Goal: Transaction & Acquisition: Purchase product/service

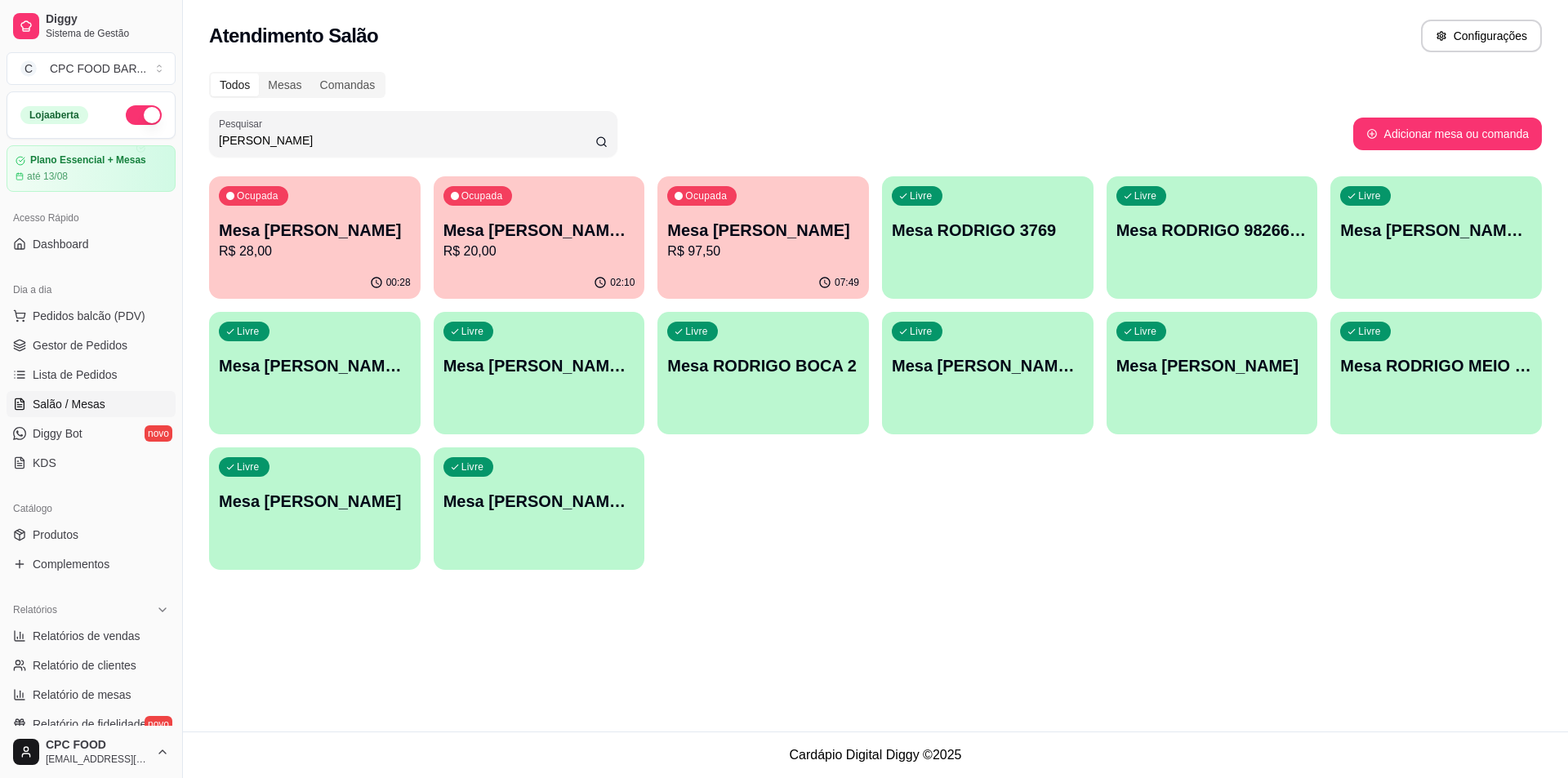
type input "[PERSON_NAME]"
click at [356, 243] on p "R$ 28,00" at bounding box center [315, 250] width 192 height 19
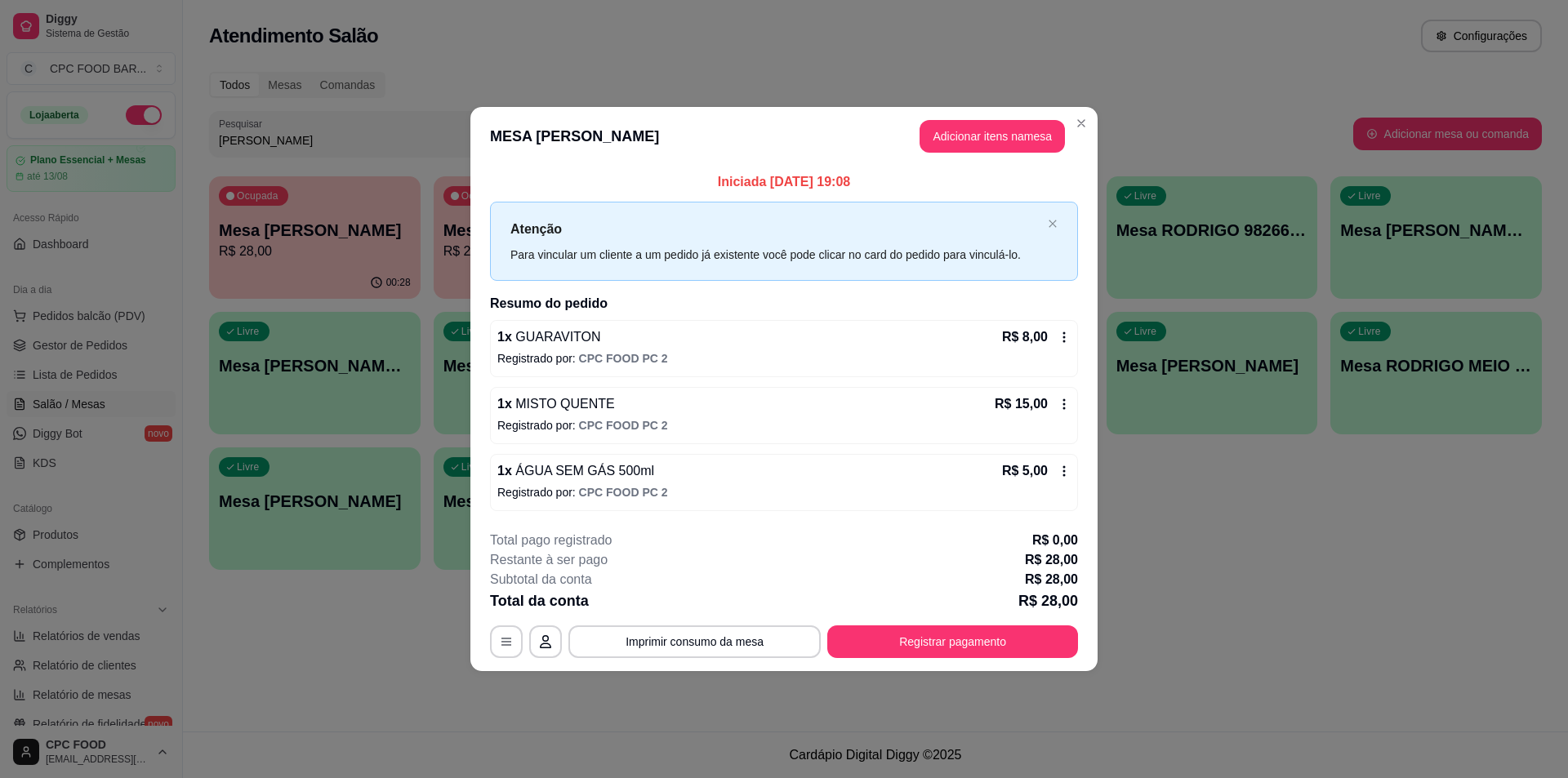
click at [1113, 88] on div "**********" at bounding box center [784, 389] width 1568 height 778
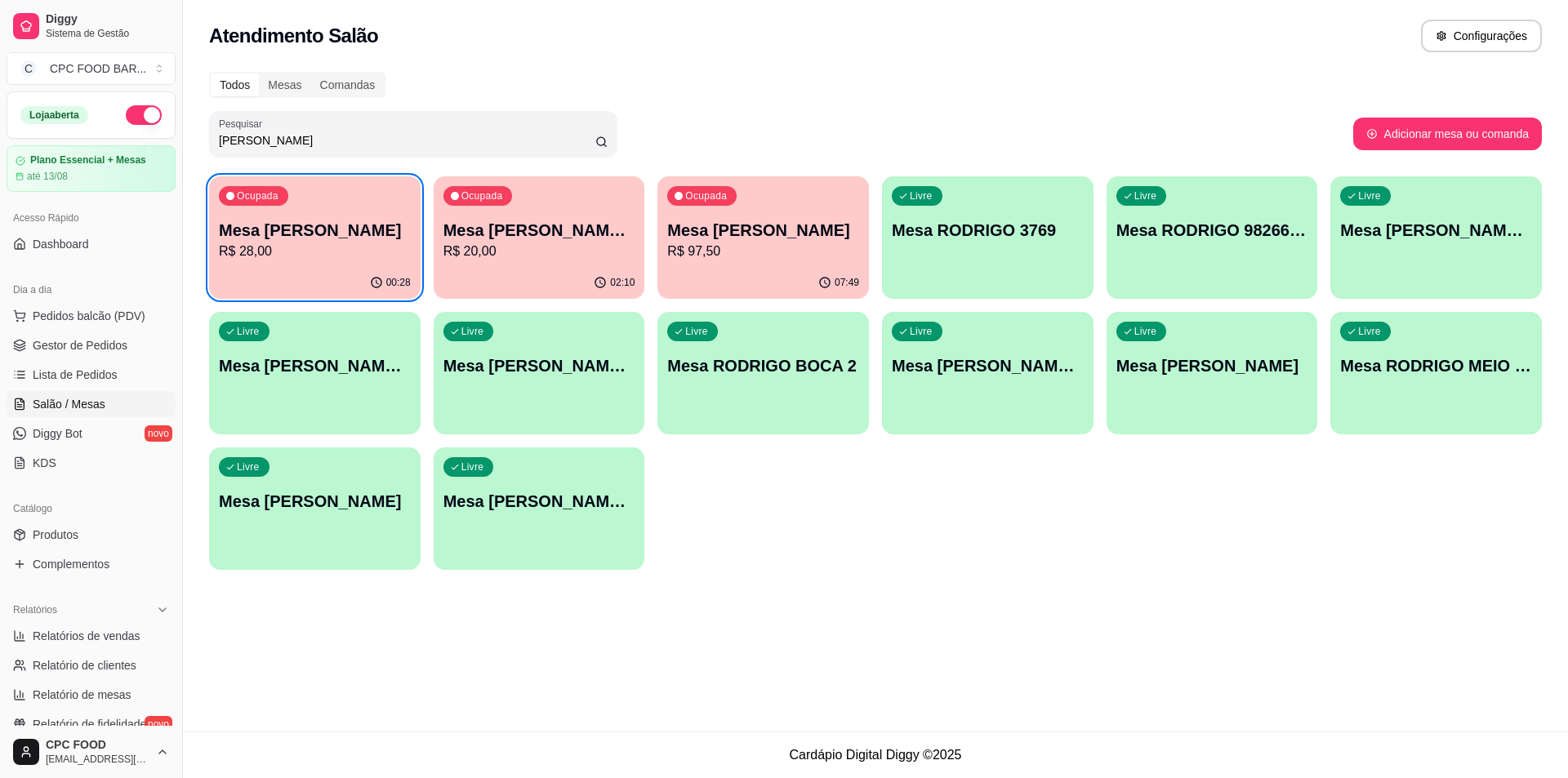
click at [339, 260] on p "R$ 28,00" at bounding box center [315, 250] width 192 height 19
click at [374, 198] on div "Ocupada Mesa RODRIGO BOCA R$ 28,00" at bounding box center [315, 222] width 205 height 88
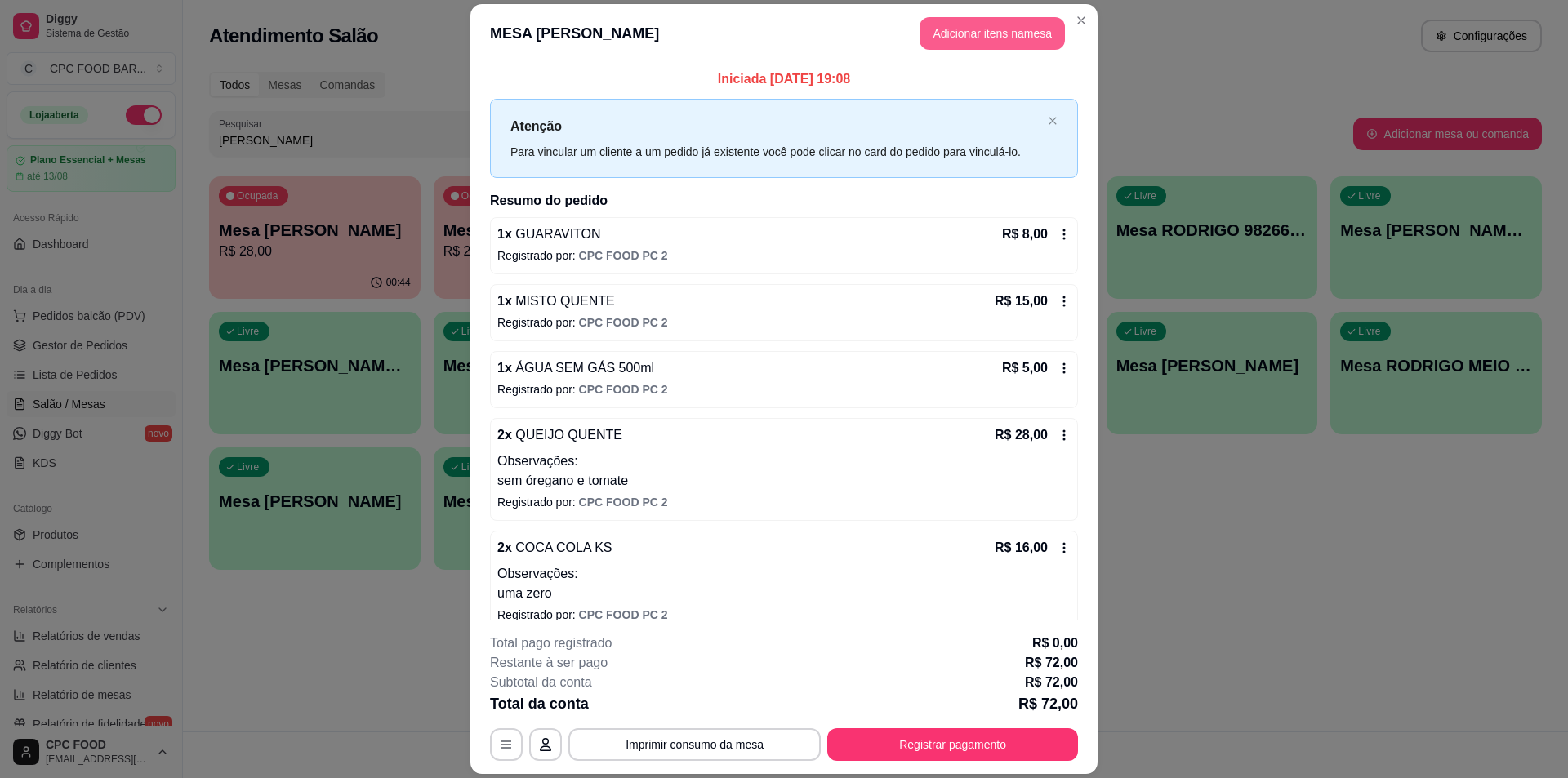
click at [969, 42] on button "Adicionar itens na mesa" at bounding box center [992, 33] width 145 height 32
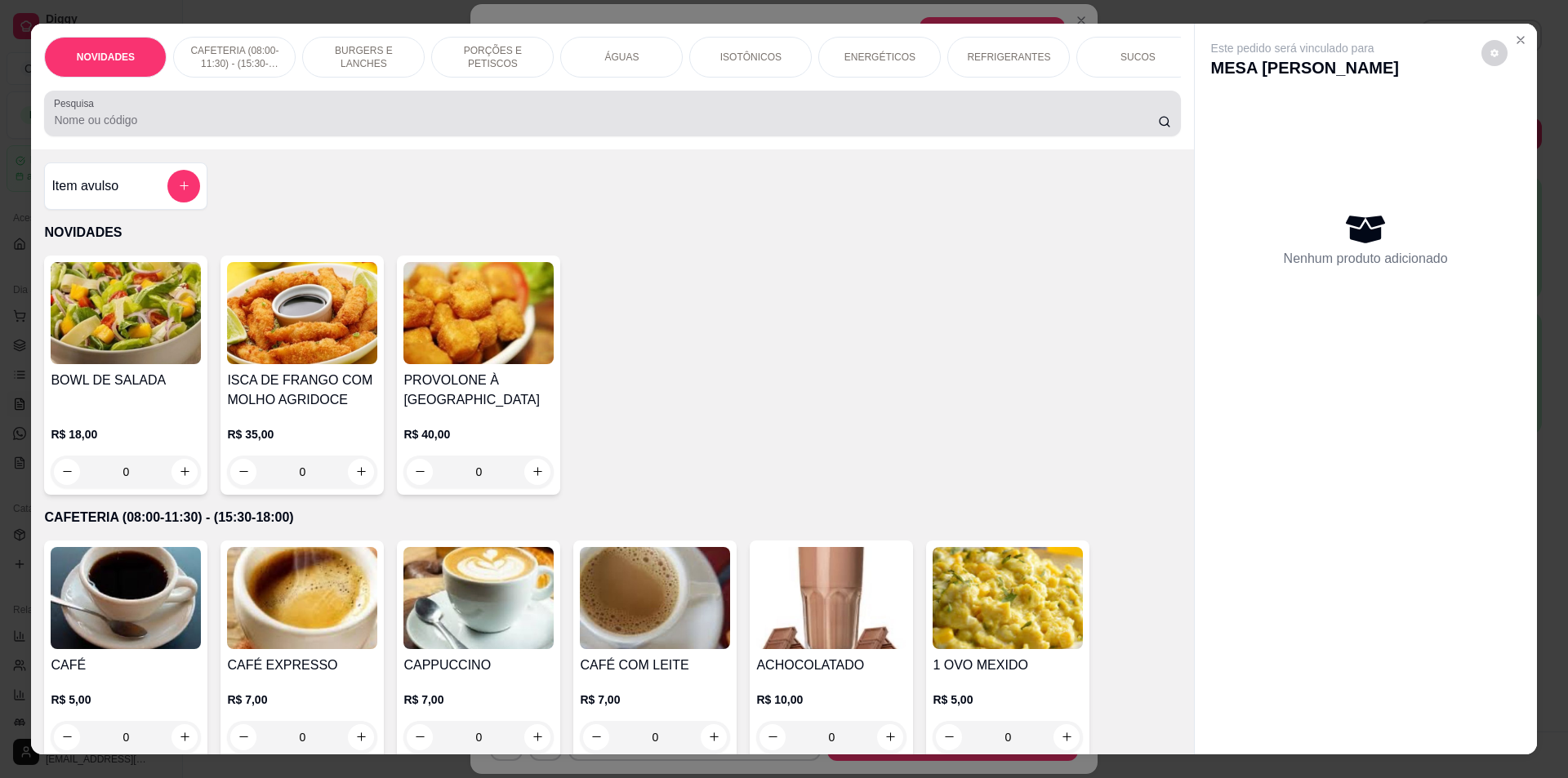
click at [228, 128] on input "Pesquisa" at bounding box center [605, 120] width 1103 height 17
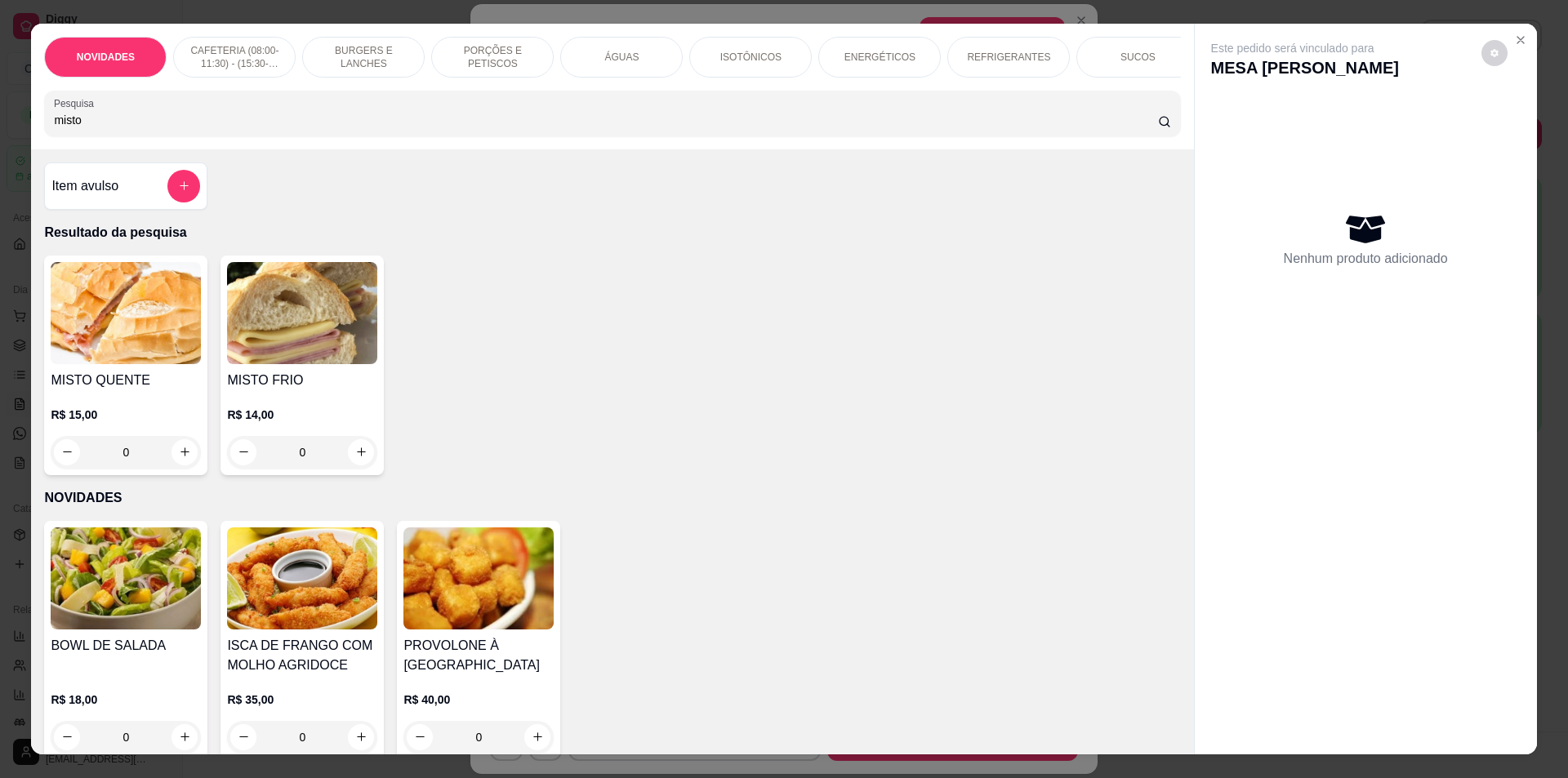
type input "misto"
click at [177, 614] on div "Item avulso Resultado da pesquisa MISTO QUENTE R$ 15,00 0 MISTO FRIO R$ 14,00 0…" at bounding box center [612, 452] width 1162 height 605
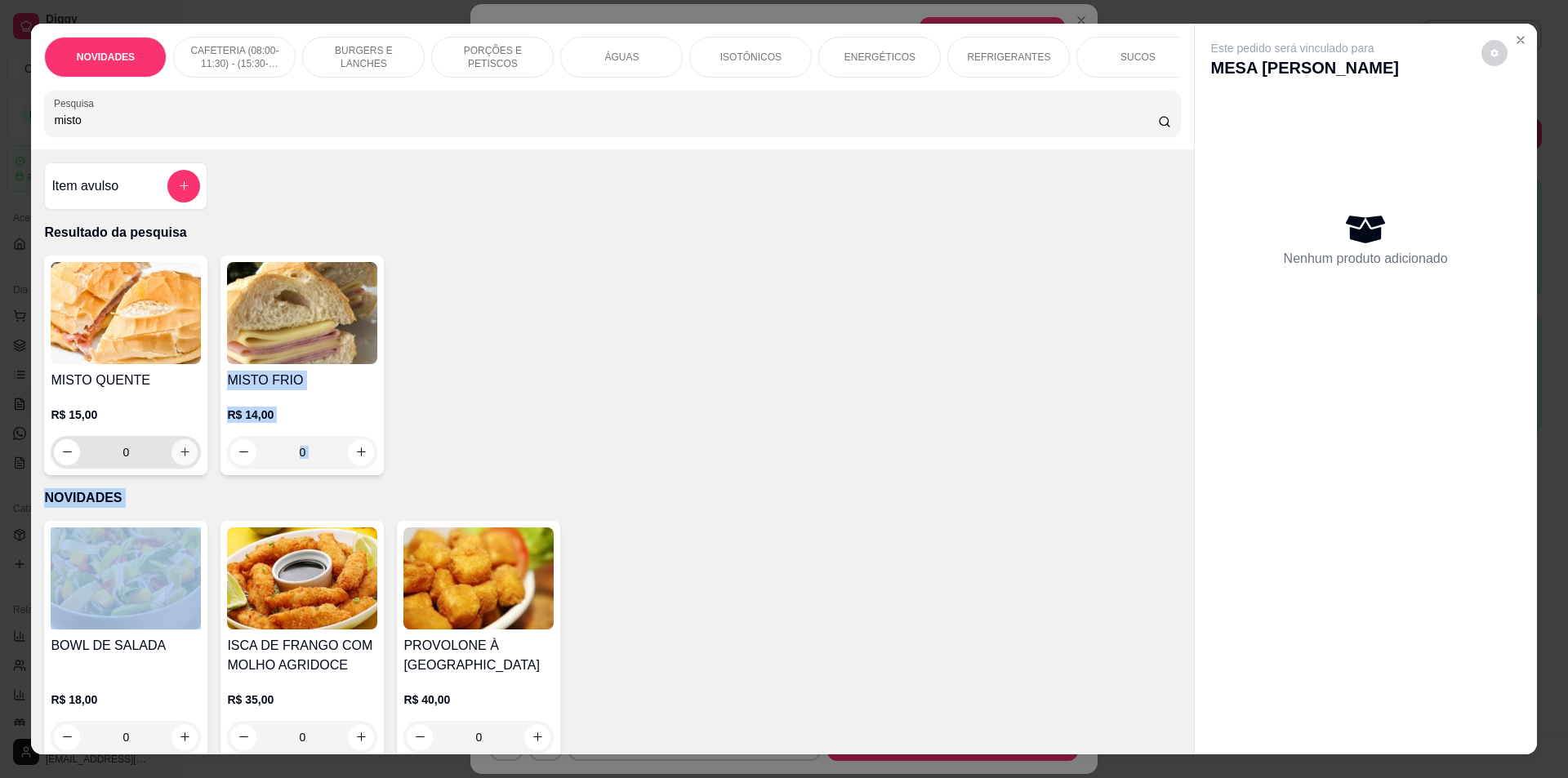
click at [175, 465] on button "increase-product-quantity" at bounding box center [184, 452] width 26 height 26
type input "2"
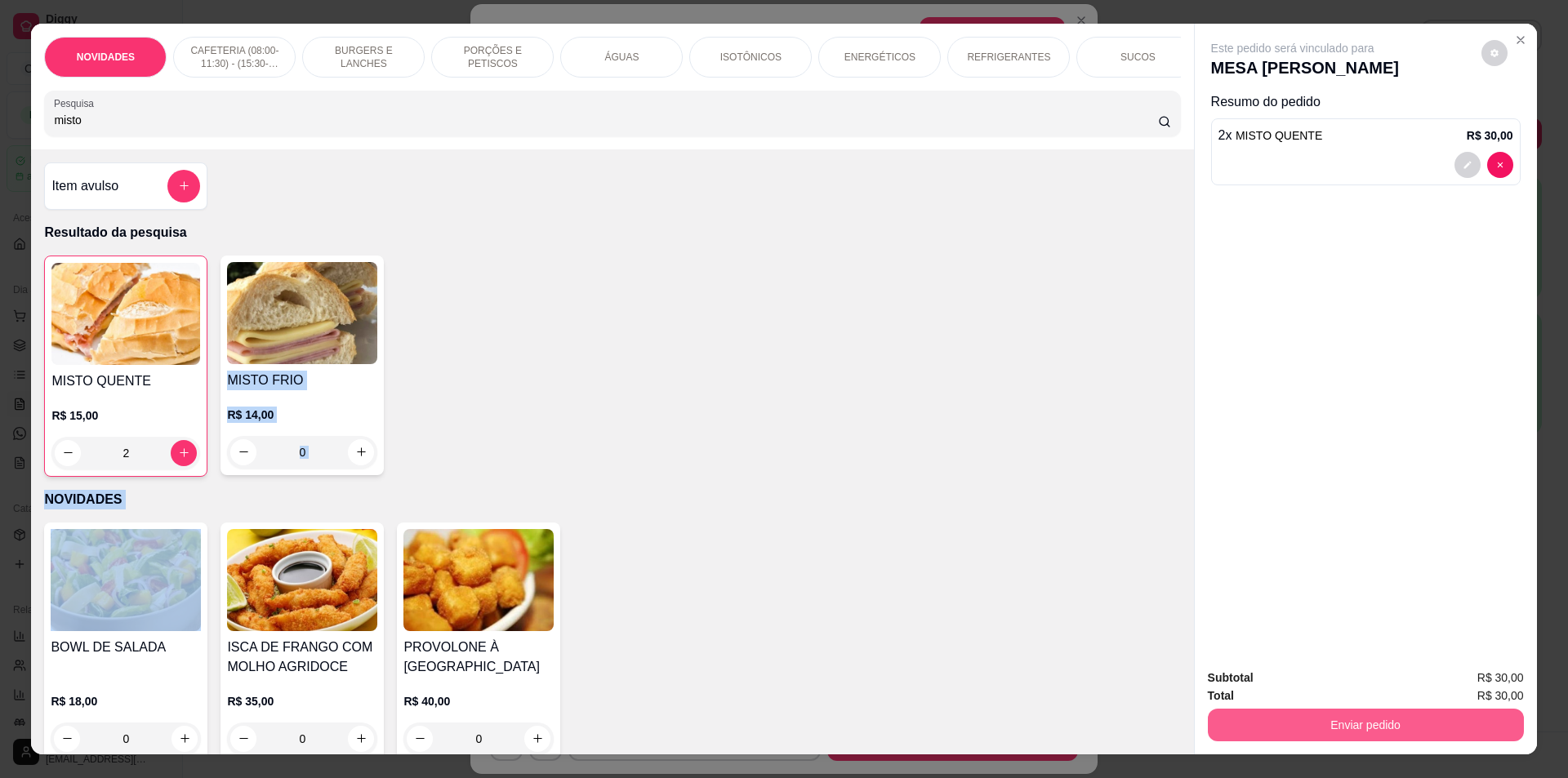
click at [1408, 723] on button "Enviar pedido" at bounding box center [1366, 724] width 316 height 32
click at [1335, 689] on button "Não registrar e enviar pedido" at bounding box center [1312, 686] width 170 height 31
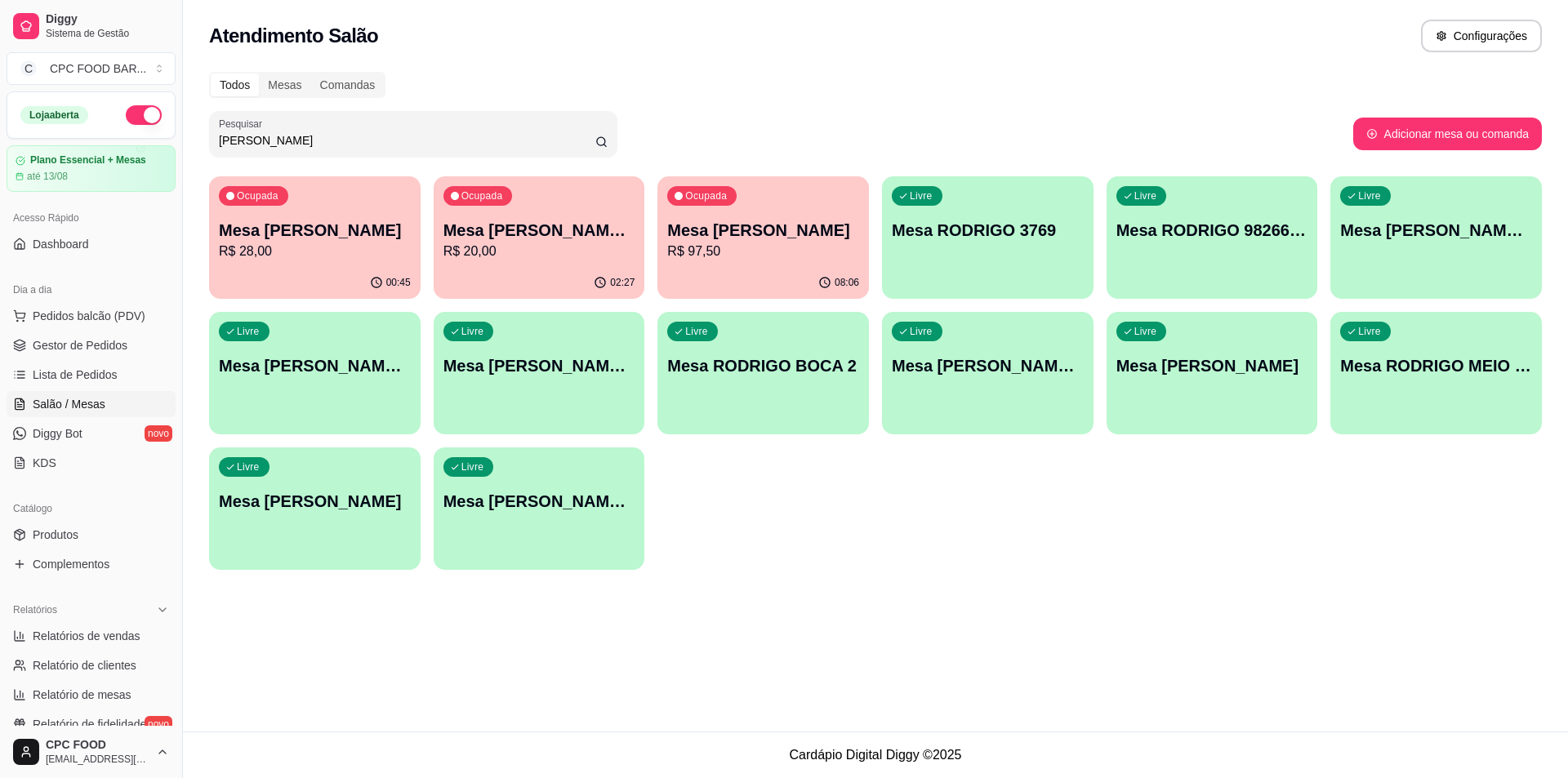
drag, startPoint x: 278, startPoint y: 137, endPoint x: 214, endPoint y: 143, distance: 64.3
click at [214, 143] on div "Pesquisar [PERSON_NAME]" at bounding box center [413, 133] width 409 height 45
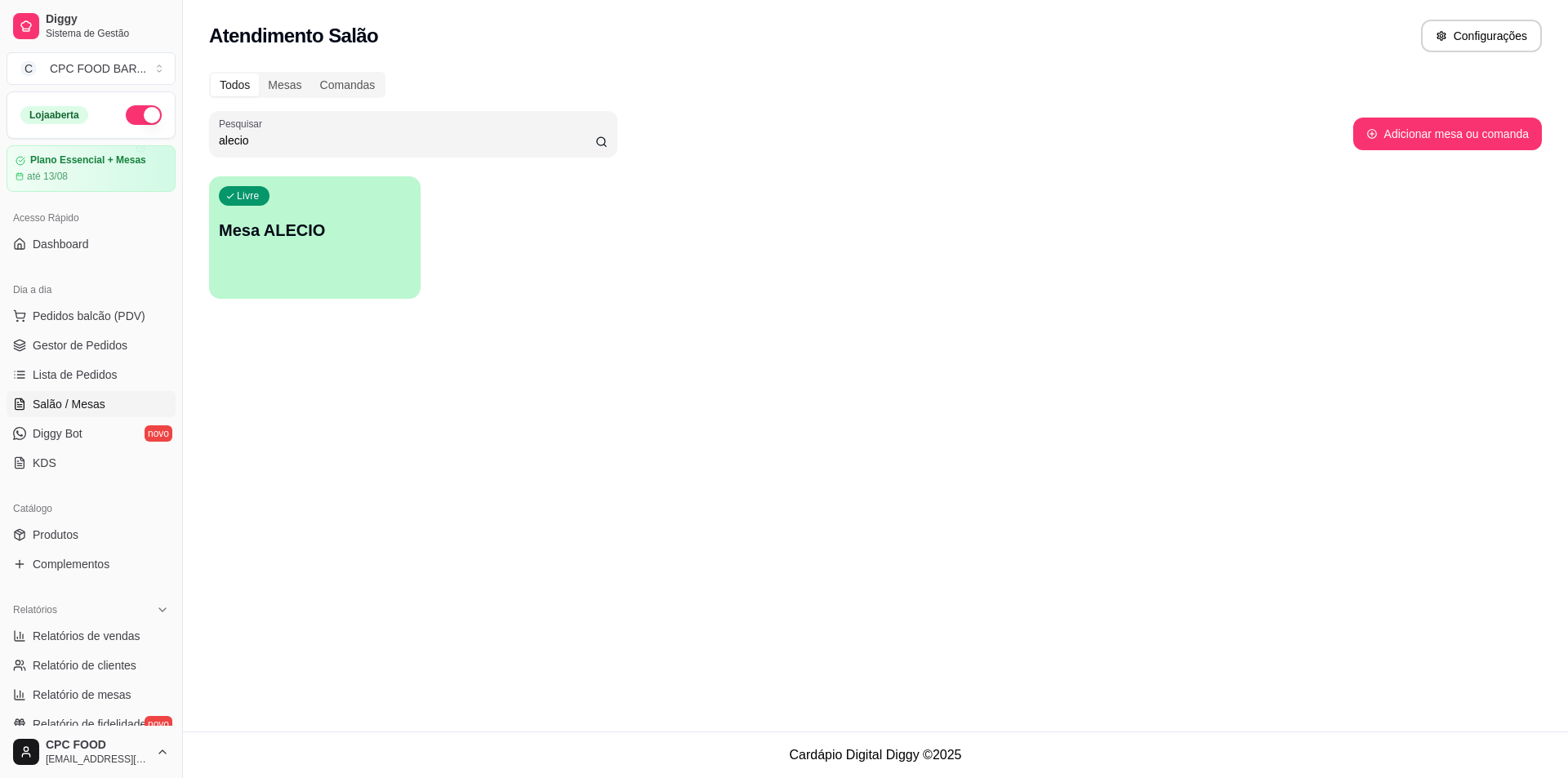
type input "alecio"
click at [337, 227] on p "Mesa ALECIO" at bounding box center [315, 230] width 192 height 23
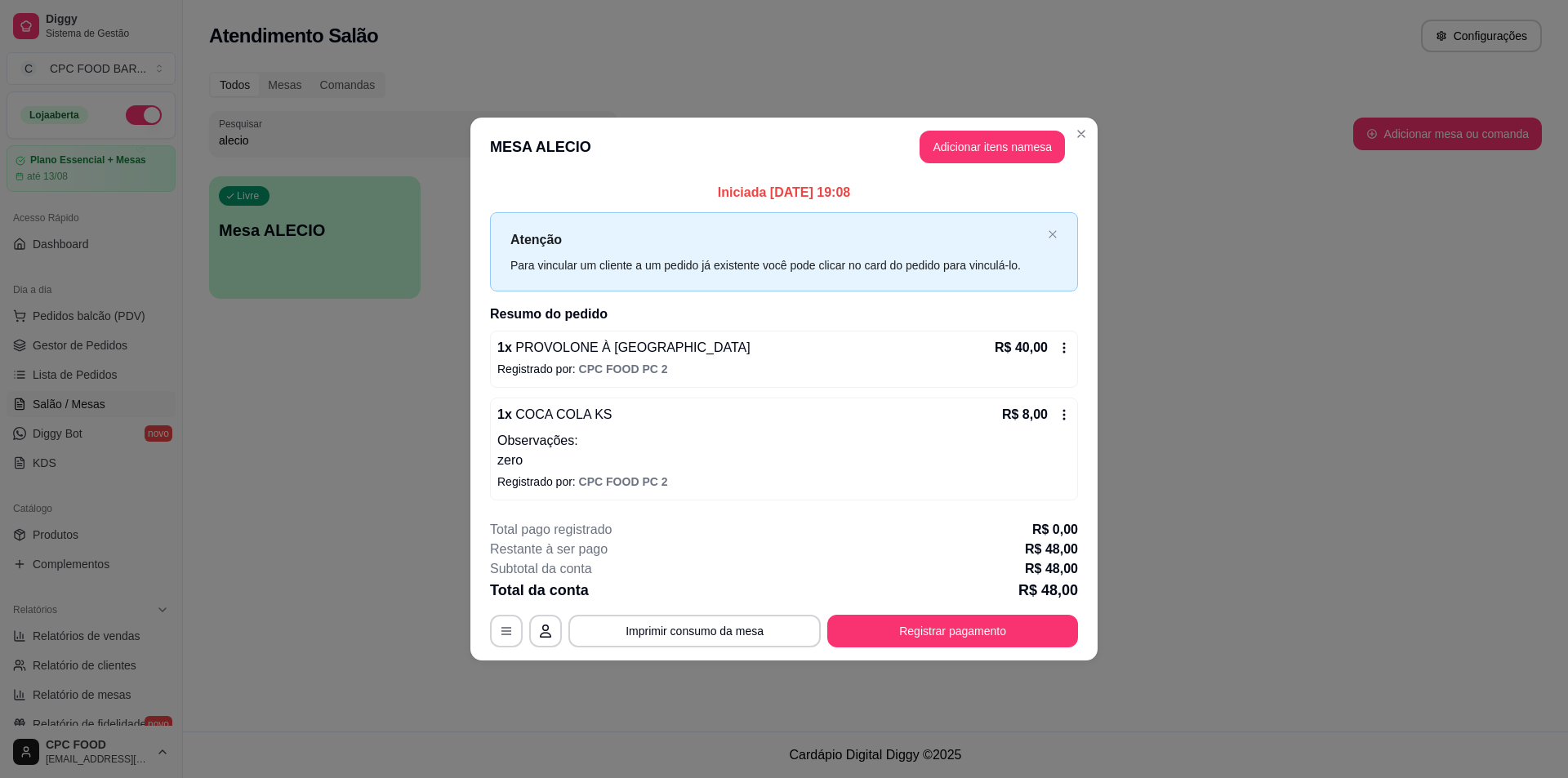
click at [1067, 411] on icon at bounding box center [1064, 415] width 13 height 13
click at [997, 145] on button "Adicionar itens na mesa" at bounding box center [992, 147] width 141 height 31
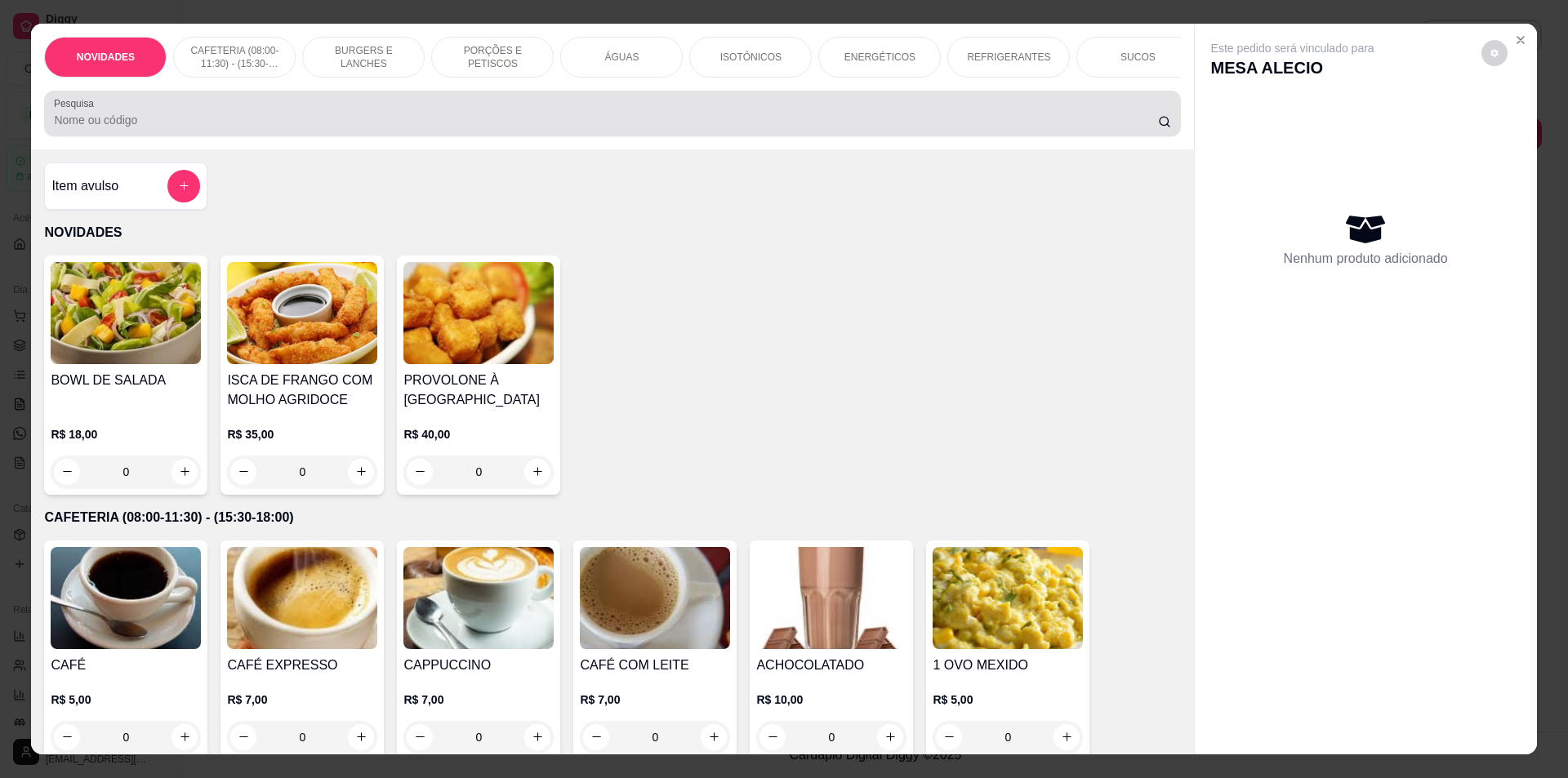
click at [430, 121] on div at bounding box center [611, 113] width 1116 height 32
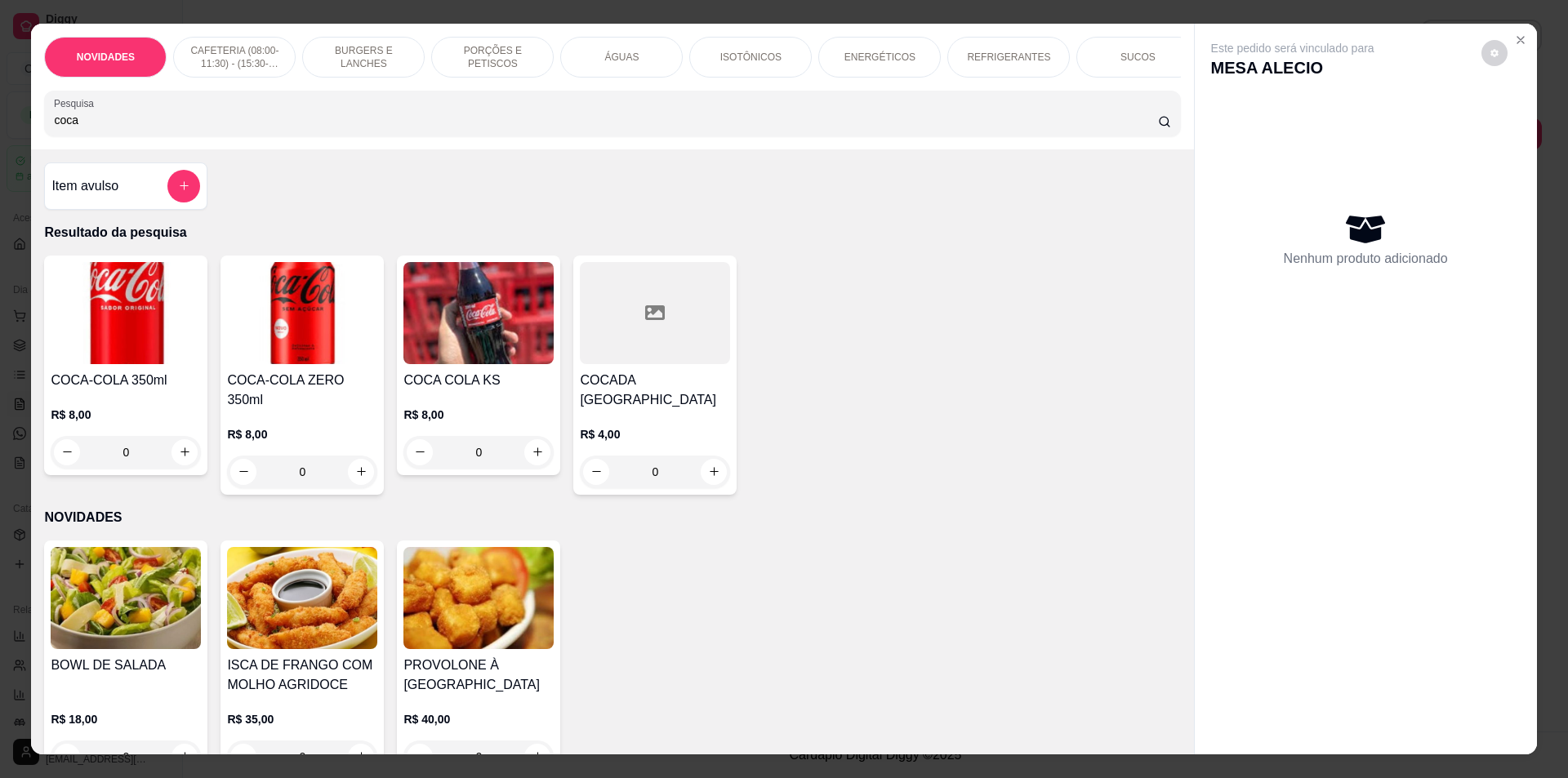
type input "coca"
click at [543, 465] on div "0" at bounding box center [478, 452] width 151 height 32
click at [539, 463] on button "increase-product-quantity" at bounding box center [537, 452] width 26 height 26
type input "1"
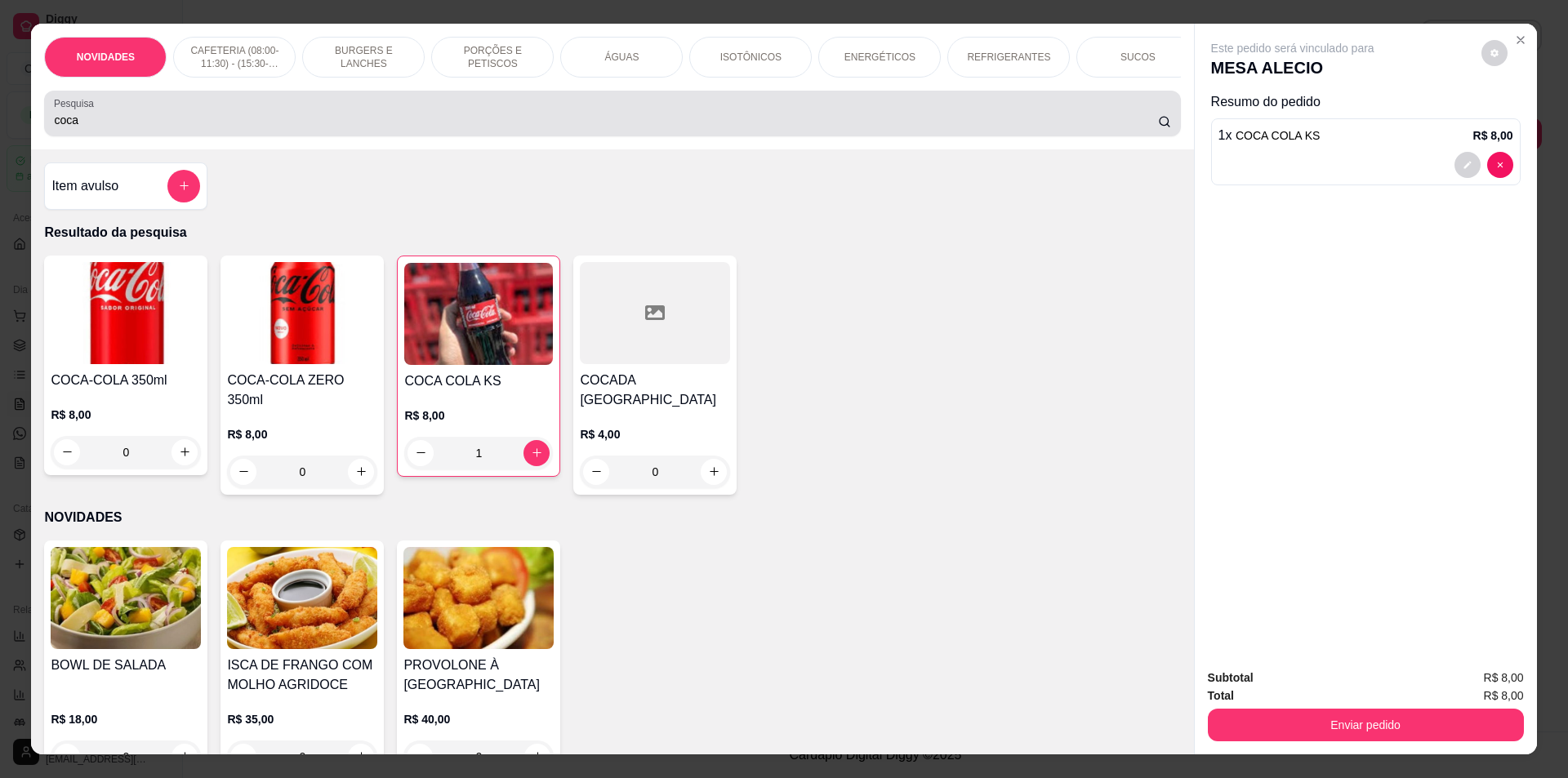
click at [275, 128] on input "coca" at bounding box center [605, 120] width 1103 height 17
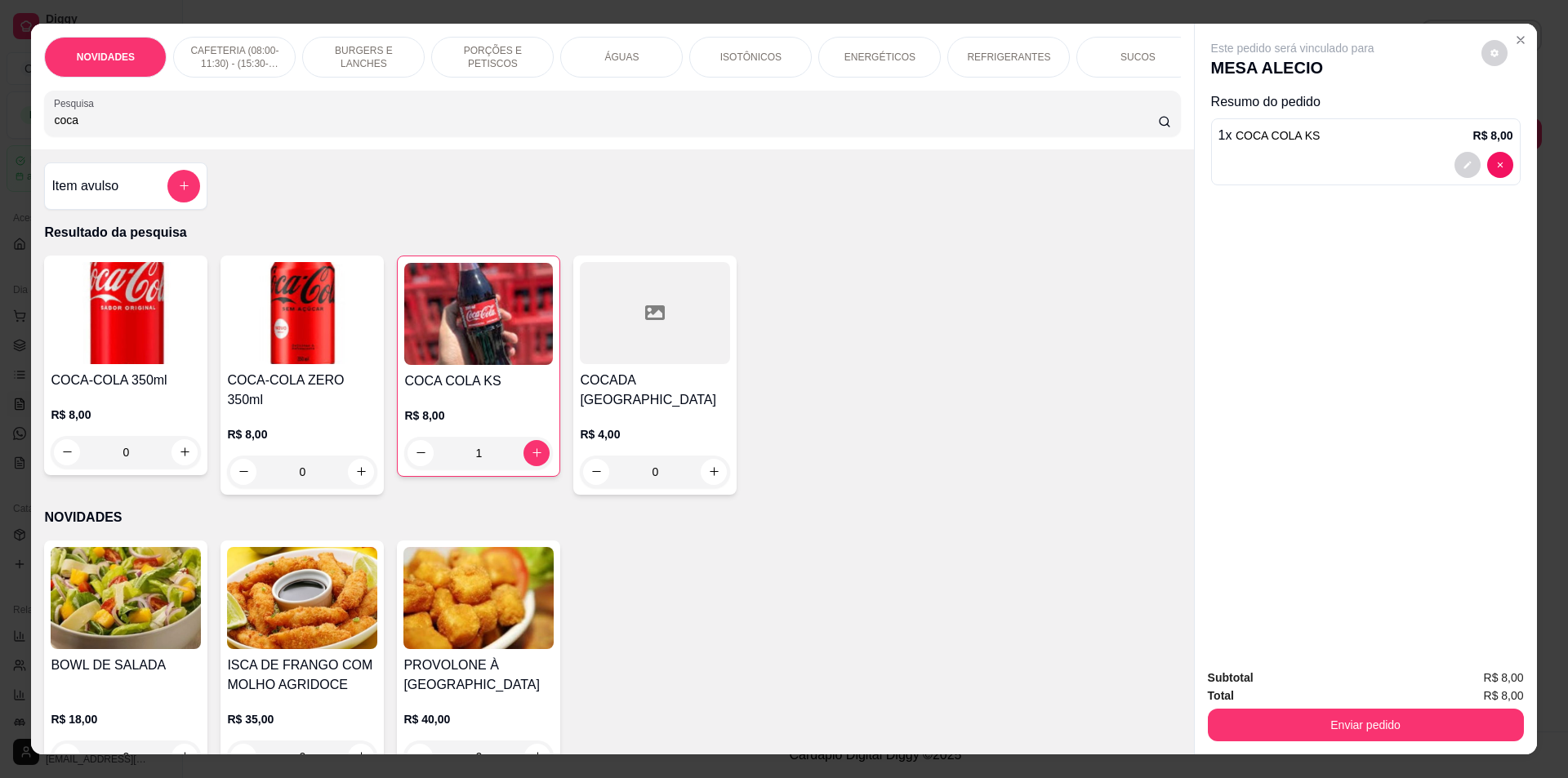
click at [275, 128] on input "coca" at bounding box center [605, 120] width 1103 height 17
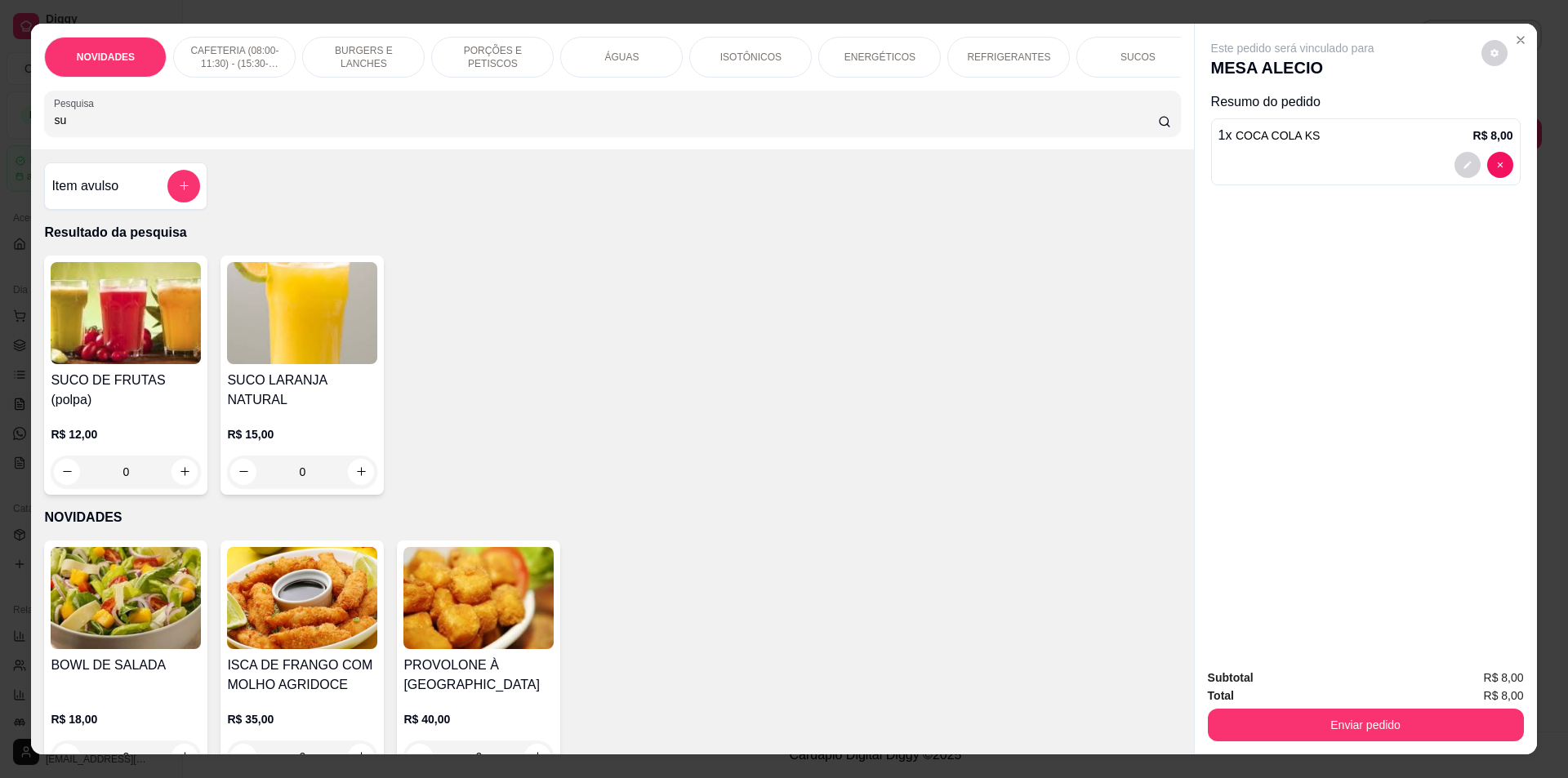
type input "s"
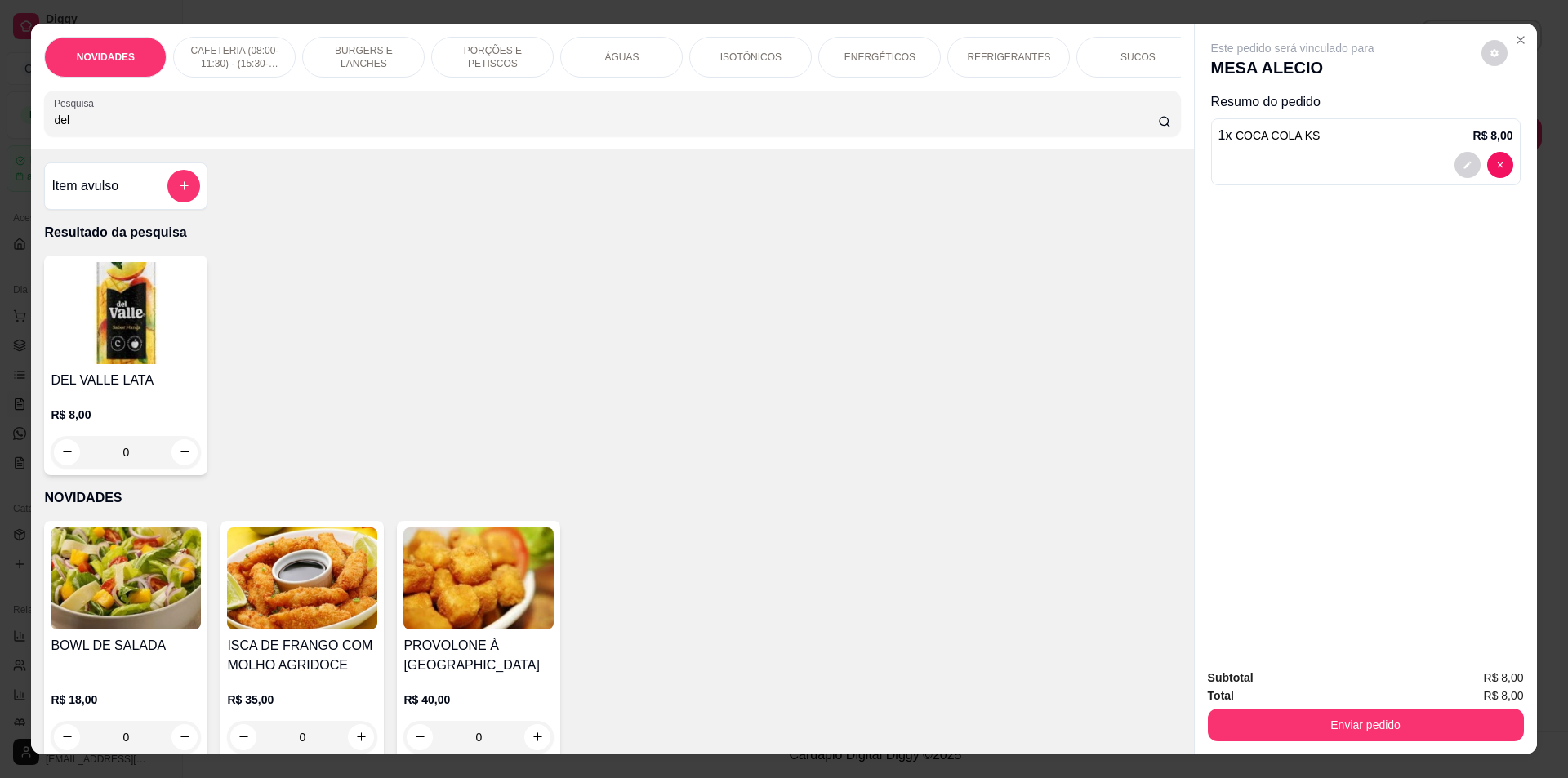
type input "del"
click at [182, 461] on div "0" at bounding box center [126, 452] width 151 height 32
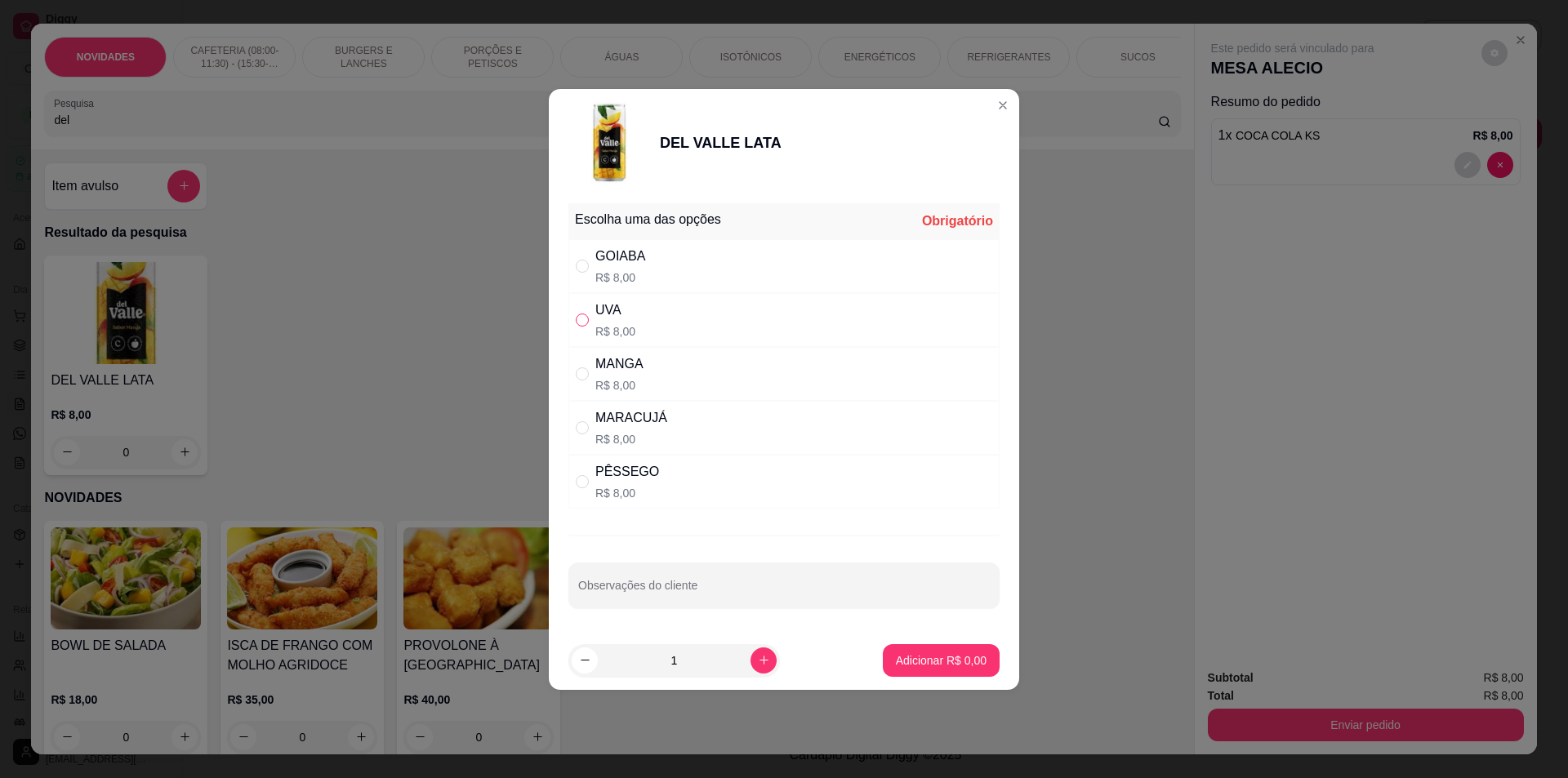
click at [584, 322] on input "" at bounding box center [582, 320] width 13 height 13
radio input "true"
click at [940, 663] on p "Adicionar R$ 8,00" at bounding box center [941, 661] width 91 height 17
type input "1"
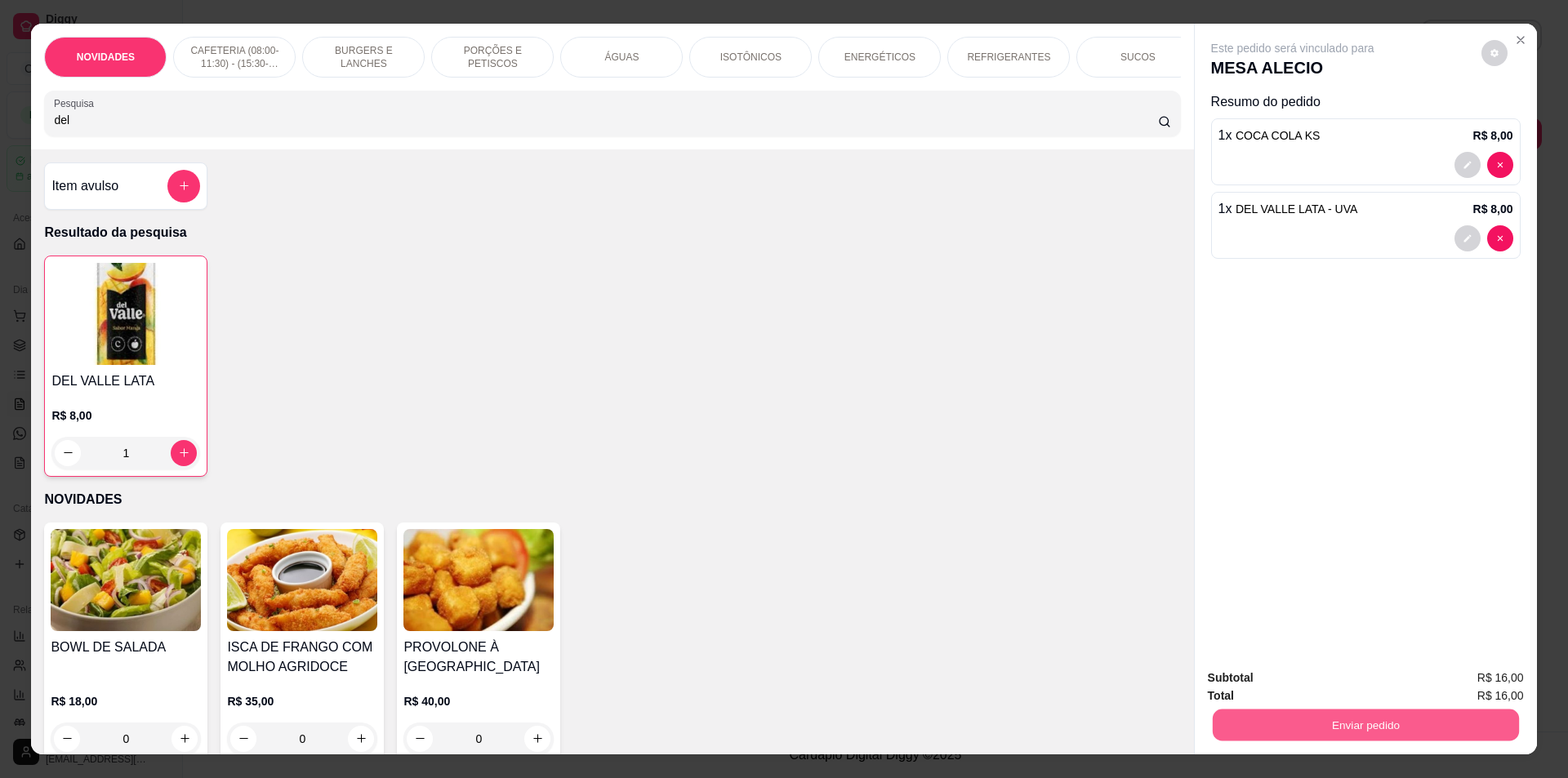
click at [1354, 732] on button "Enviar pedido" at bounding box center [1365, 725] width 306 height 31
click at [1335, 679] on button "Não registrar e enviar pedido" at bounding box center [1311, 684] width 165 height 30
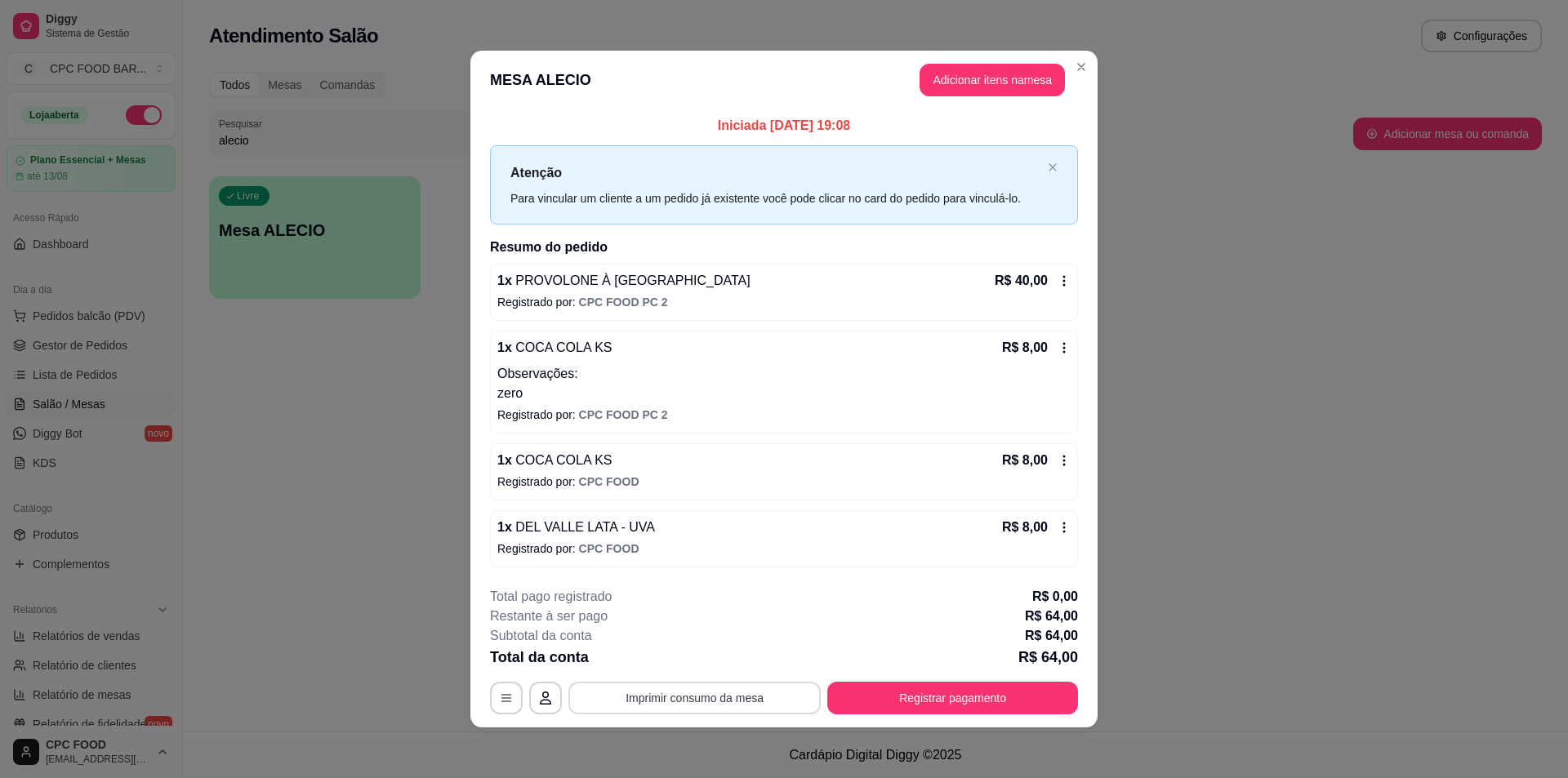
click at [748, 695] on button "Imprimir consumo da mesa" at bounding box center [694, 698] width 252 height 32
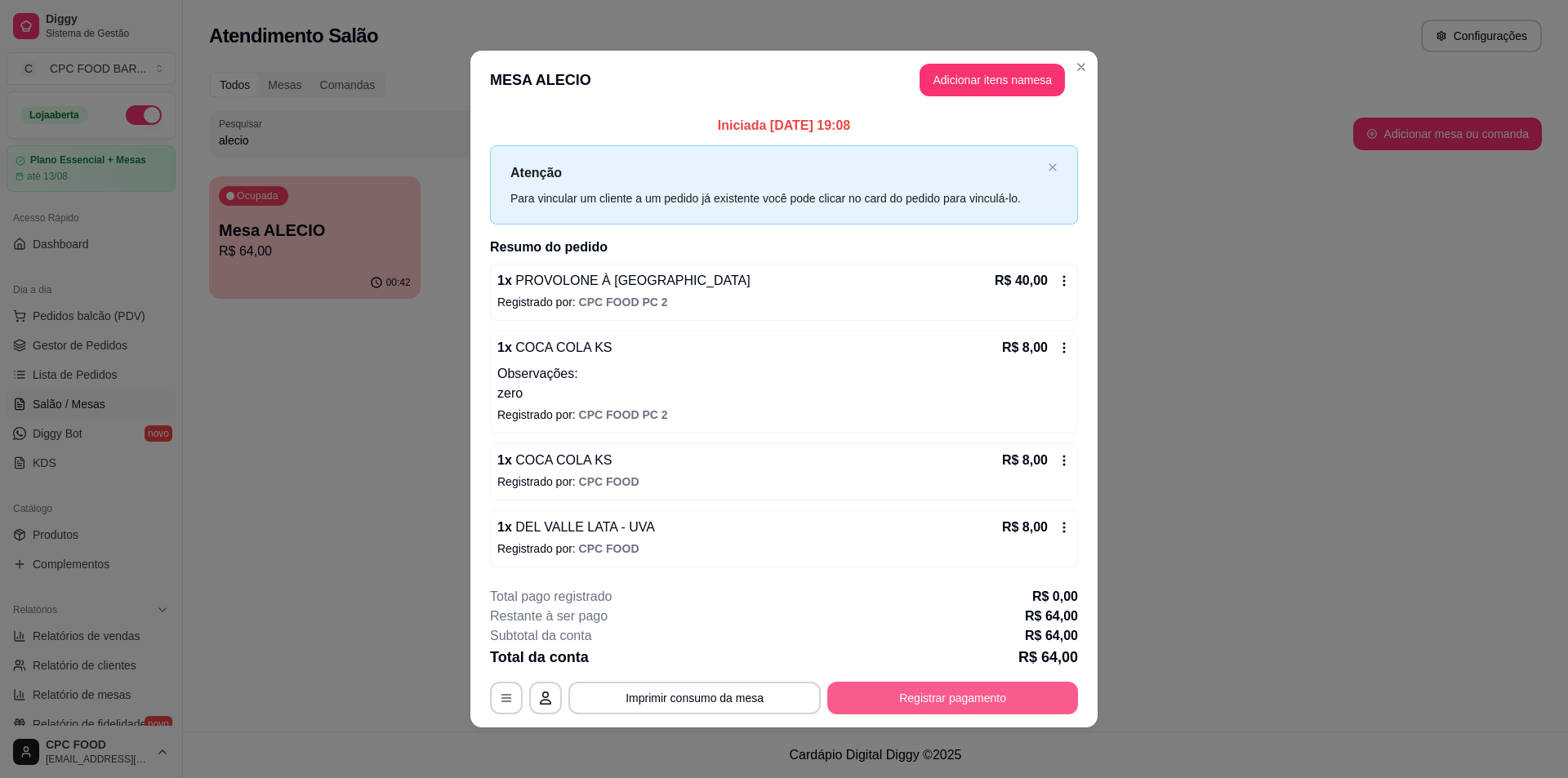
click at [1000, 688] on button "Registrar pagamento" at bounding box center [952, 698] width 251 height 32
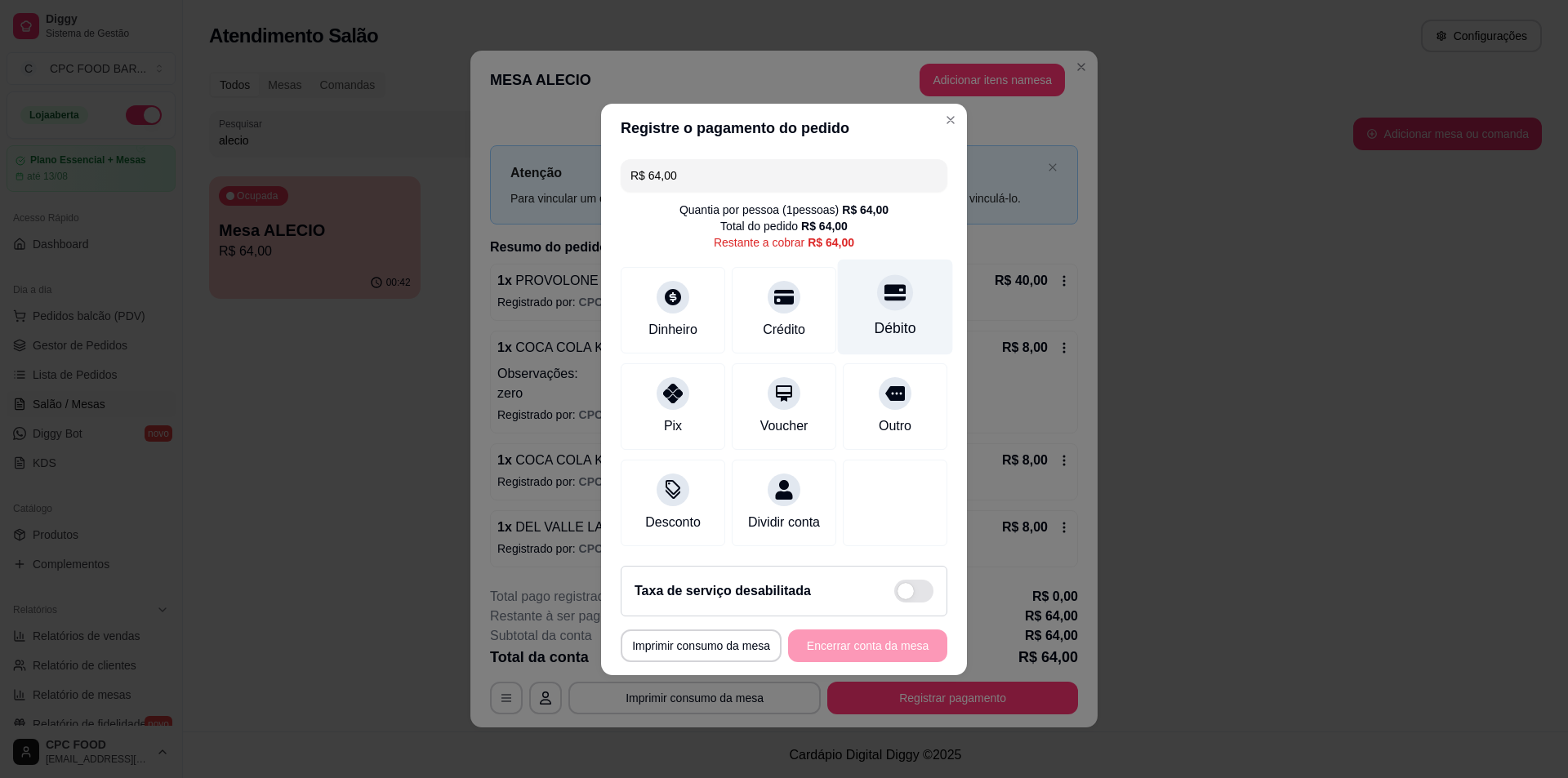
click at [896, 295] on div at bounding box center [895, 292] width 36 height 36
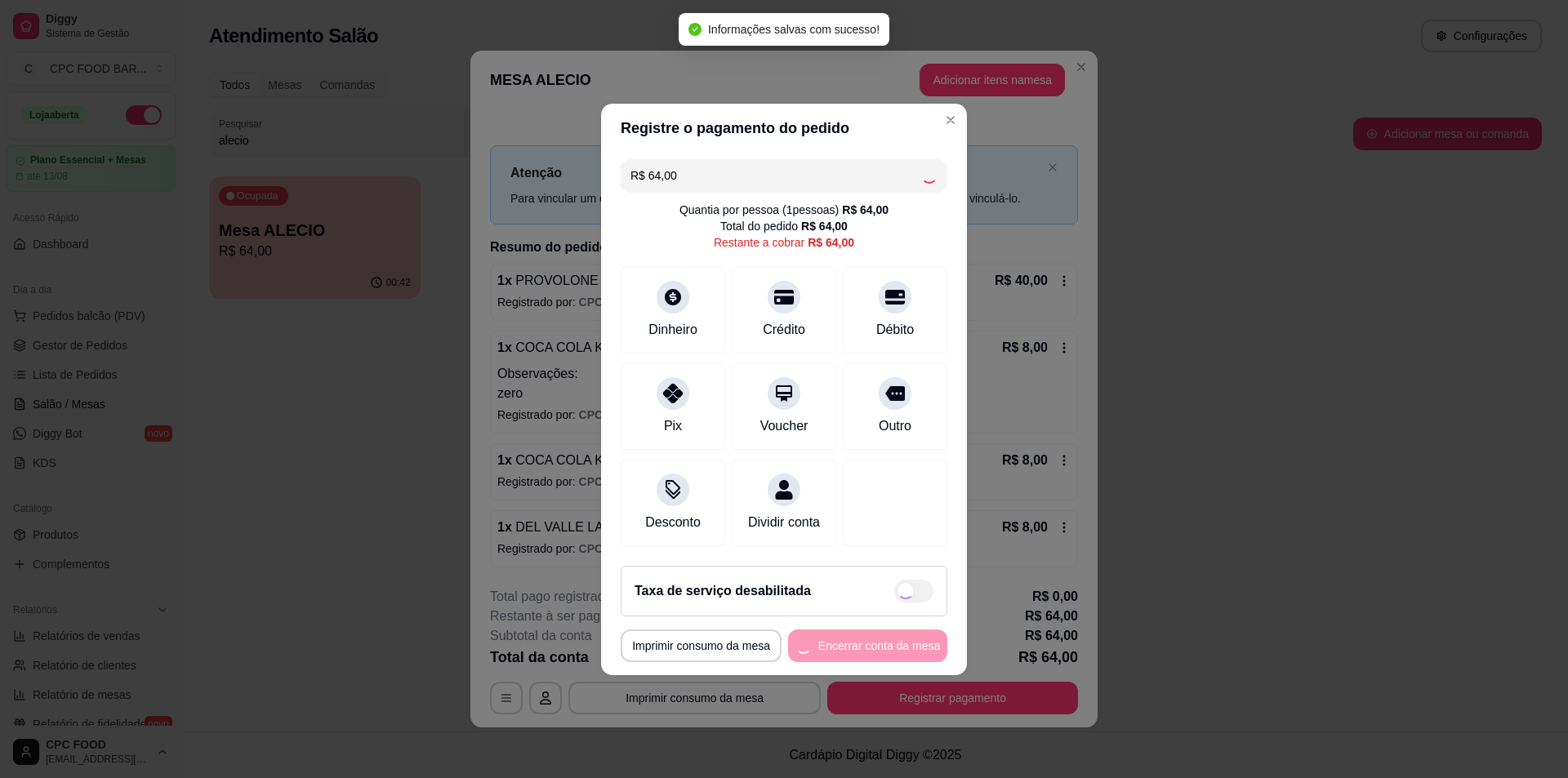
type input "R$ 0,00"
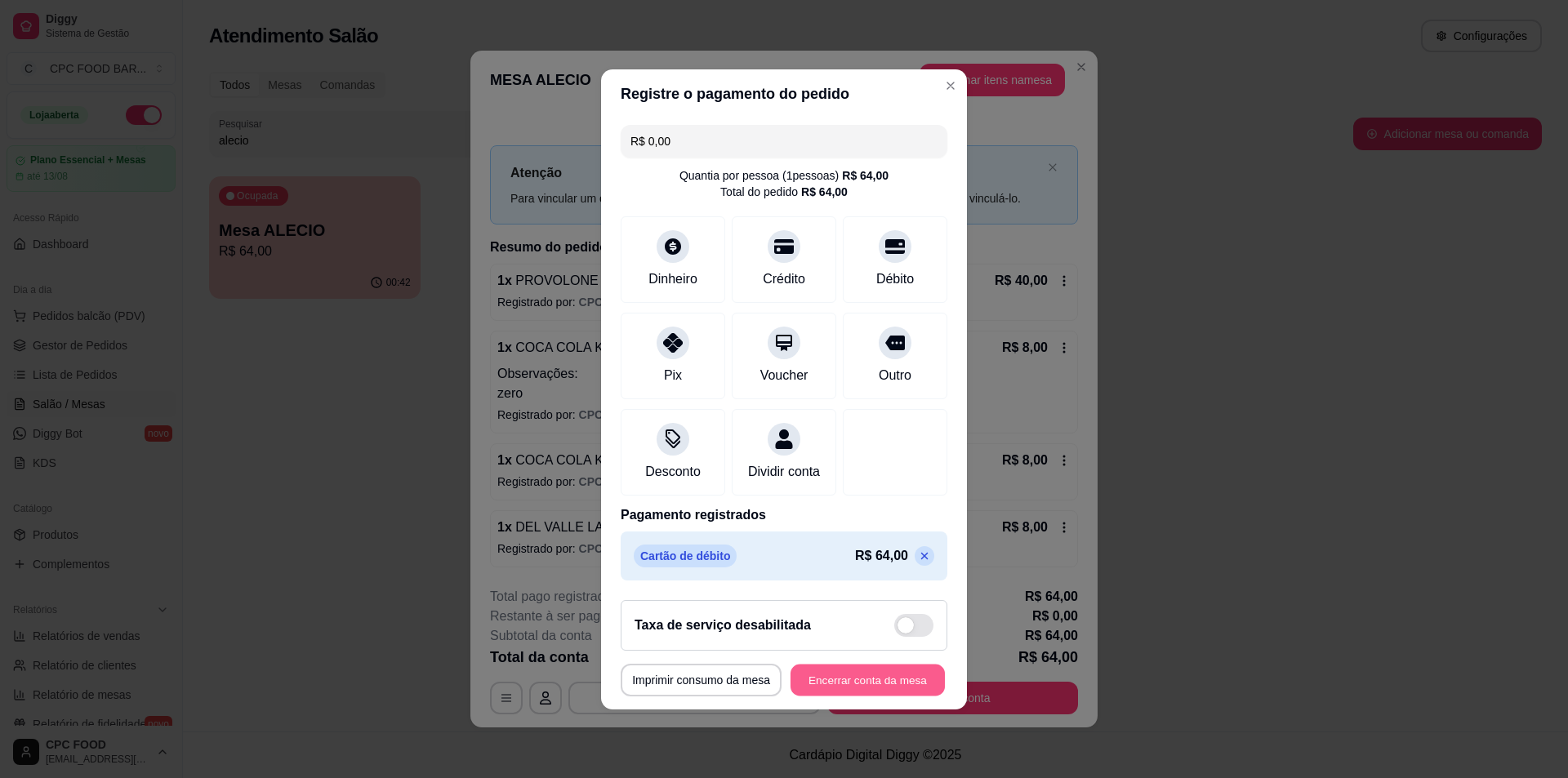
click at [878, 688] on button "Encerrar conta da mesa" at bounding box center [867, 679] width 154 height 31
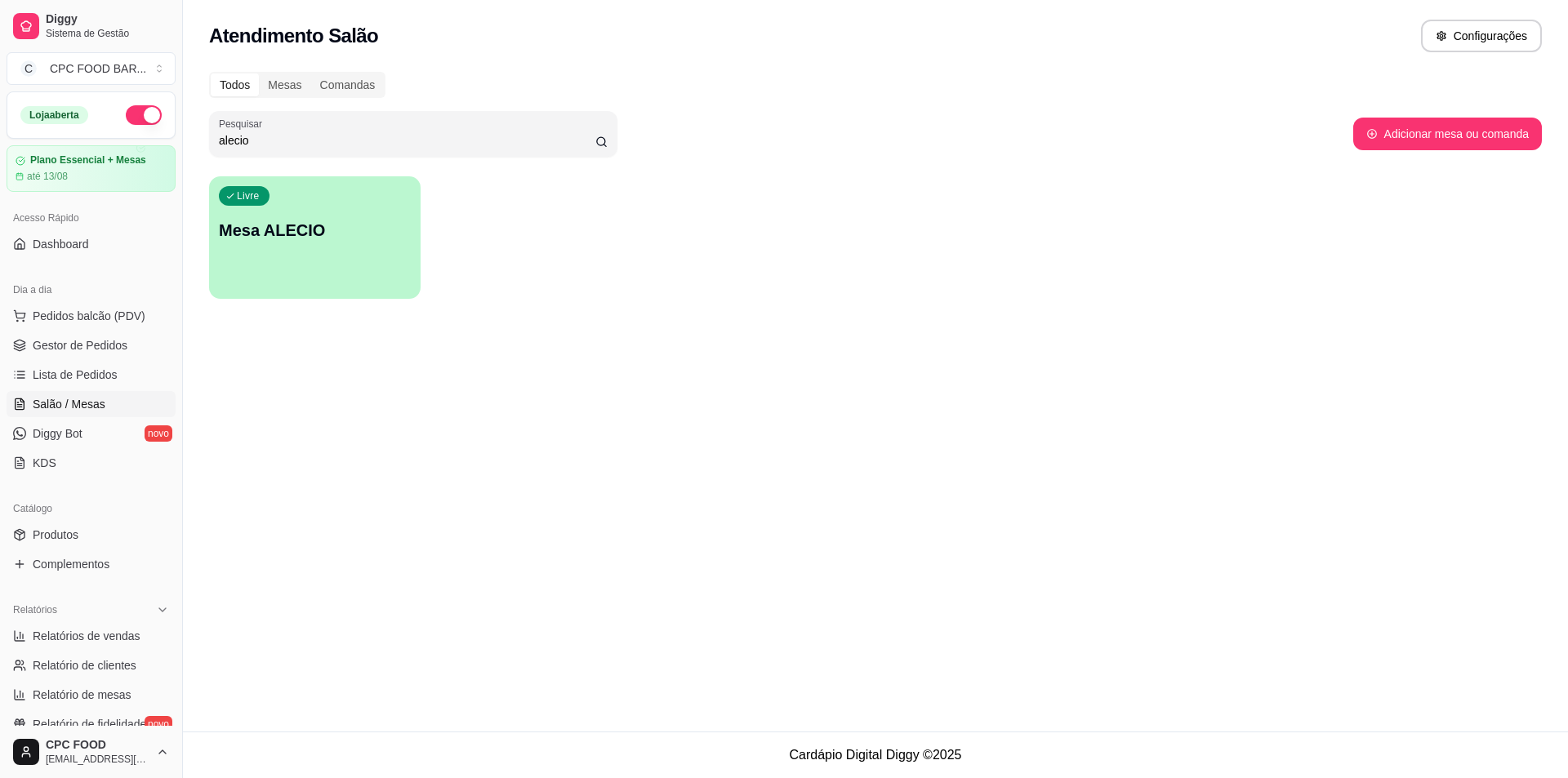
click at [271, 158] on div "Todos Mesas Comandas Pesquisar alecio Adicionar mesa ou comanda Livre Mesa ALEC…" at bounding box center [876, 189] width 1385 height 256
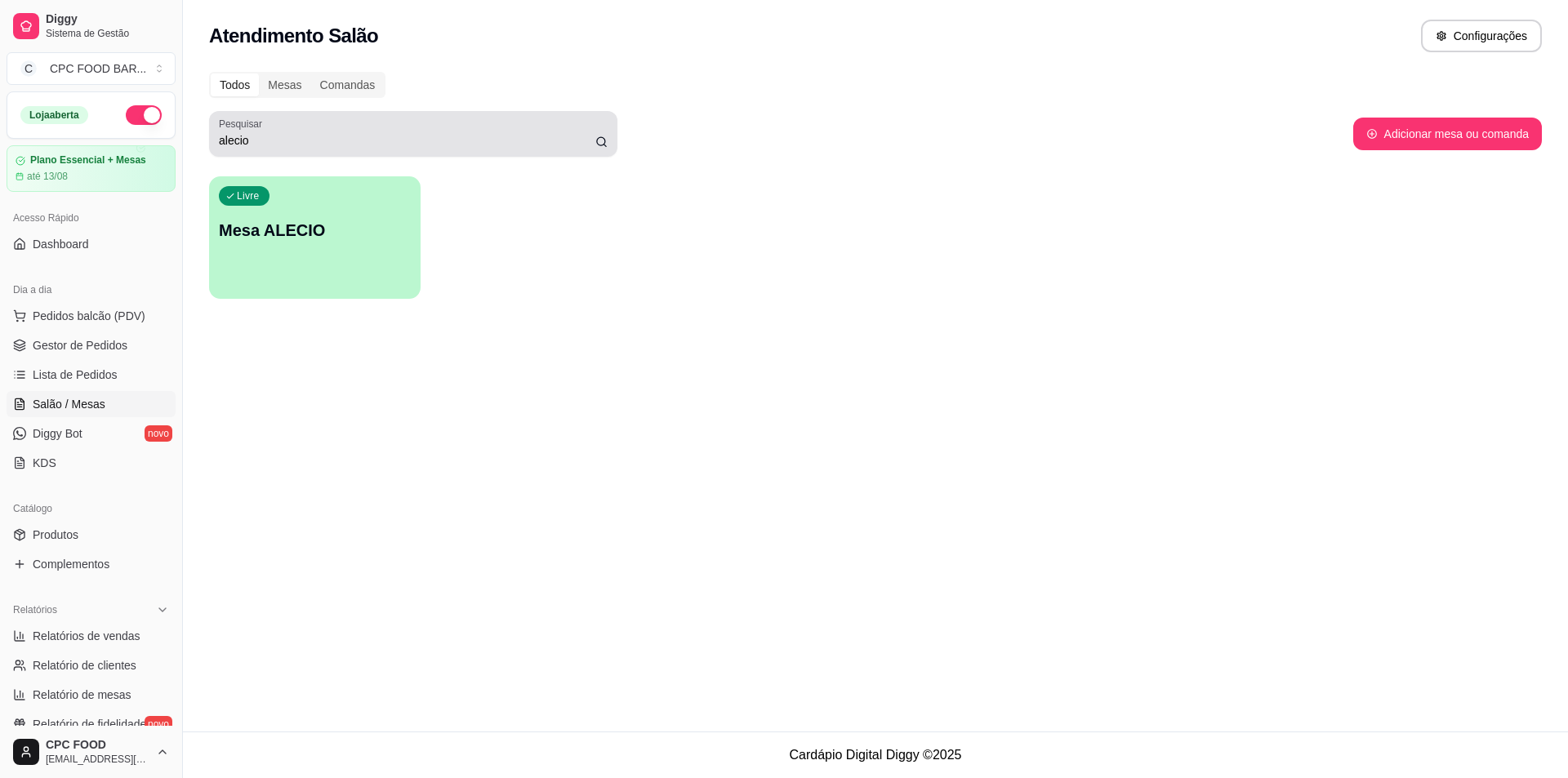
click at [287, 138] on input "alecio" at bounding box center [407, 140] width 376 height 17
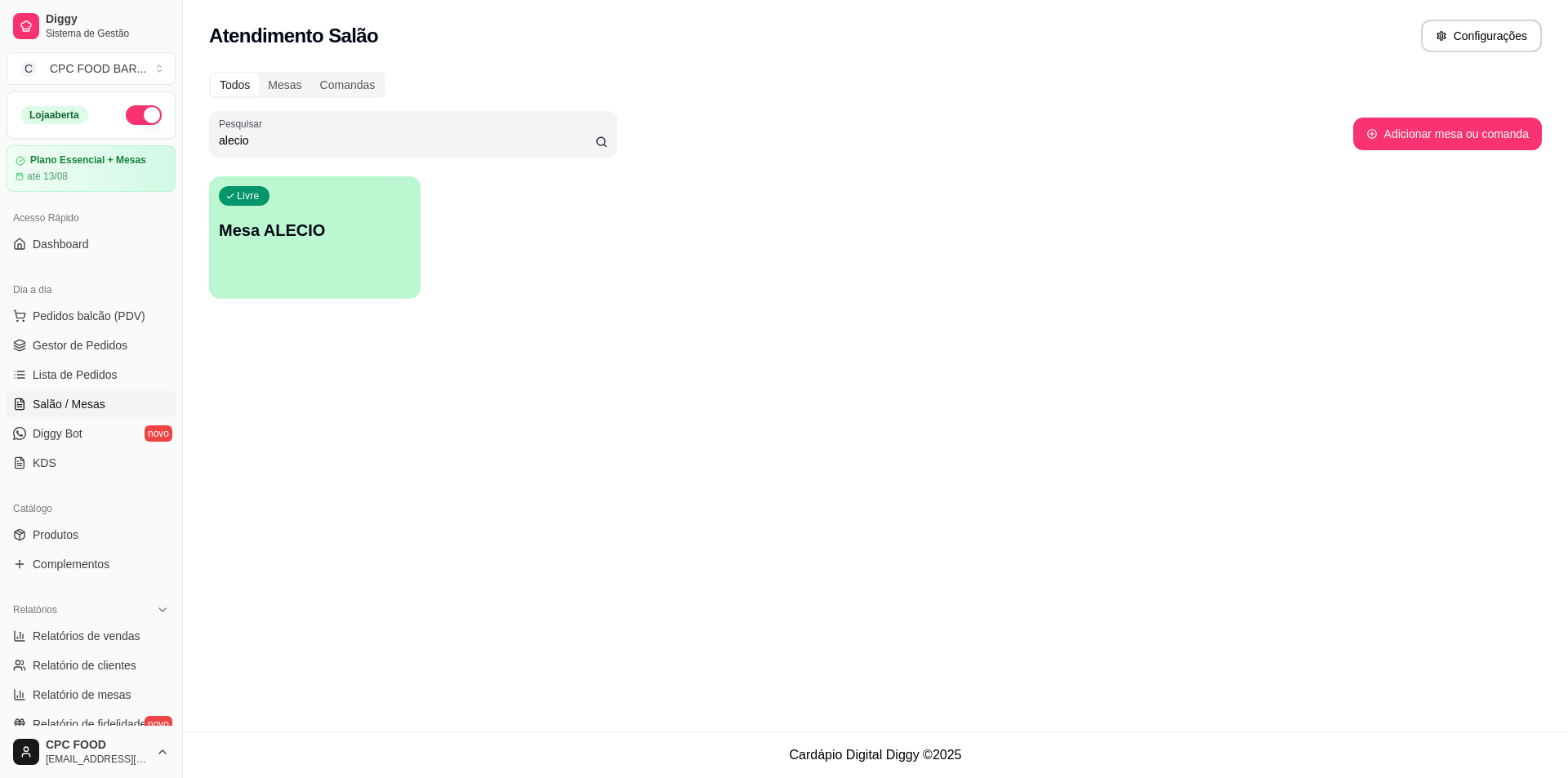
click at [287, 139] on input "alecio" at bounding box center [407, 140] width 376 height 17
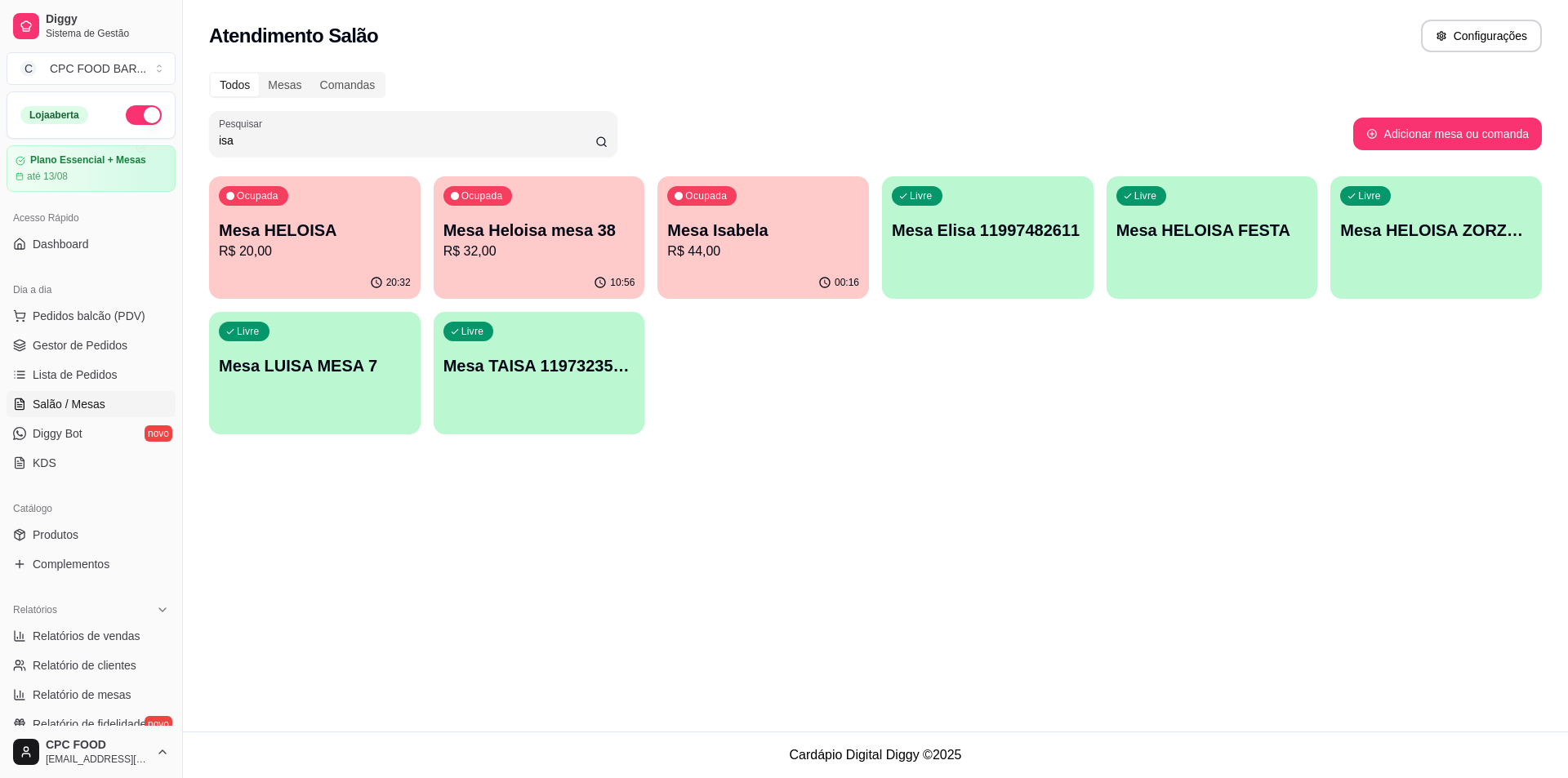
type input "isa"
drag, startPoint x: 283, startPoint y: 128, endPoint x: 200, endPoint y: 132, distance: 83.1
click at [200, 132] on div "Todos Mesas Comandas Pesquisar isa Adicionar mesa ou comanda Ocupada Mesa HELOI…" at bounding box center [876, 258] width 1385 height 392
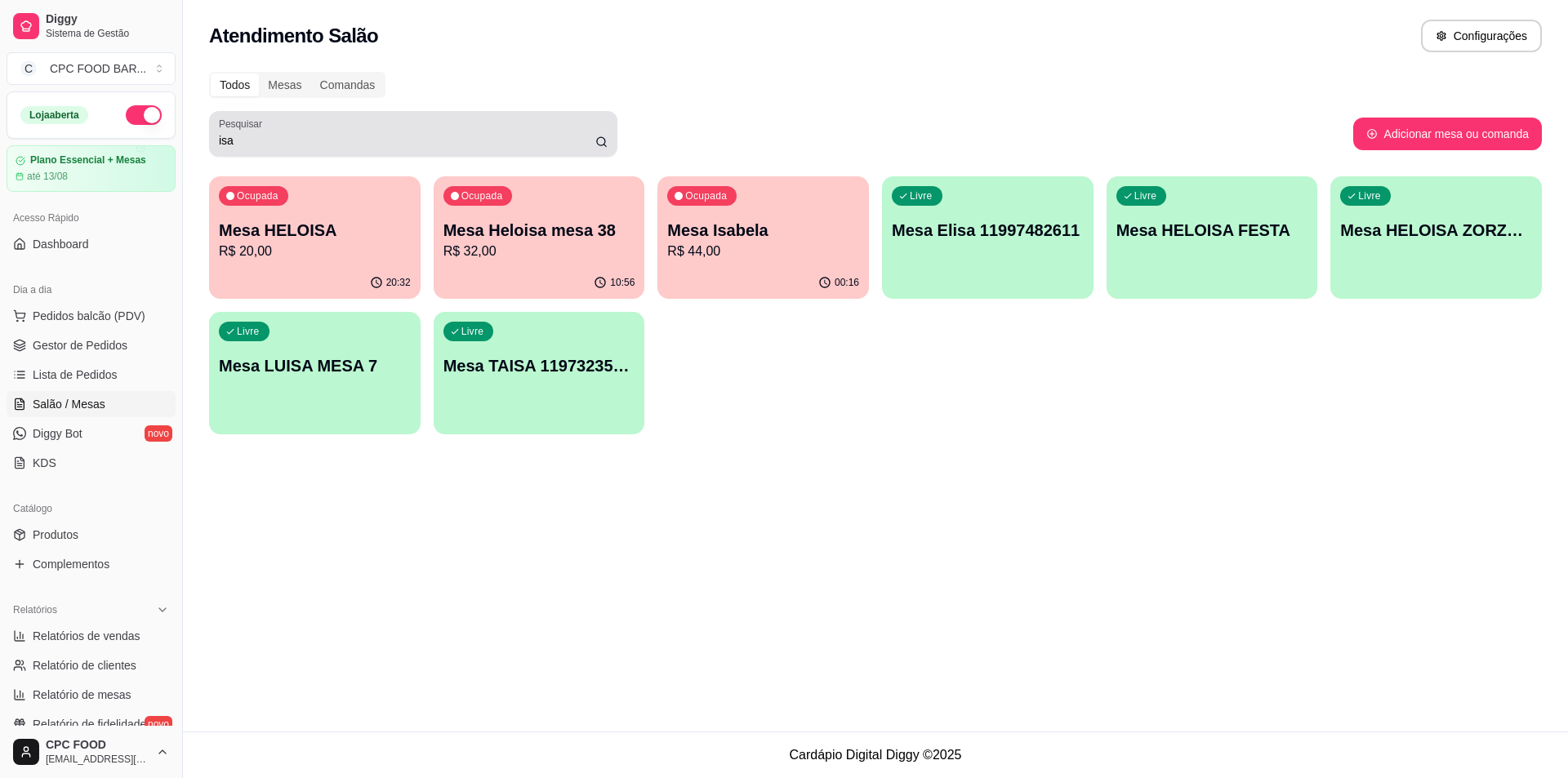
drag, startPoint x: 255, startPoint y: 150, endPoint x: 213, endPoint y: 140, distance: 43.2
click at [213, 140] on div "Pesquisar isa" at bounding box center [413, 133] width 409 height 45
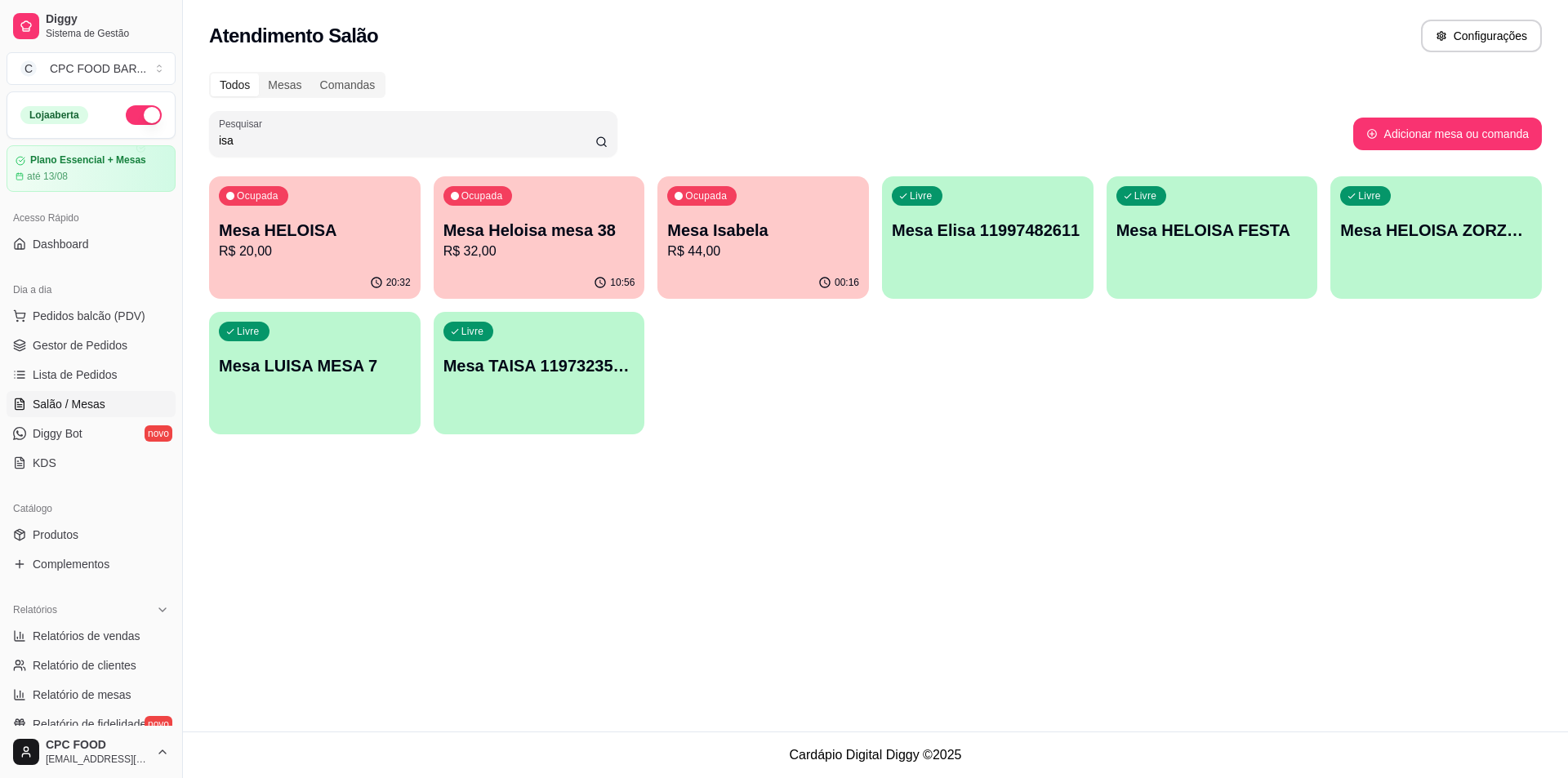
drag, startPoint x: 249, startPoint y: 143, endPoint x: 210, endPoint y: 150, distance: 39.6
click at [210, 150] on div "Pesquisar isa" at bounding box center [413, 133] width 409 height 45
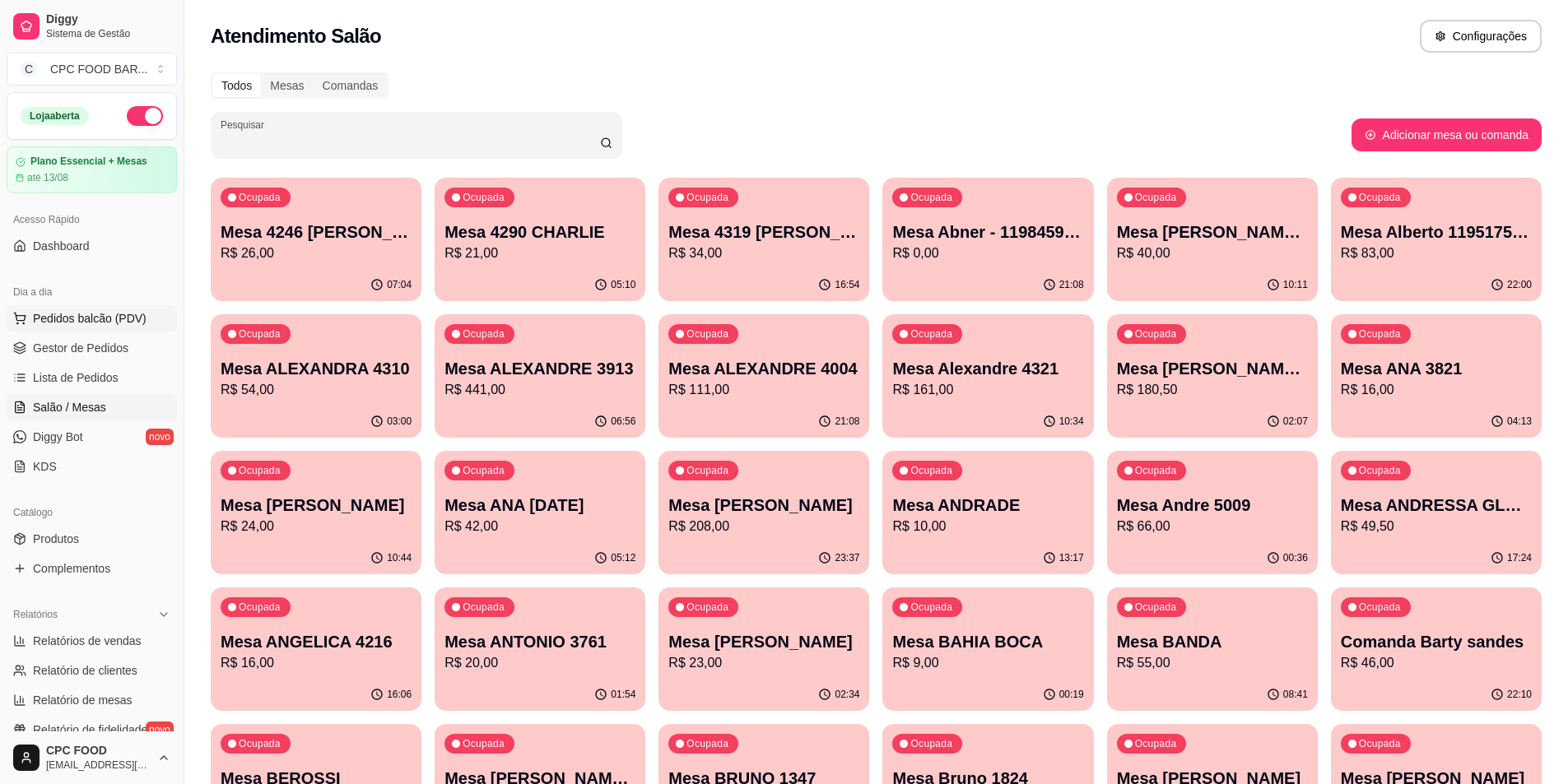
click at [55, 310] on span "Pedidos balcão (PDV)" at bounding box center [89, 318] width 114 height 17
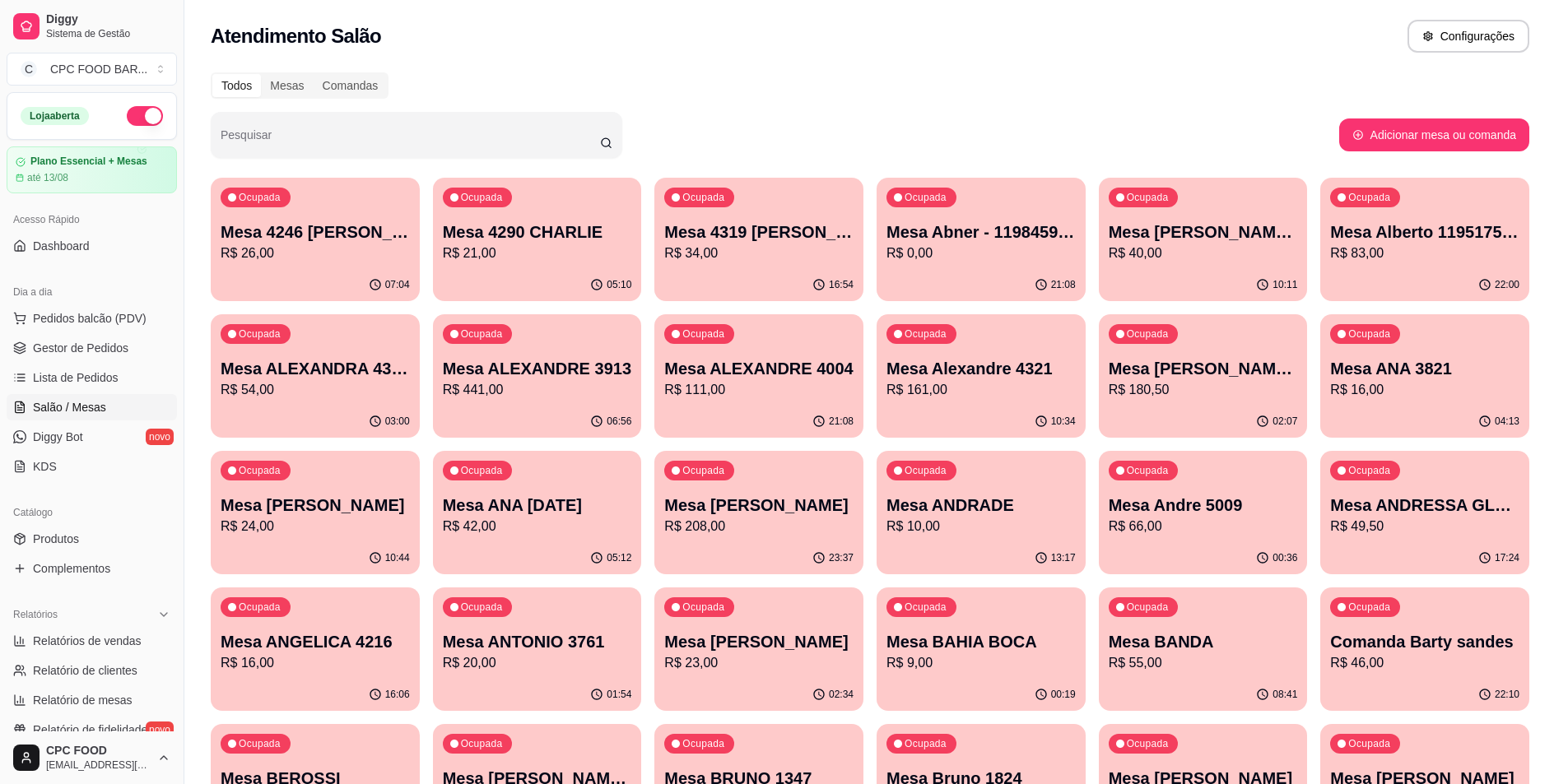
click at [81, 312] on img at bounding box center [124, 315] width 152 height 102
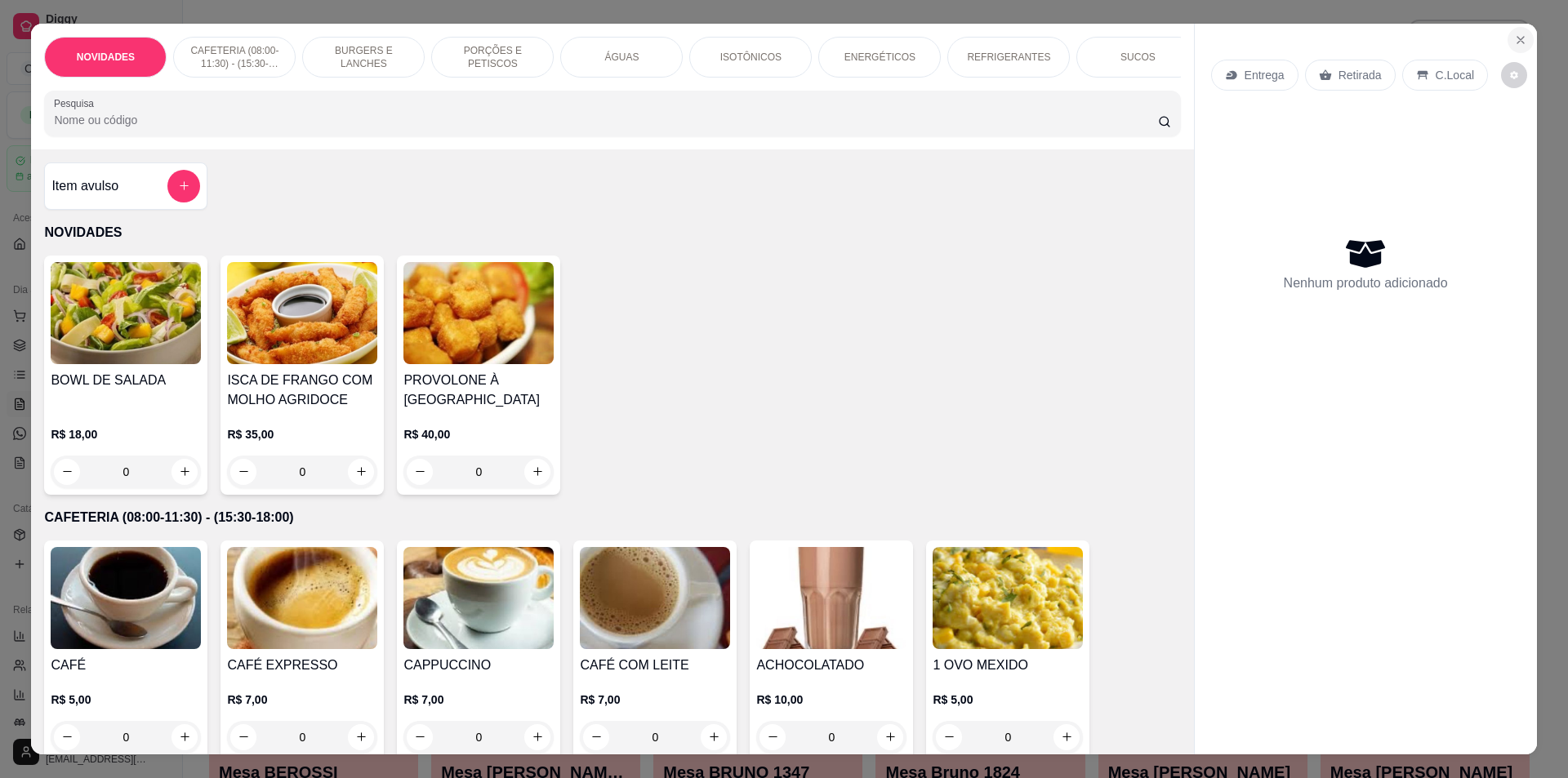
click at [1519, 42] on icon "Close" at bounding box center [1521, 40] width 13 height 13
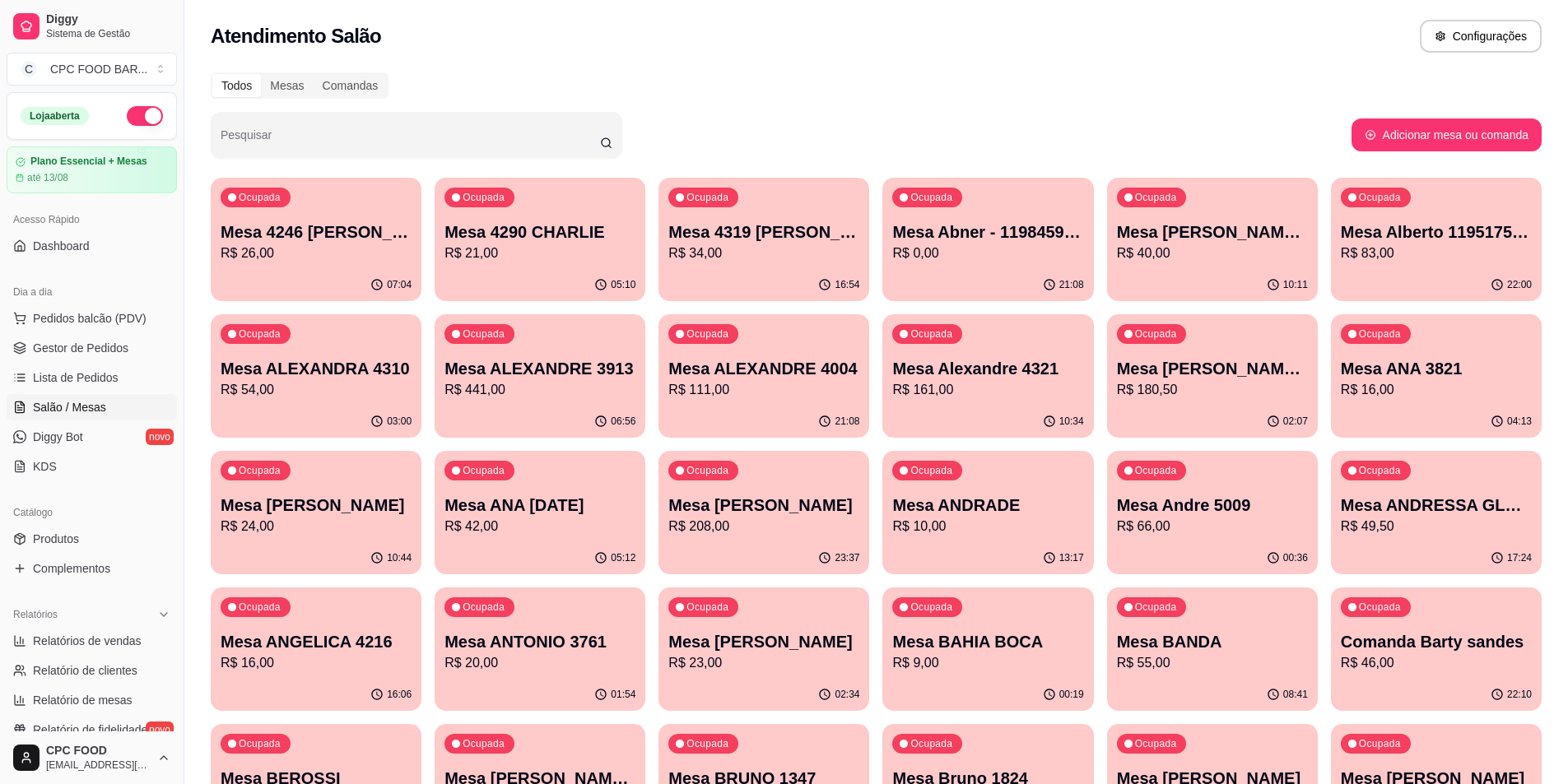
drag, startPoint x: 1228, startPoint y: 86, endPoint x: 472, endPoint y: 138, distance: 757.8
click at [472, 138] on input "Pesquisar" at bounding box center [410, 142] width 379 height 17
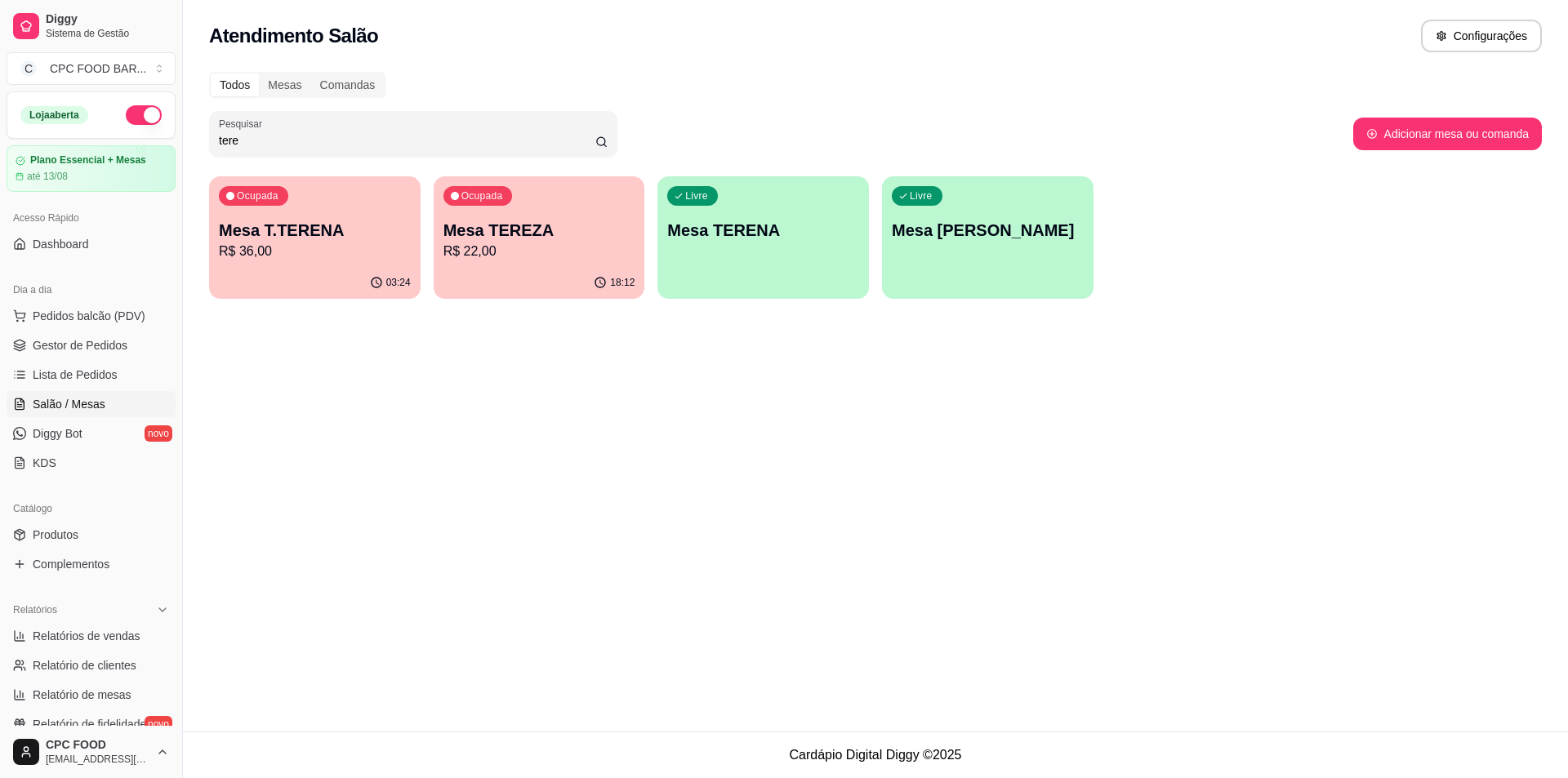
type input "tere"
click at [371, 260] on p "R$ 36,00" at bounding box center [314, 250] width 186 height 18
click at [338, 249] on p "R$ 36,00" at bounding box center [314, 250] width 186 height 18
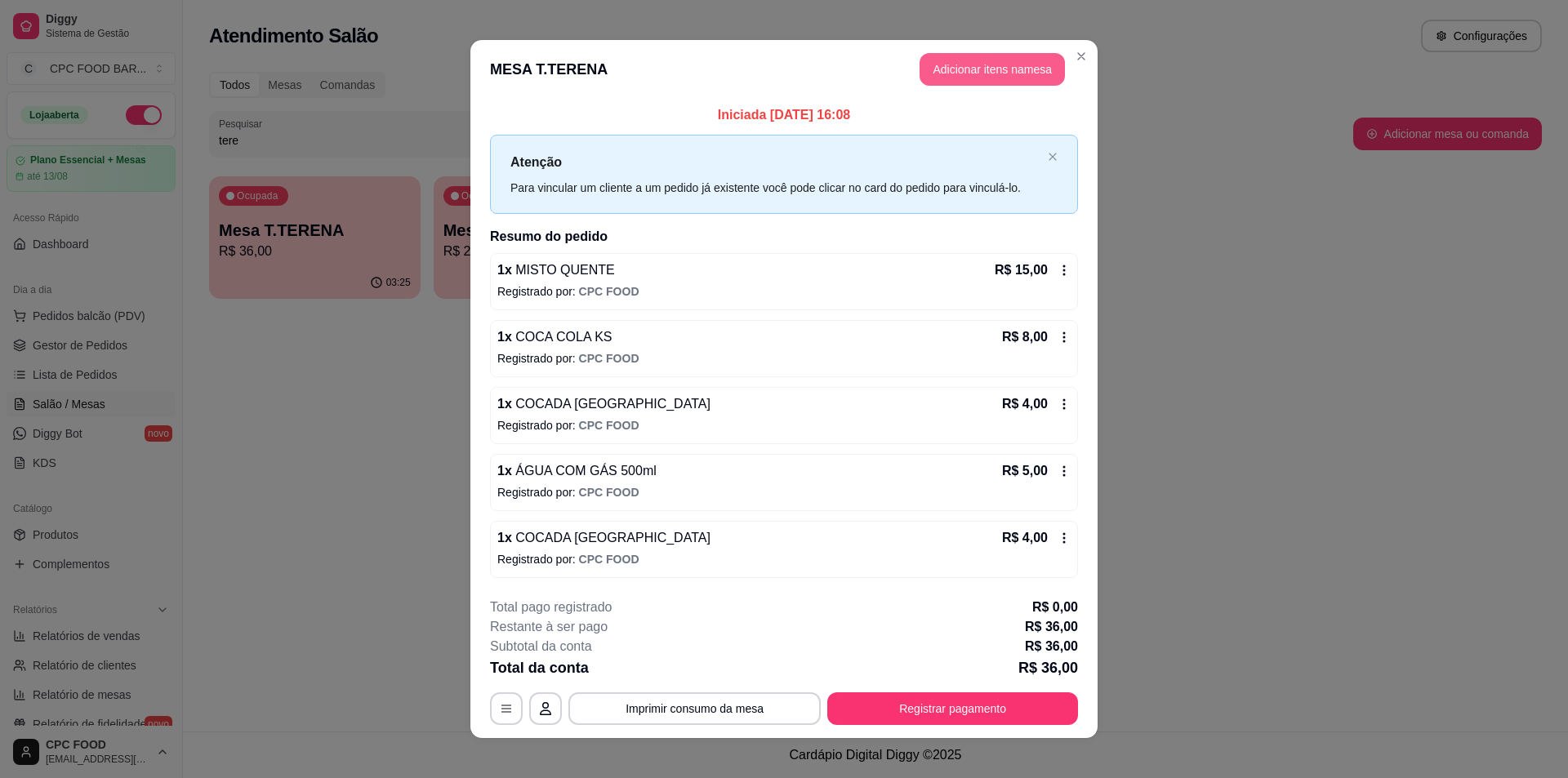
click at [972, 78] on button "Adicionar itens na mesa" at bounding box center [992, 68] width 145 height 32
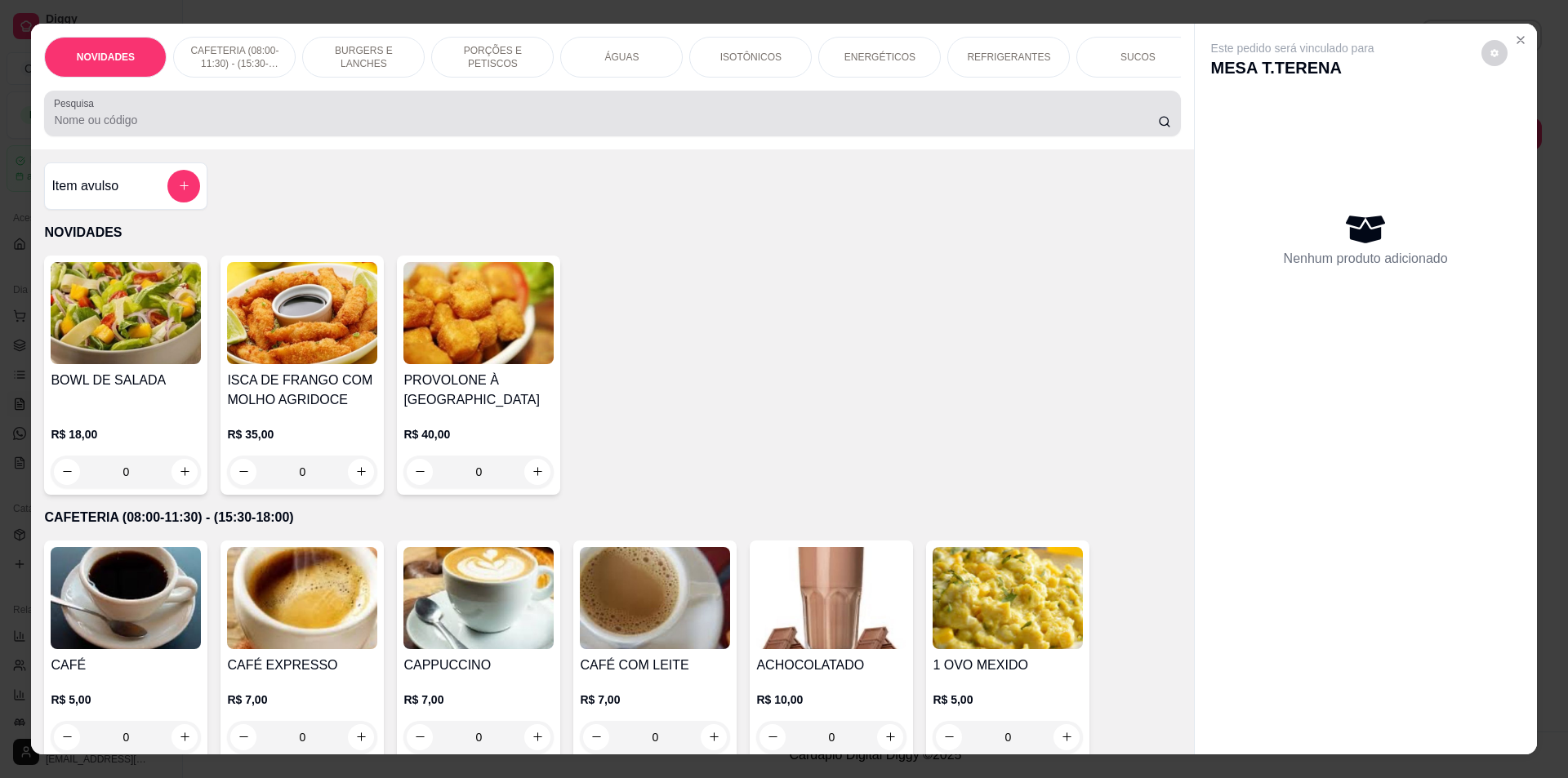
click at [416, 128] on input "Pesquisa" at bounding box center [605, 120] width 1103 height 17
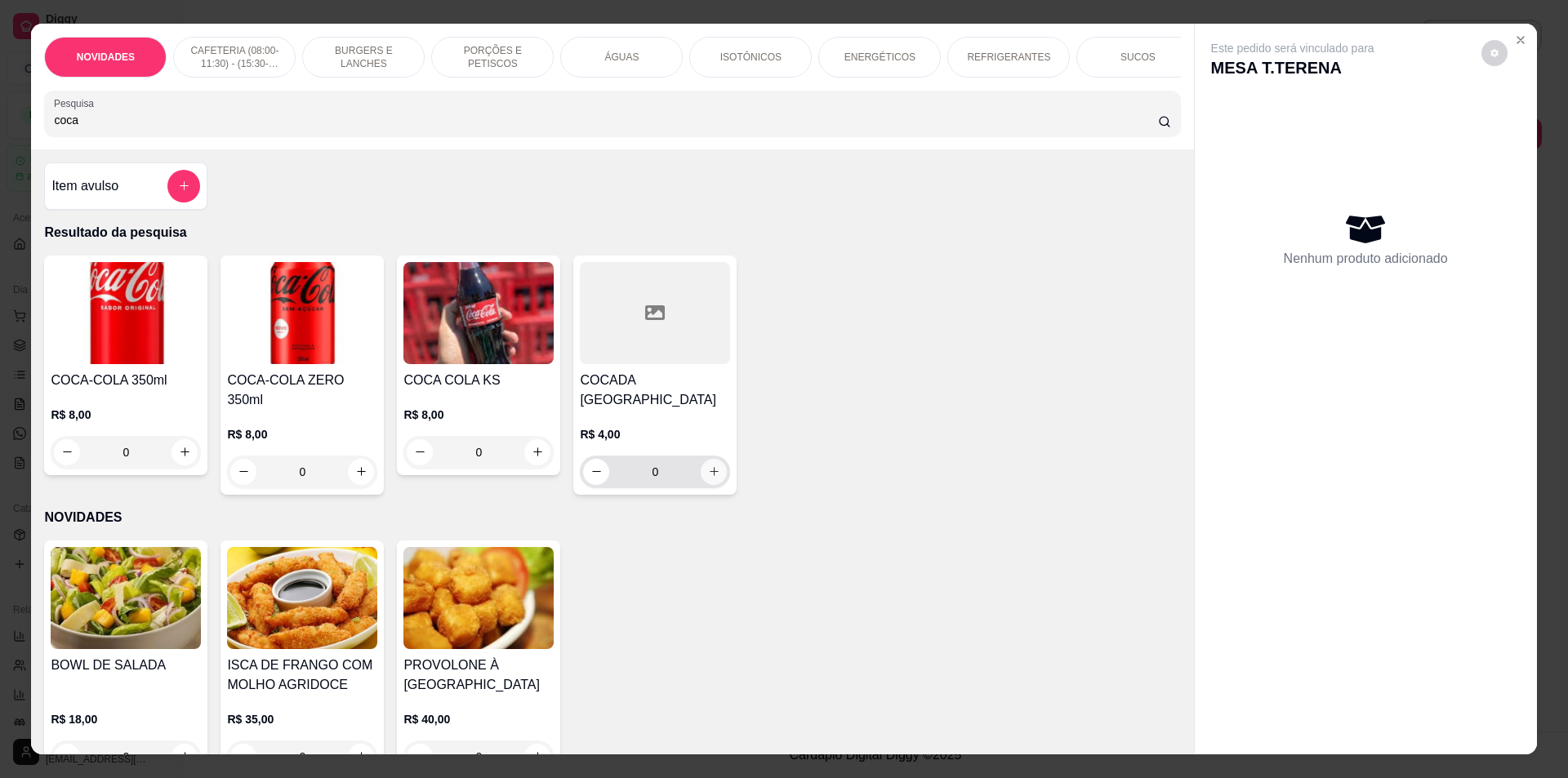
type input "coca"
click at [711, 478] on icon "increase-product-quantity" at bounding box center [714, 470] width 12 height 12
type input "1"
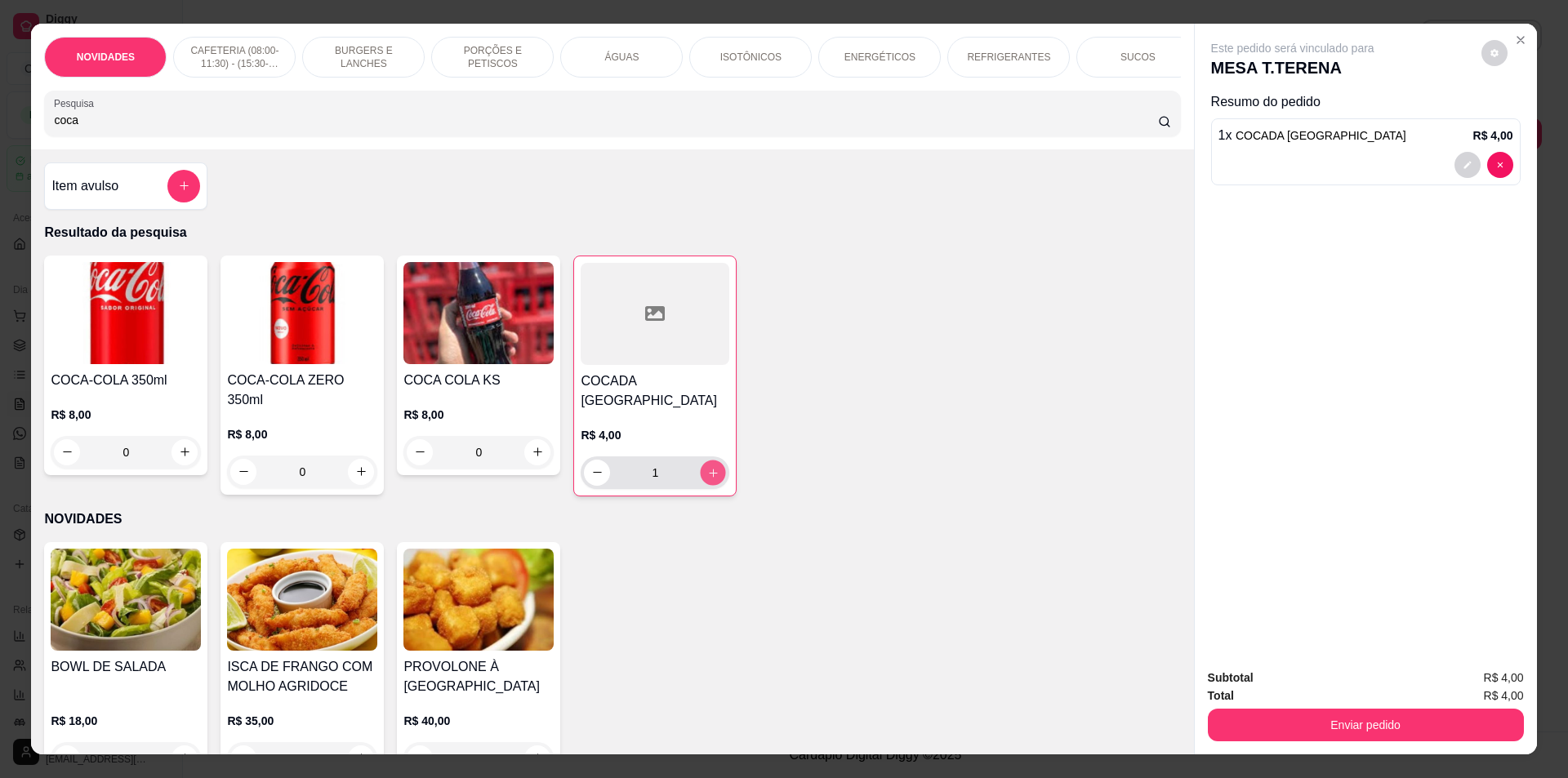
click at [711, 479] on icon "increase-product-quantity" at bounding box center [713, 471] width 12 height 12
type input "2"
drag, startPoint x: 100, startPoint y: 137, endPoint x: 0, endPoint y: 127, distance: 100.5
click at [0, 127] on div "NOVIDADES CAFETERIA (08:00-11:30) - (15:30-18:00) BURGERS E LANCHES PORÇÕES E P…" at bounding box center [784, 389] width 1568 height 778
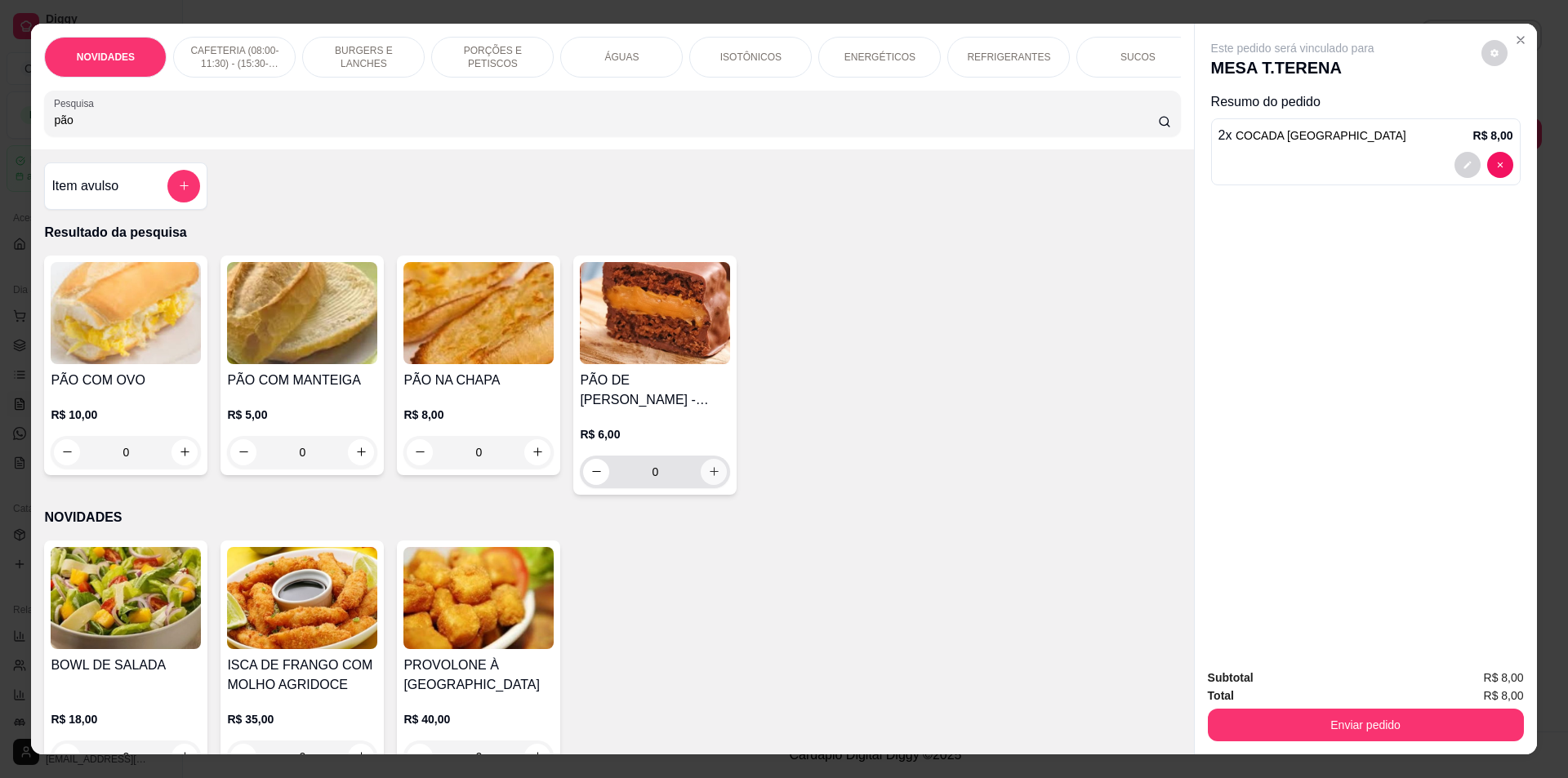
type input "pão"
click at [712, 478] on icon "increase-product-quantity" at bounding box center [714, 470] width 12 height 12
type input "1"
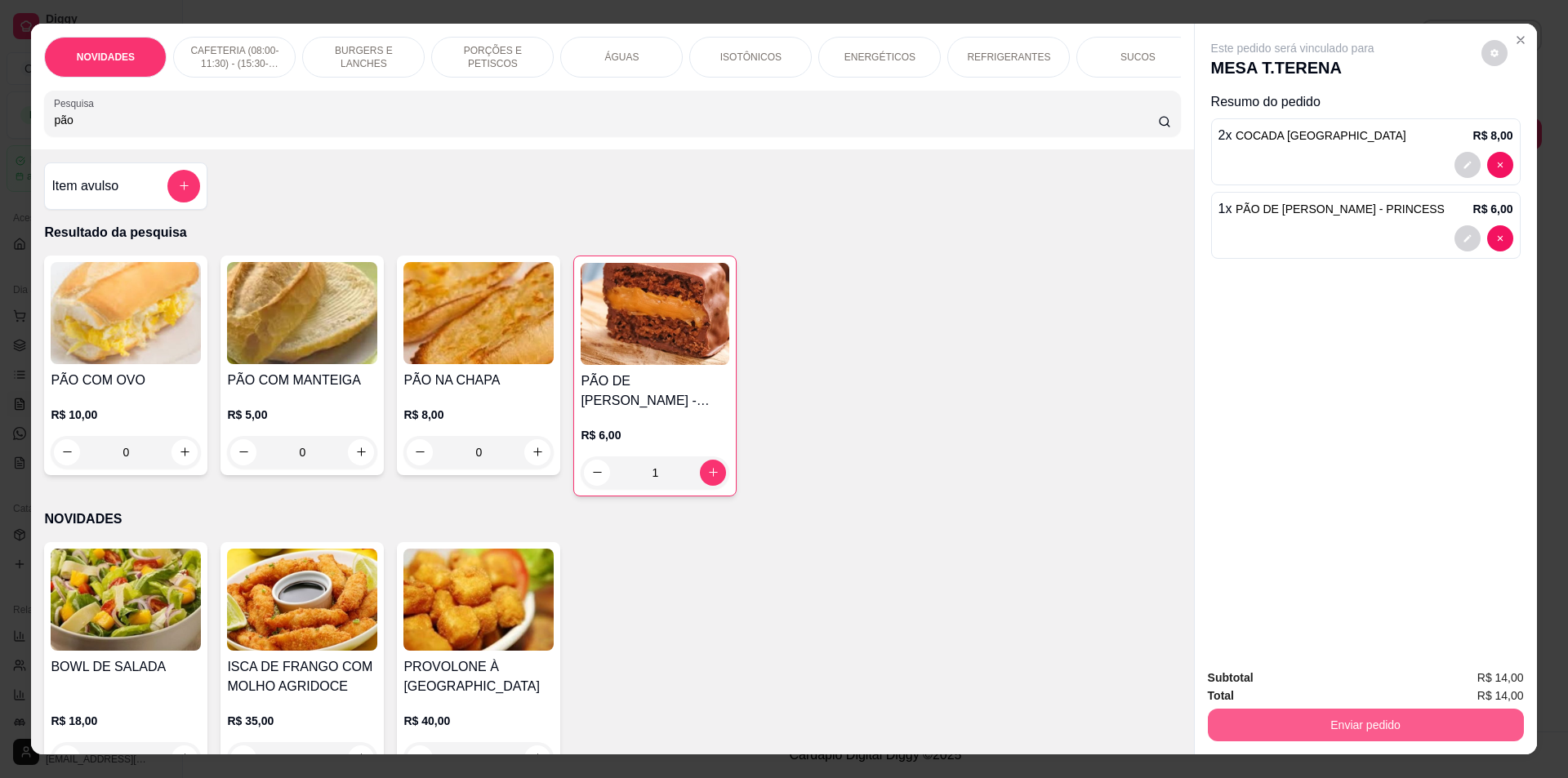
click at [1317, 719] on button "Enviar pedido" at bounding box center [1366, 724] width 316 height 32
click at [1312, 687] on button "Não registrar e enviar pedido" at bounding box center [1311, 684] width 165 height 30
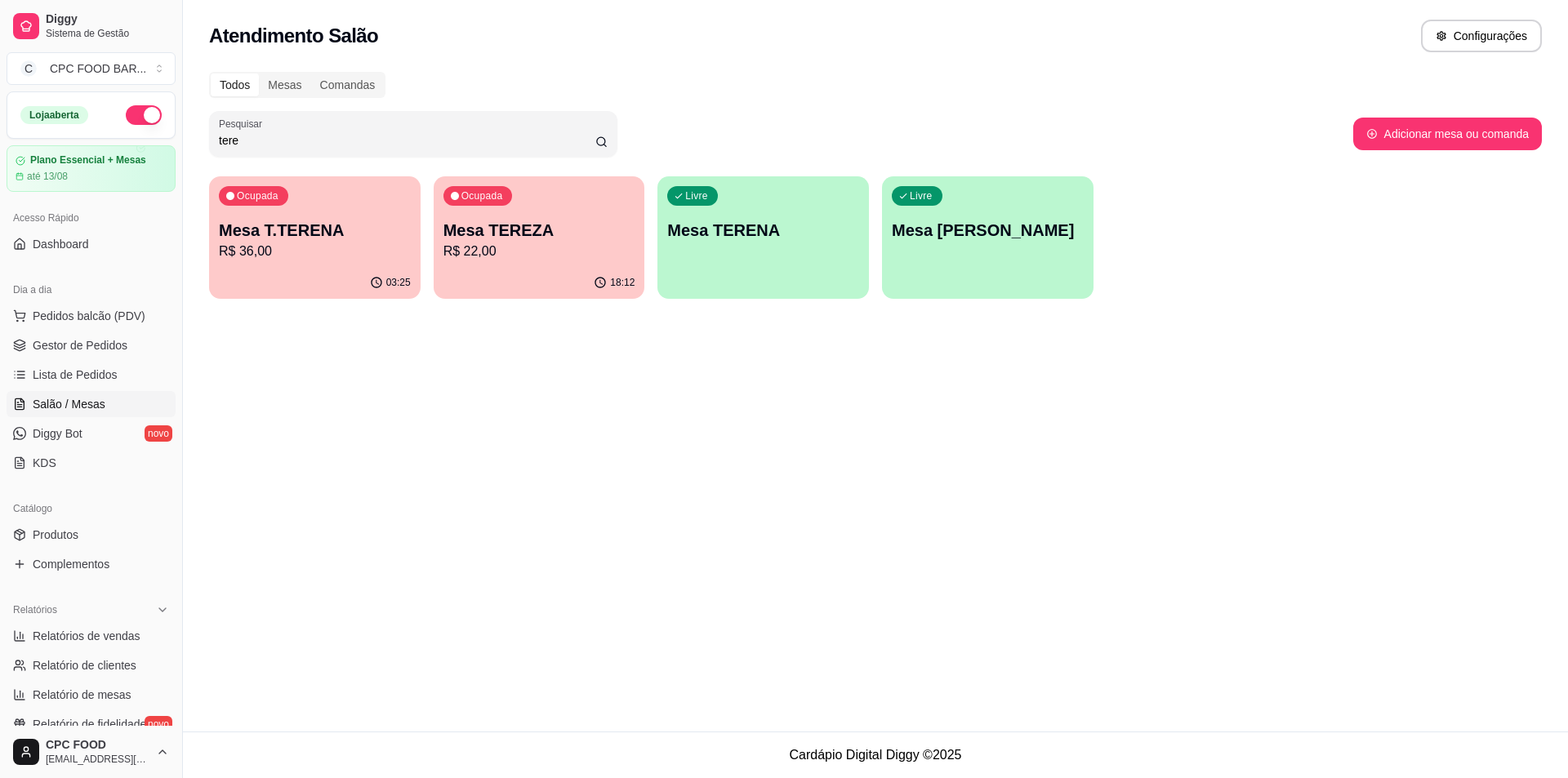
drag, startPoint x: 254, startPoint y: 146, endPoint x: 215, endPoint y: 135, distance: 40.5
click at [214, 139] on div "Pesquisar tere" at bounding box center [413, 133] width 409 height 45
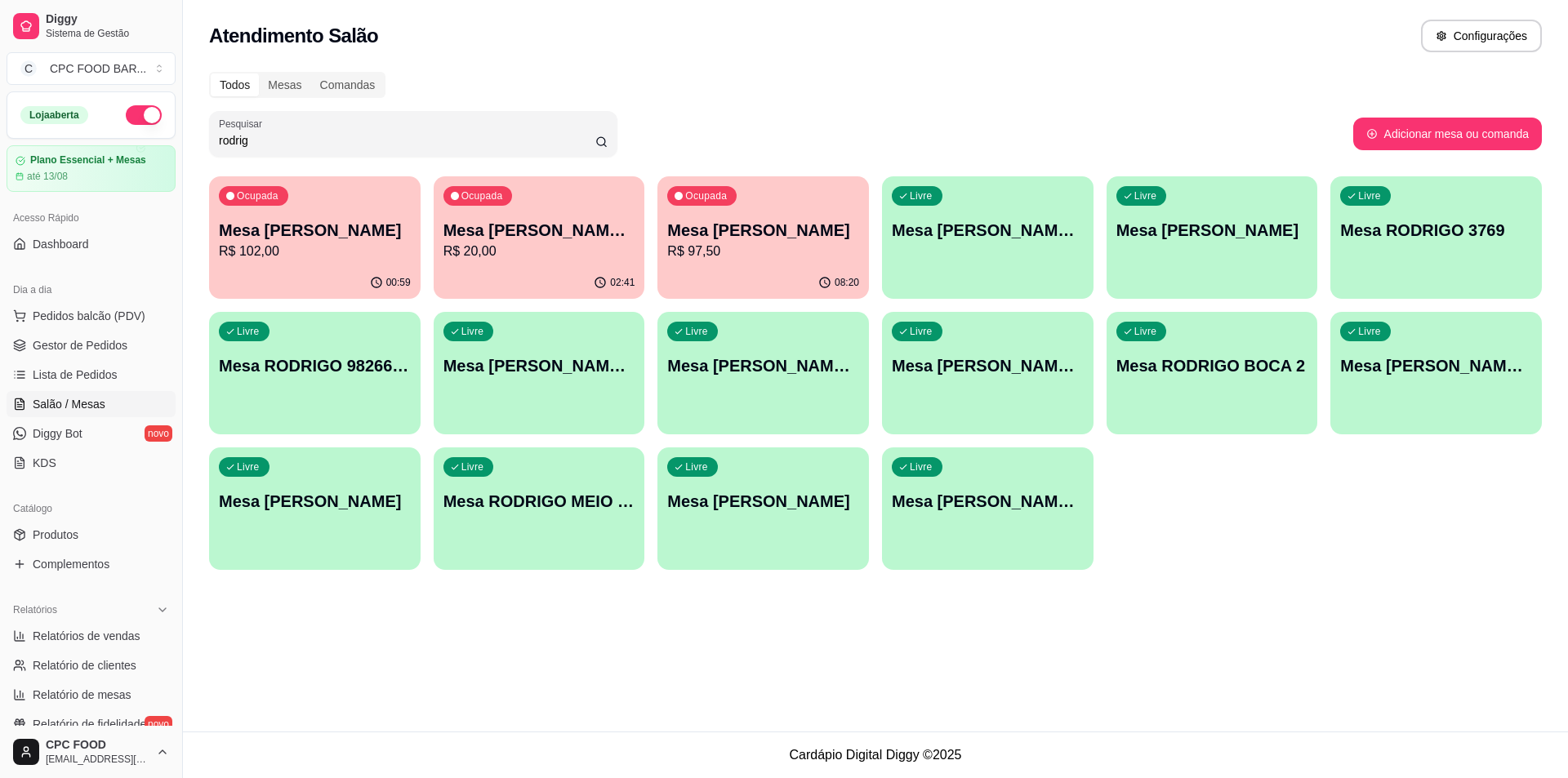
type input "rodrig"
click at [369, 252] on p "R$ 102,00" at bounding box center [315, 250] width 192 height 19
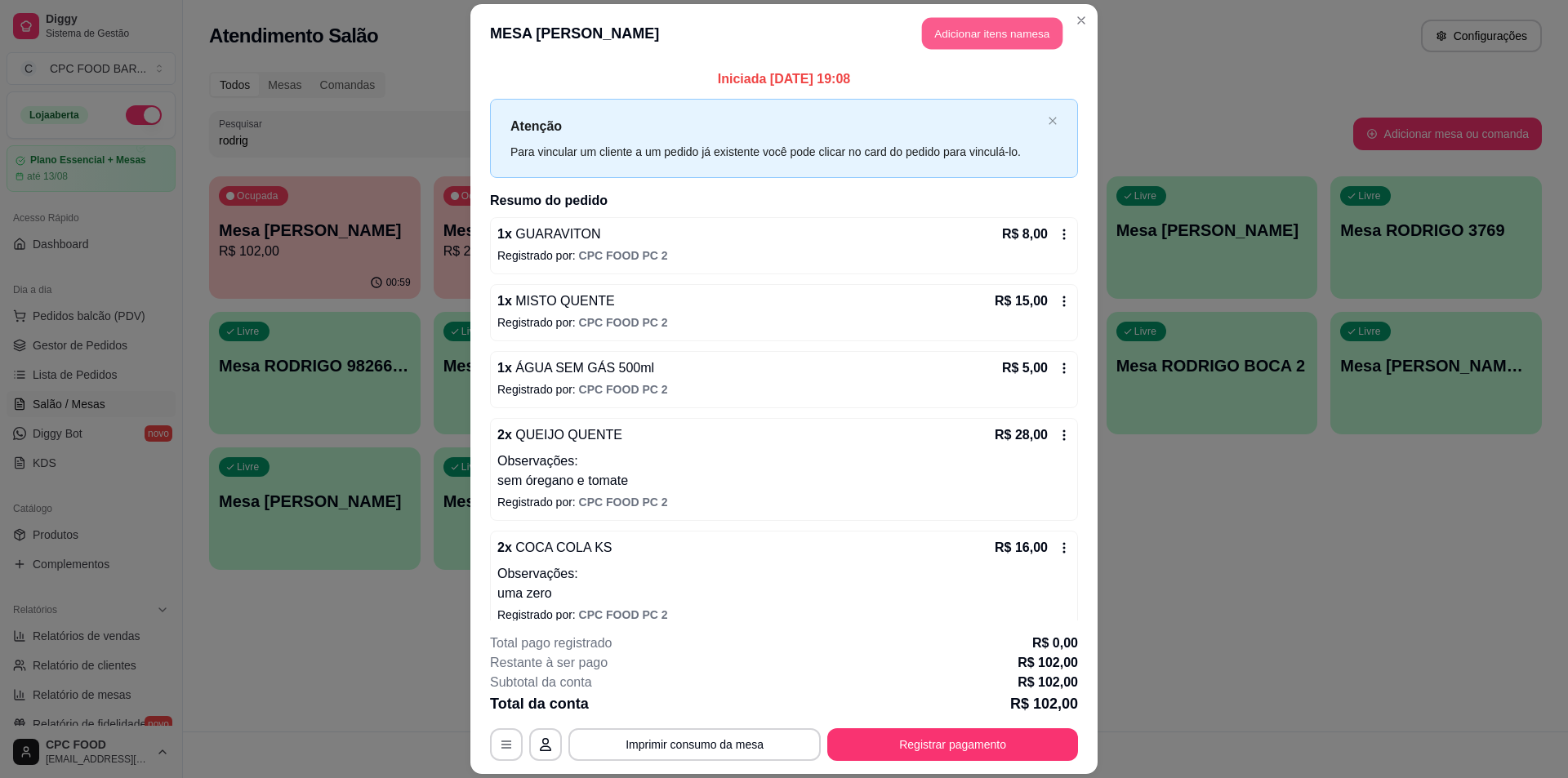
click at [960, 28] on button "Adicionar itens na mesa" at bounding box center [992, 33] width 141 height 31
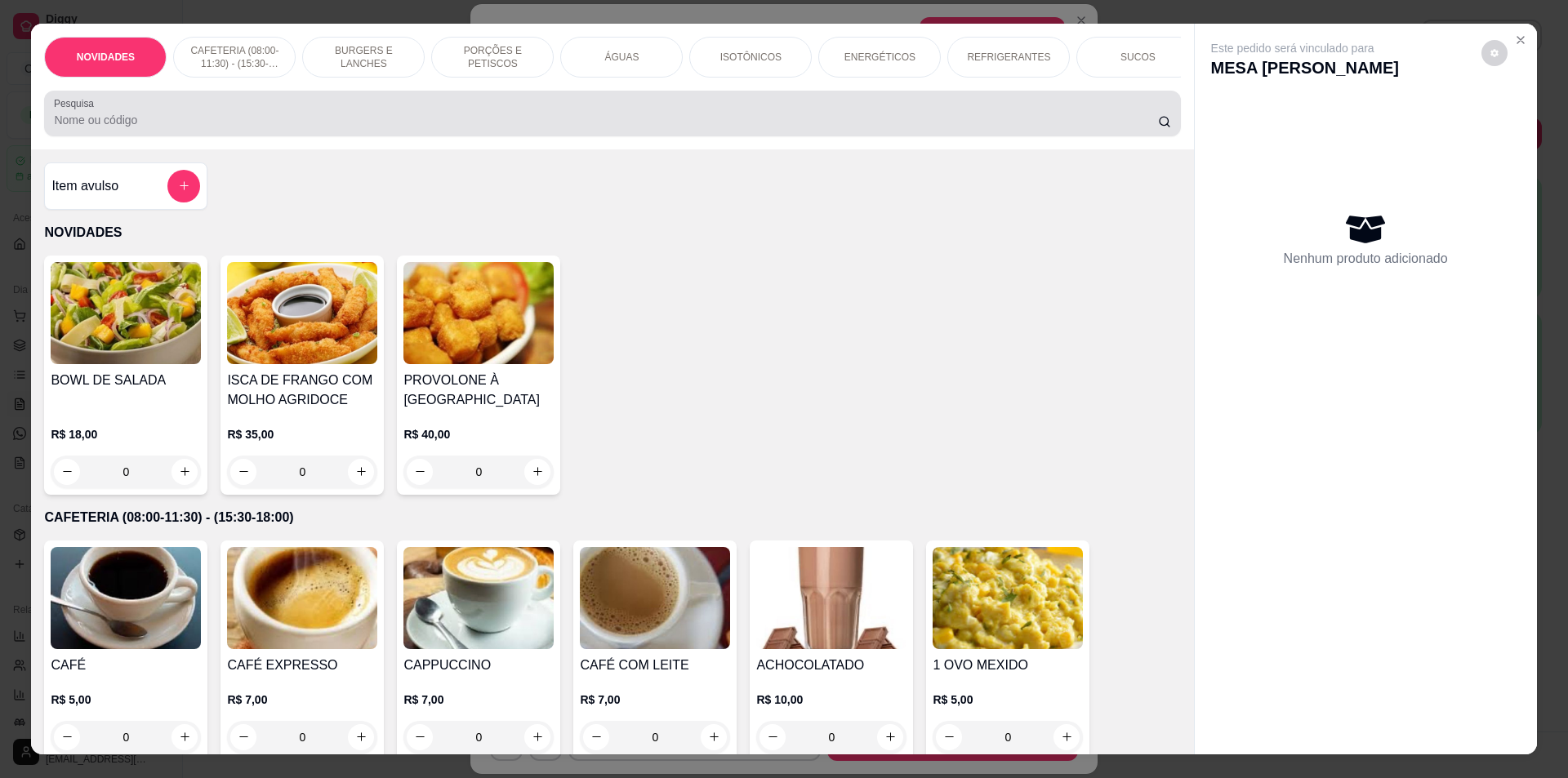
click at [577, 128] on input "Pesquisa" at bounding box center [605, 120] width 1103 height 17
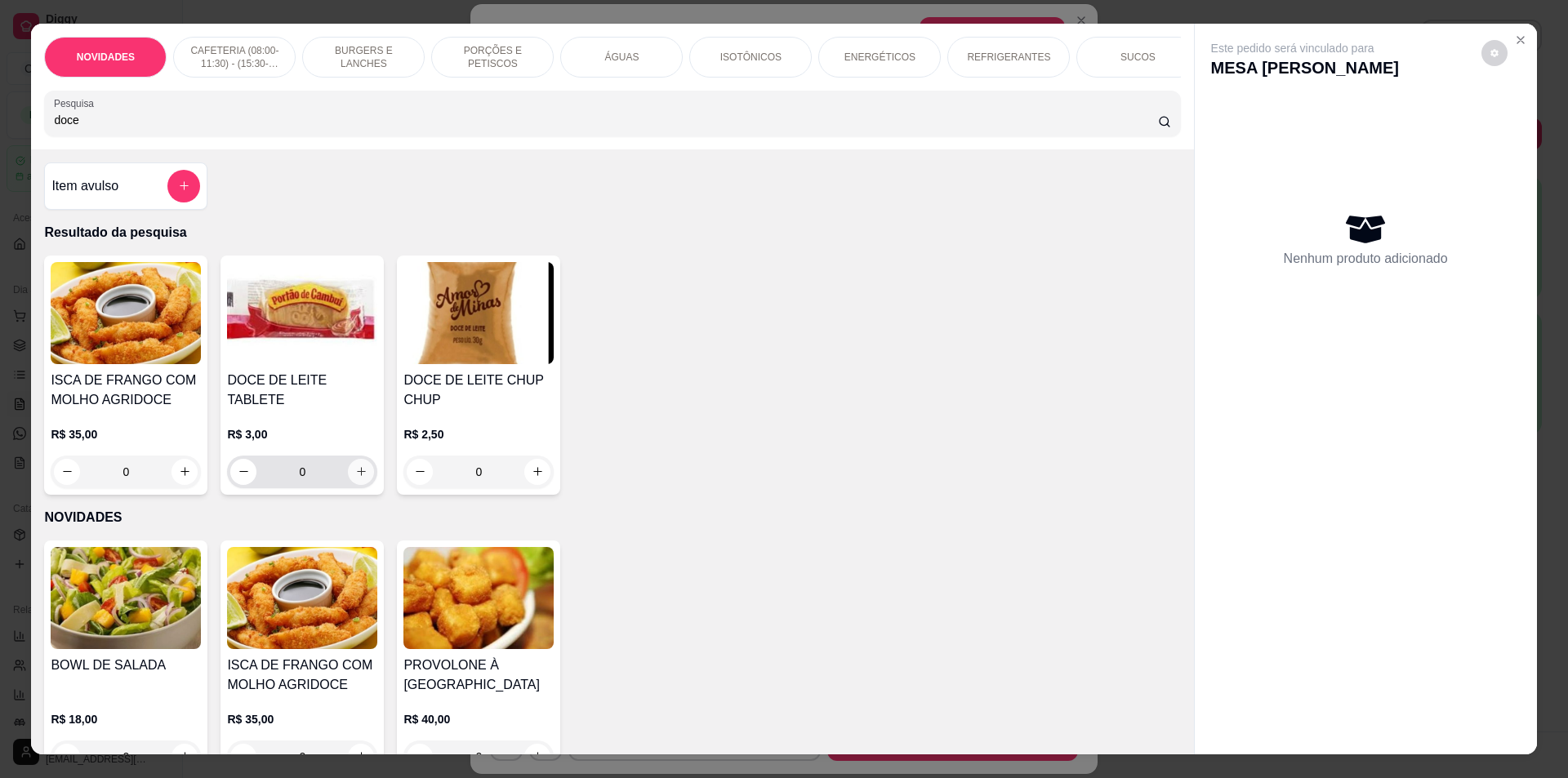
type input "doce"
click at [357, 465] on icon "increase-product-quantity" at bounding box center [361, 470] width 12 height 12
type input "1"
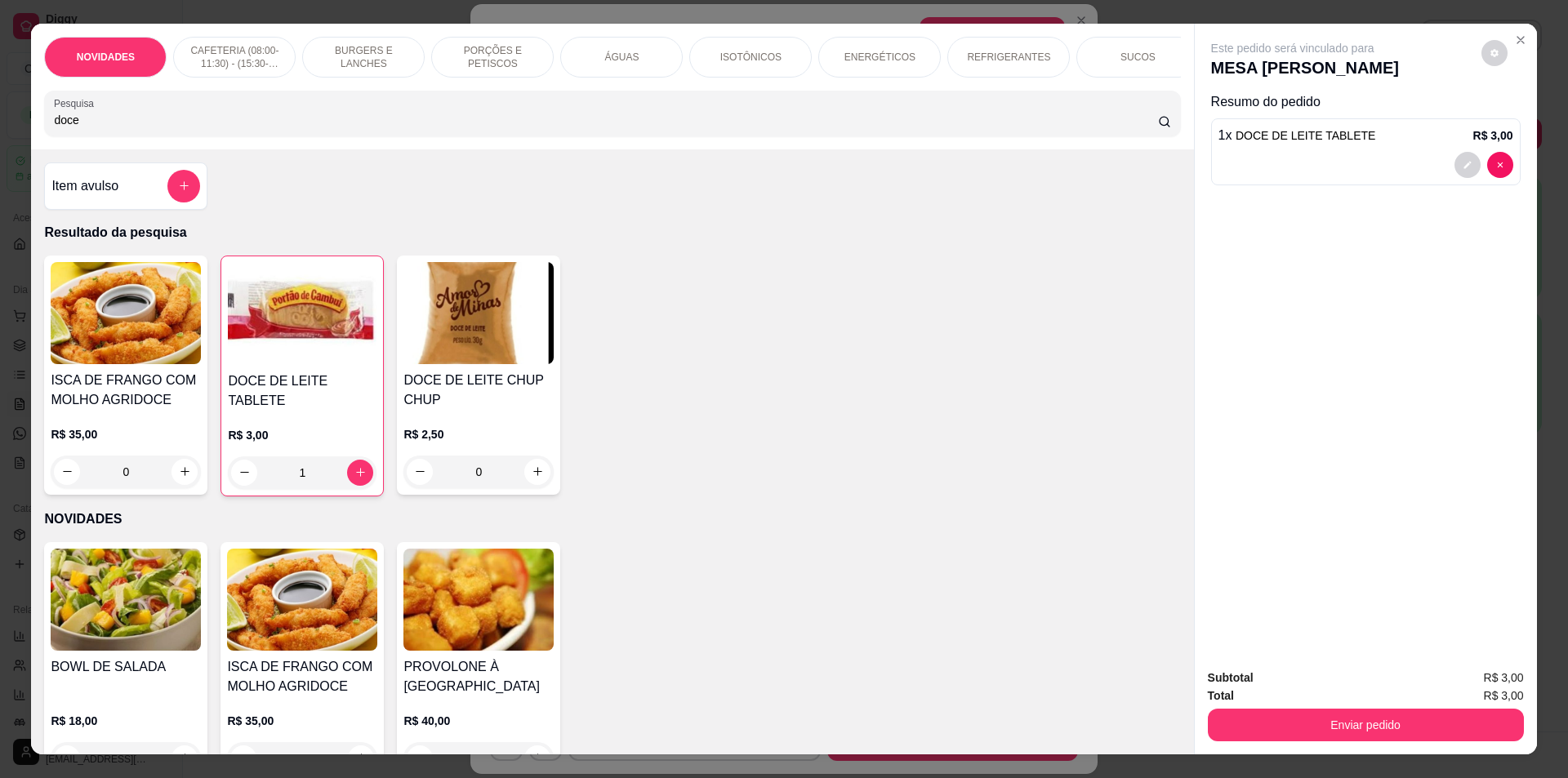
drag, startPoint x: 96, startPoint y: 133, endPoint x: 10, endPoint y: 128, distance: 86.1
click at [10, 128] on div "NOVIDADES CAFETERIA (08:00-11:30) - (15:30-18:00) BURGERS E LANCHES PORÇÕES E P…" at bounding box center [784, 389] width 1568 height 778
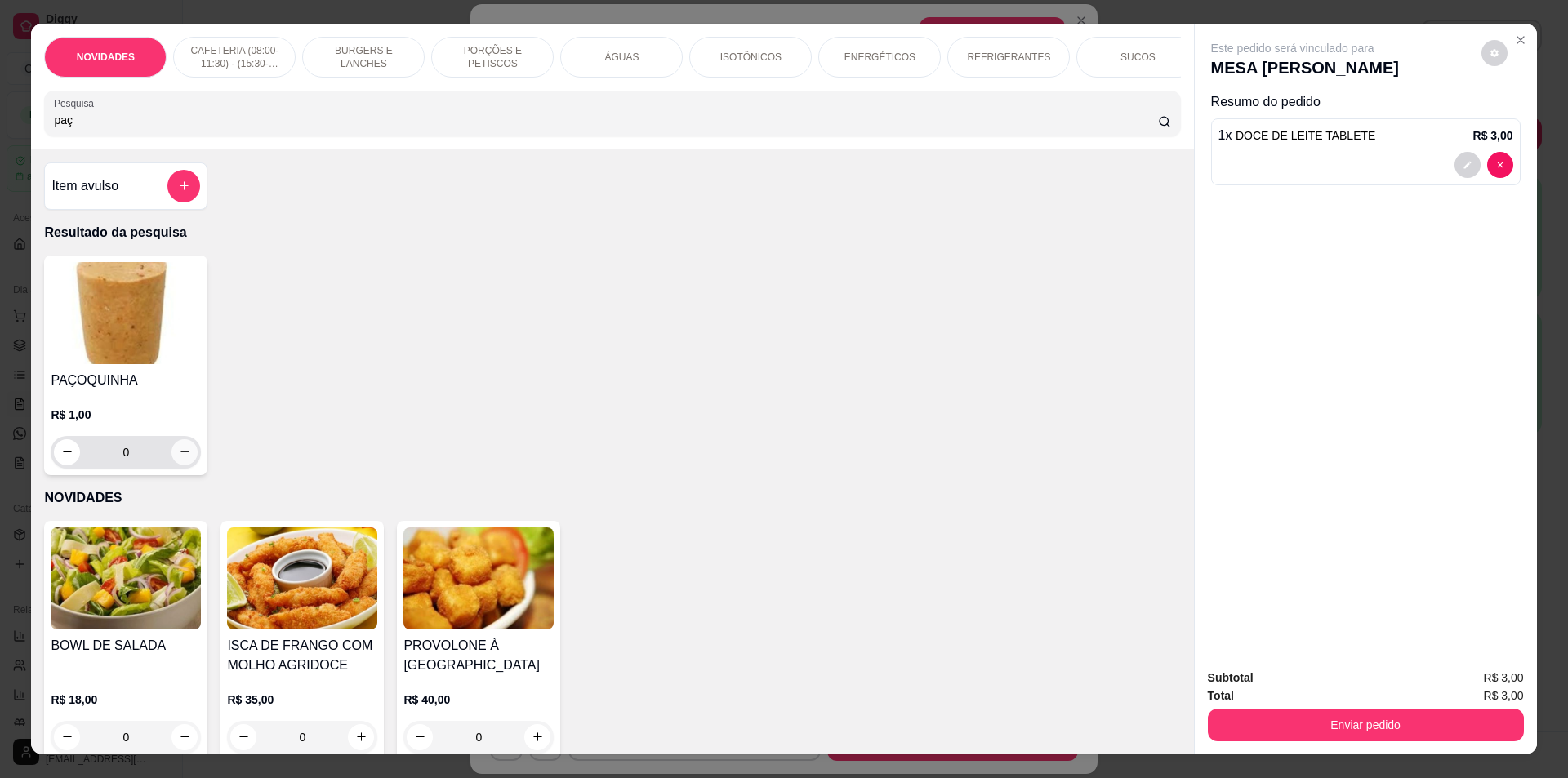
type input "paç"
click at [180, 458] on icon "increase-product-quantity" at bounding box center [184, 451] width 12 height 12
type input "1"
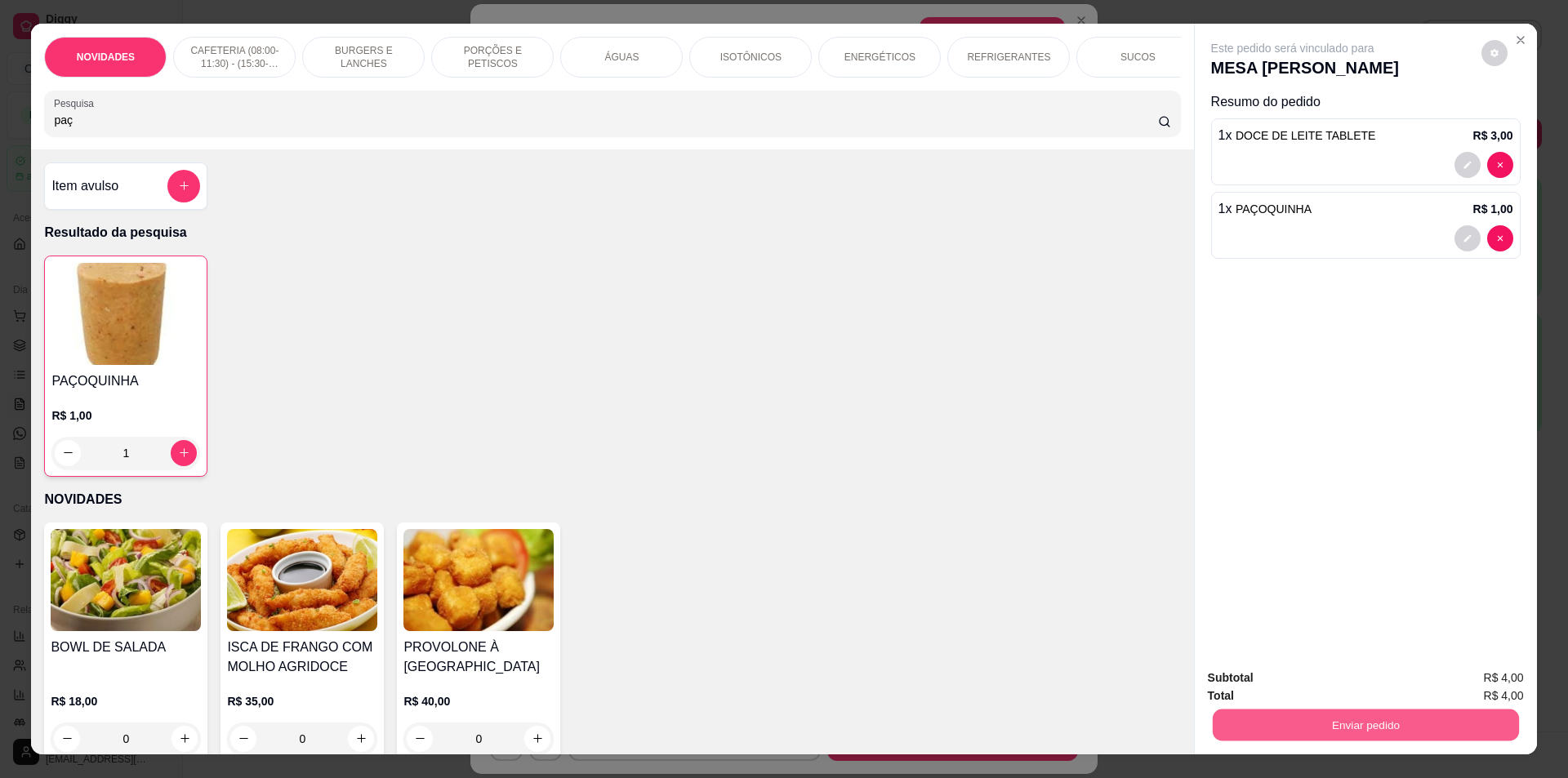
click at [1342, 727] on button "Enviar pedido" at bounding box center [1365, 725] width 306 height 31
click at [1353, 683] on button "Não registrar e enviar pedido" at bounding box center [1311, 685] width 165 height 30
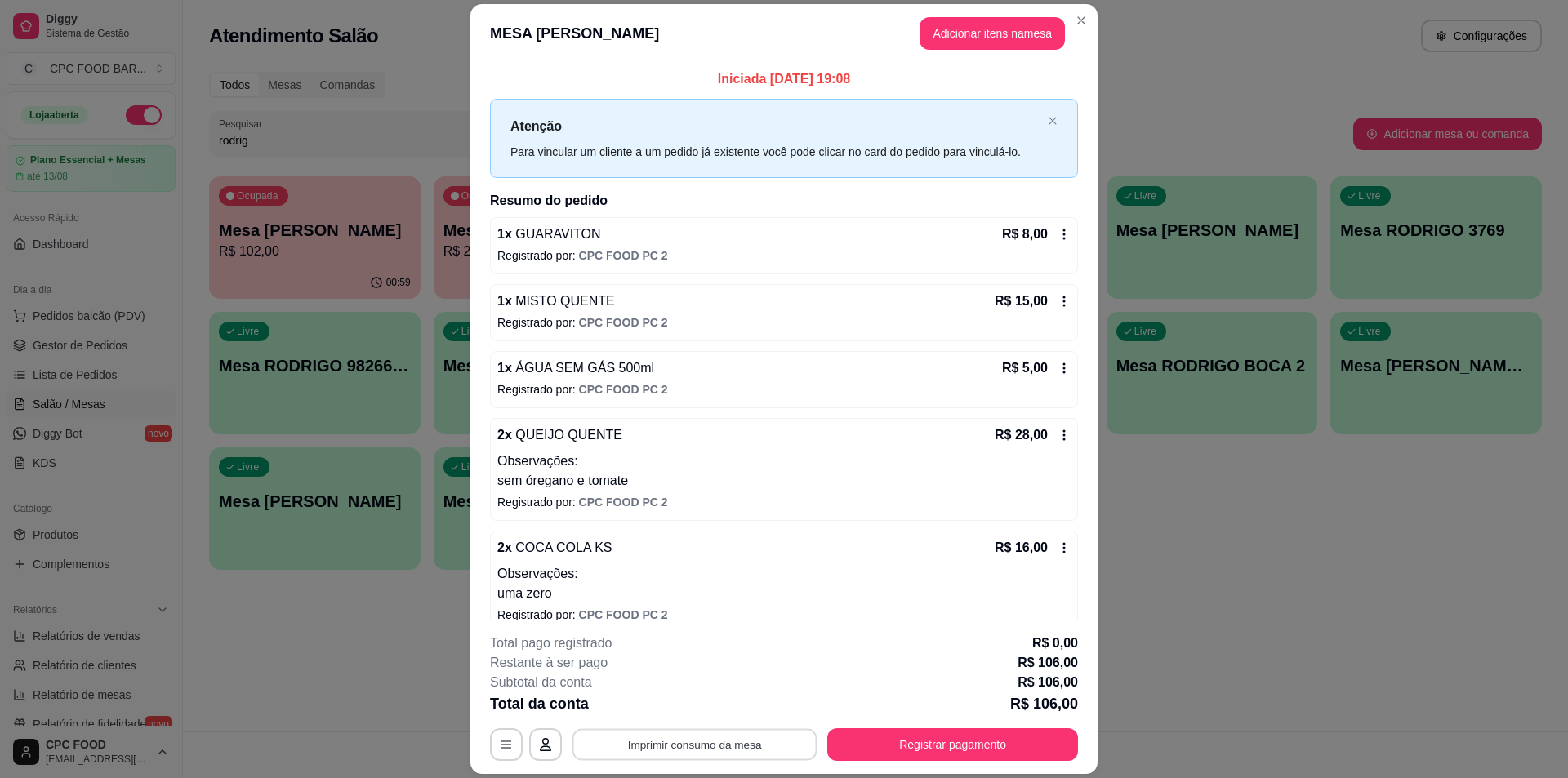
click at [713, 735] on button "Imprimir consumo da mesa" at bounding box center [694, 745] width 245 height 31
click at [956, 742] on button "Registrar pagamento" at bounding box center [952, 744] width 251 height 32
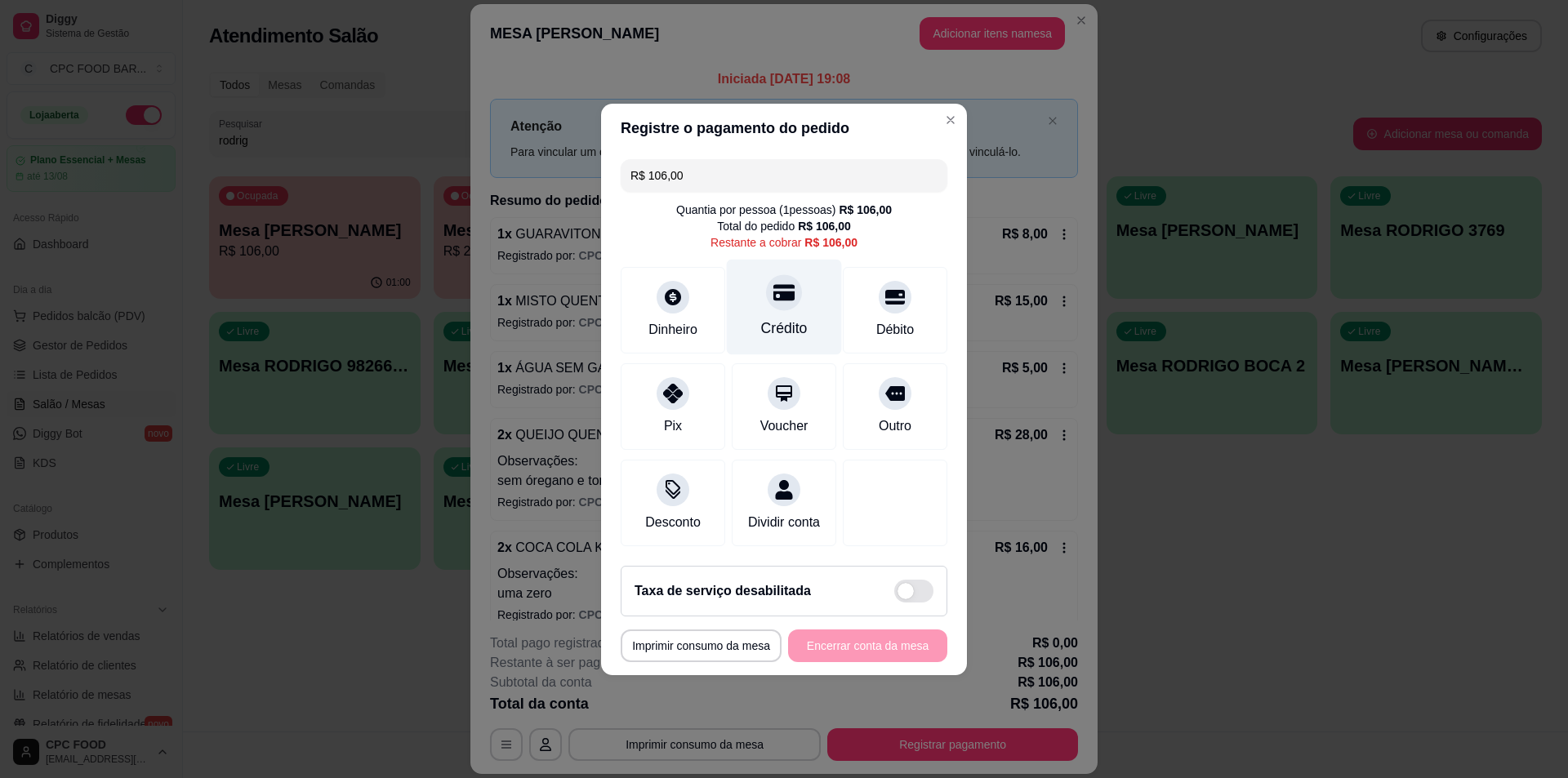
click at [783, 303] on div "Crédito" at bounding box center [784, 306] width 116 height 95
type input "R$ 0,00"
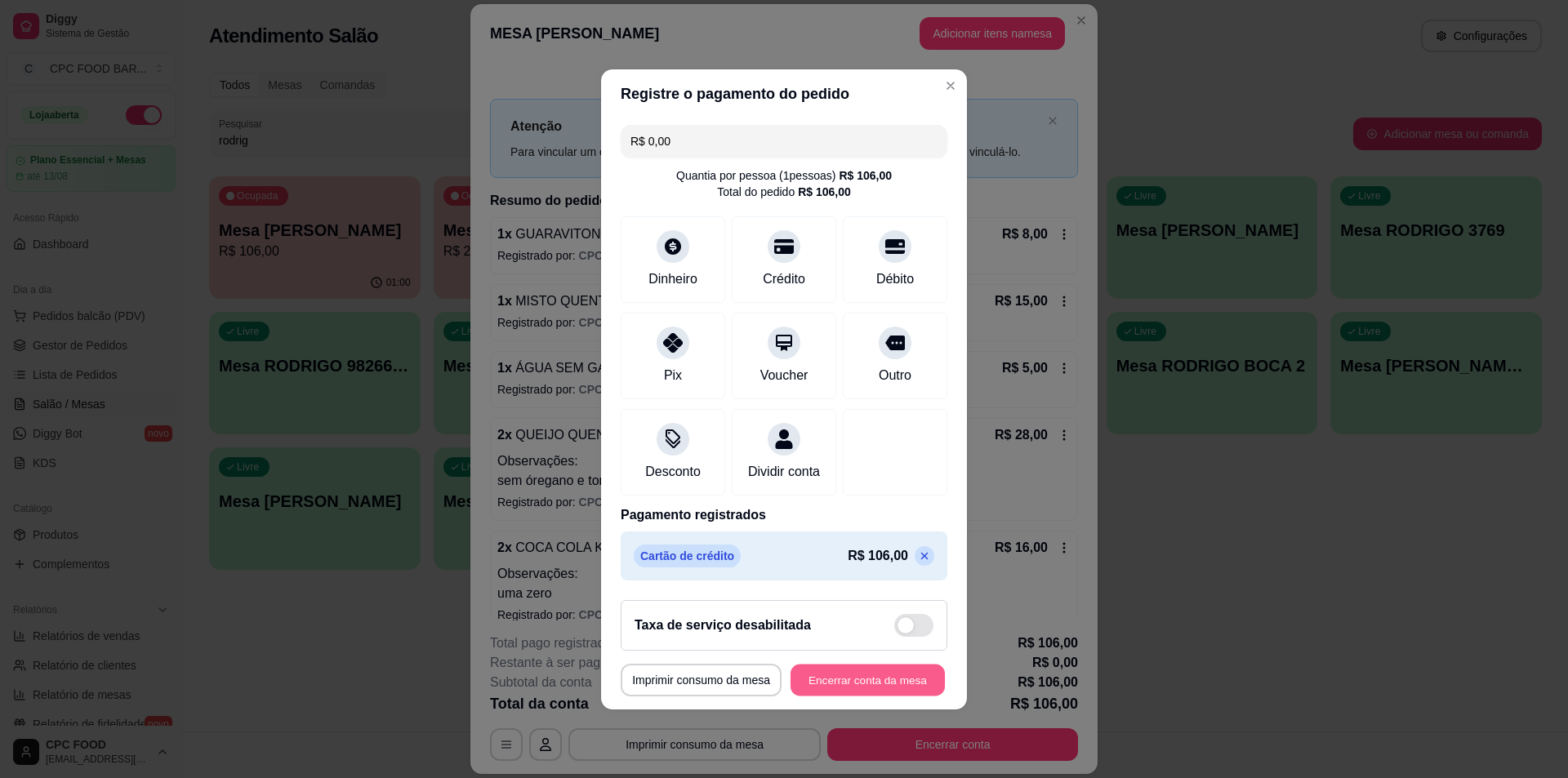
click at [866, 688] on button "Encerrar conta da mesa" at bounding box center [867, 679] width 154 height 31
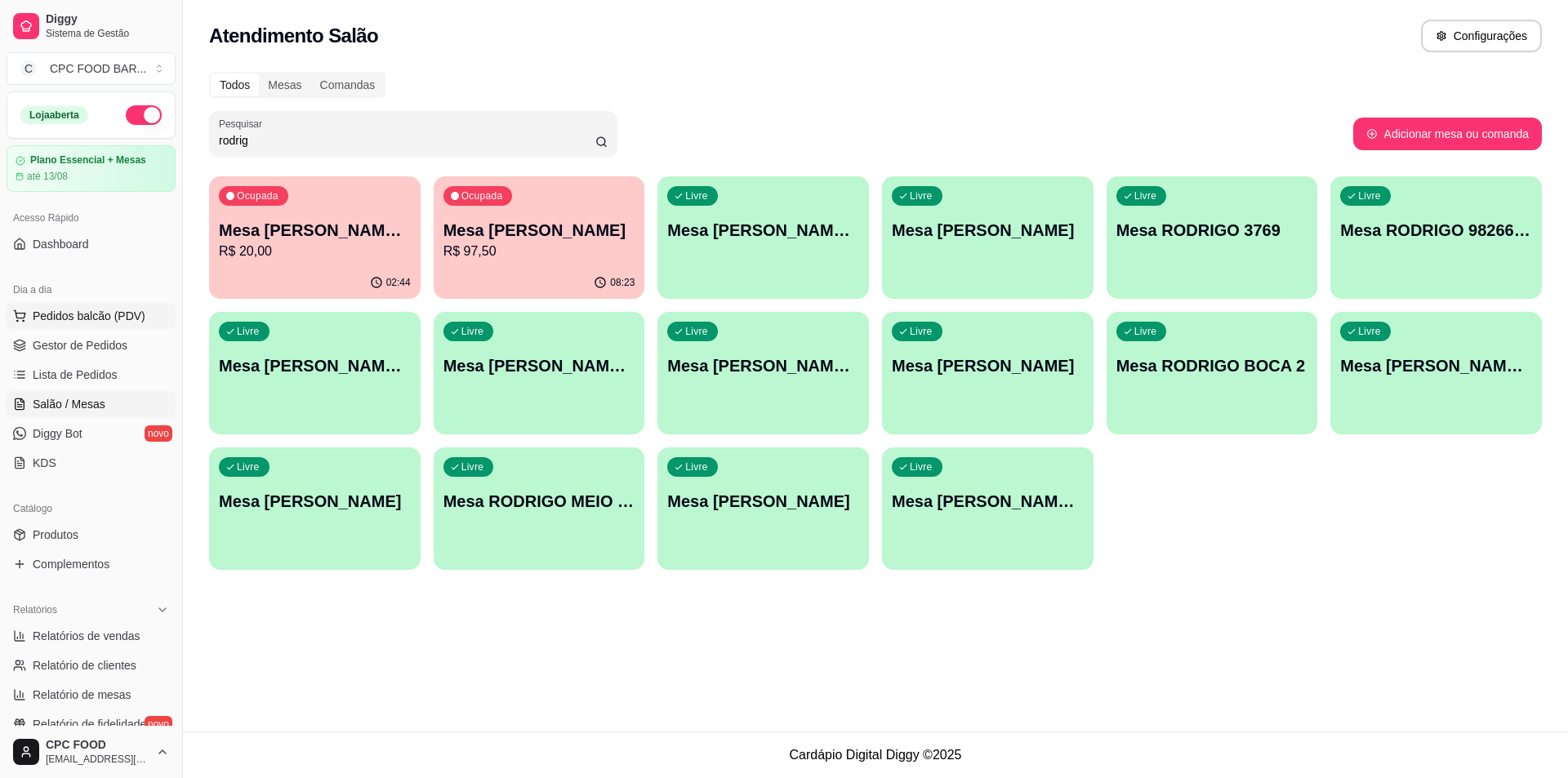
click at [88, 318] on span "Pedidos balcão (PDV)" at bounding box center [89, 316] width 113 height 17
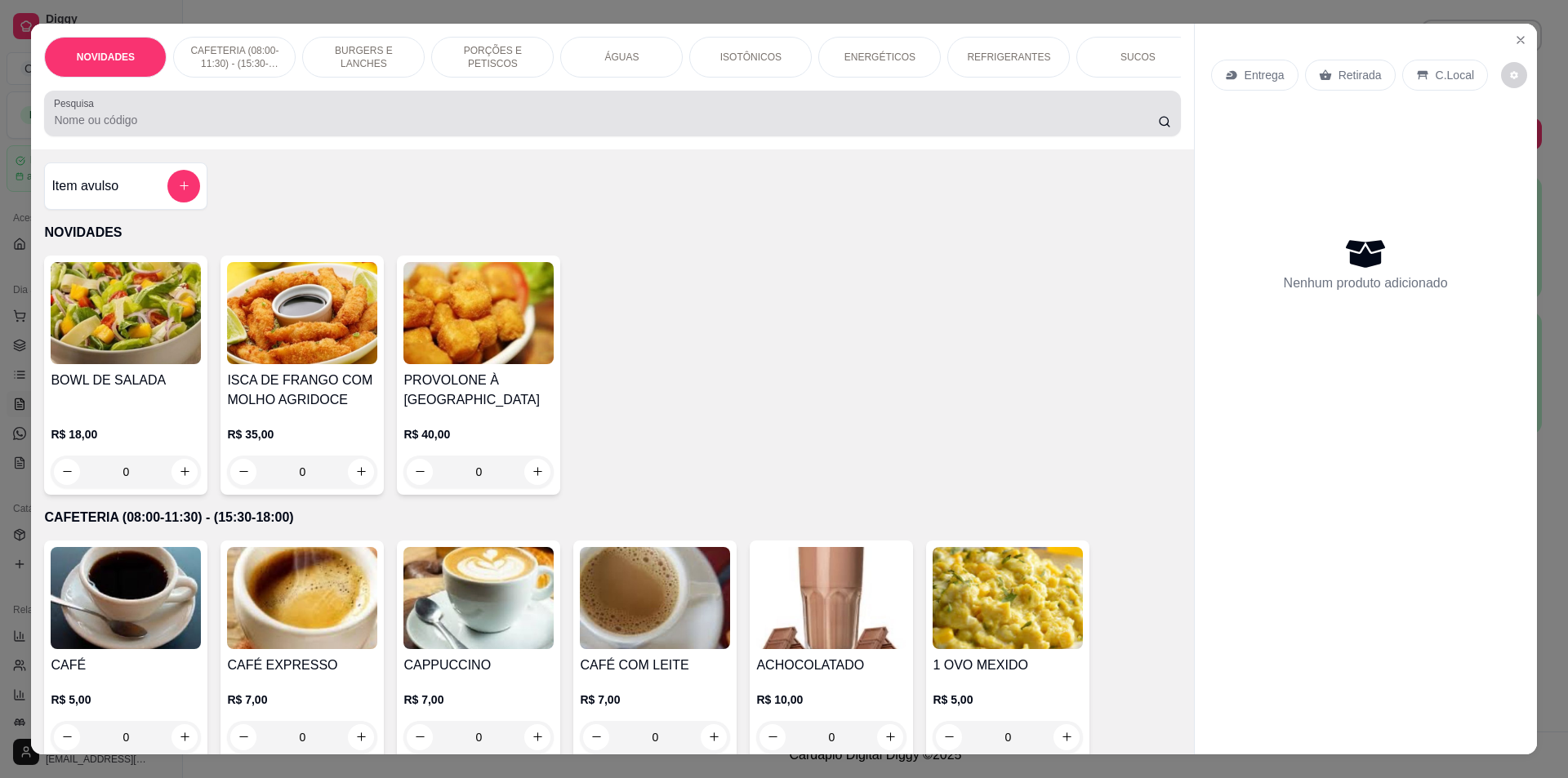
click at [598, 123] on input "Pesquisa" at bounding box center [605, 120] width 1103 height 17
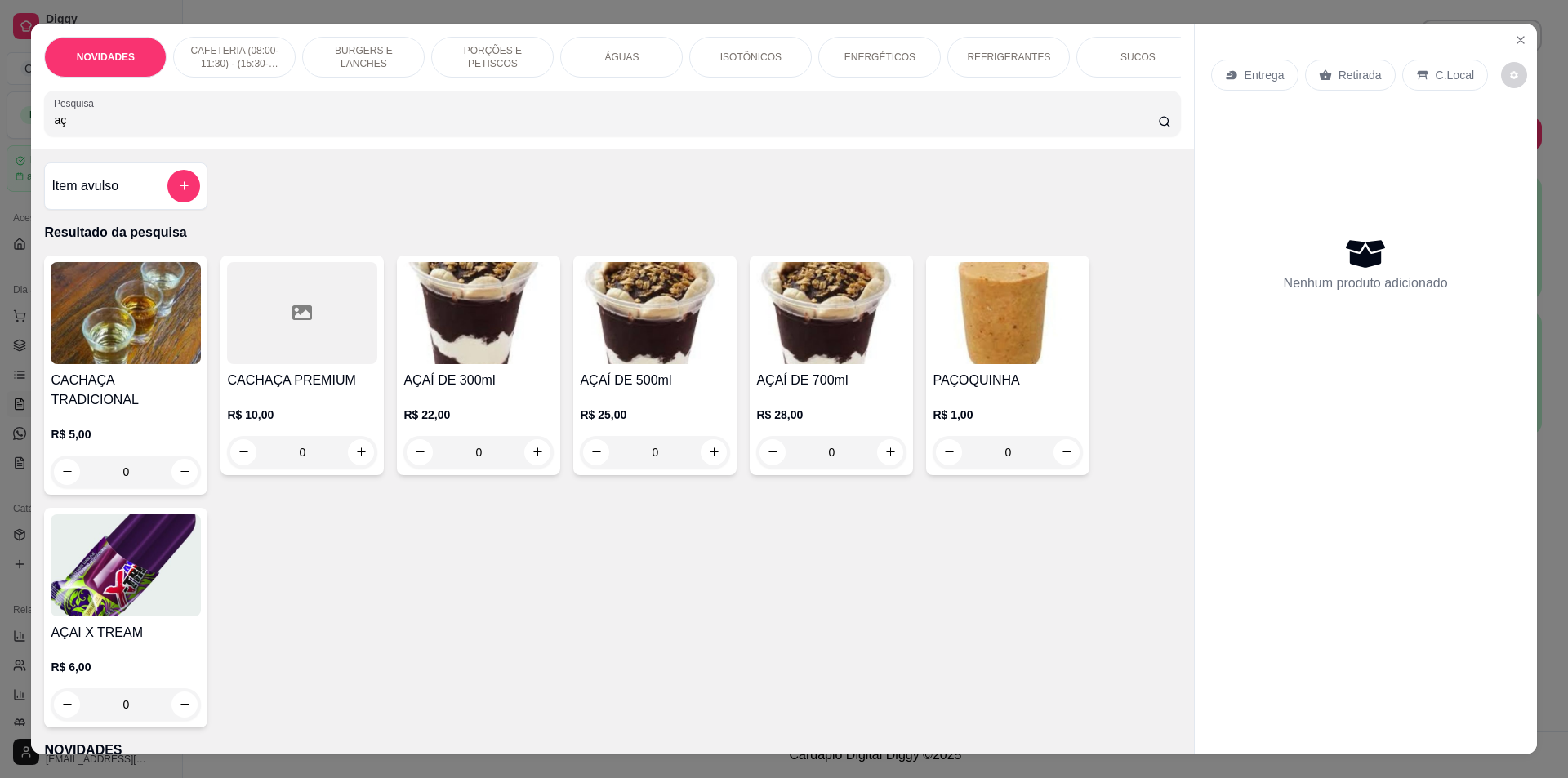
type input "aç"
click at [703, 459] on div "0" at bounding box center [655, 452] width 151 height 32
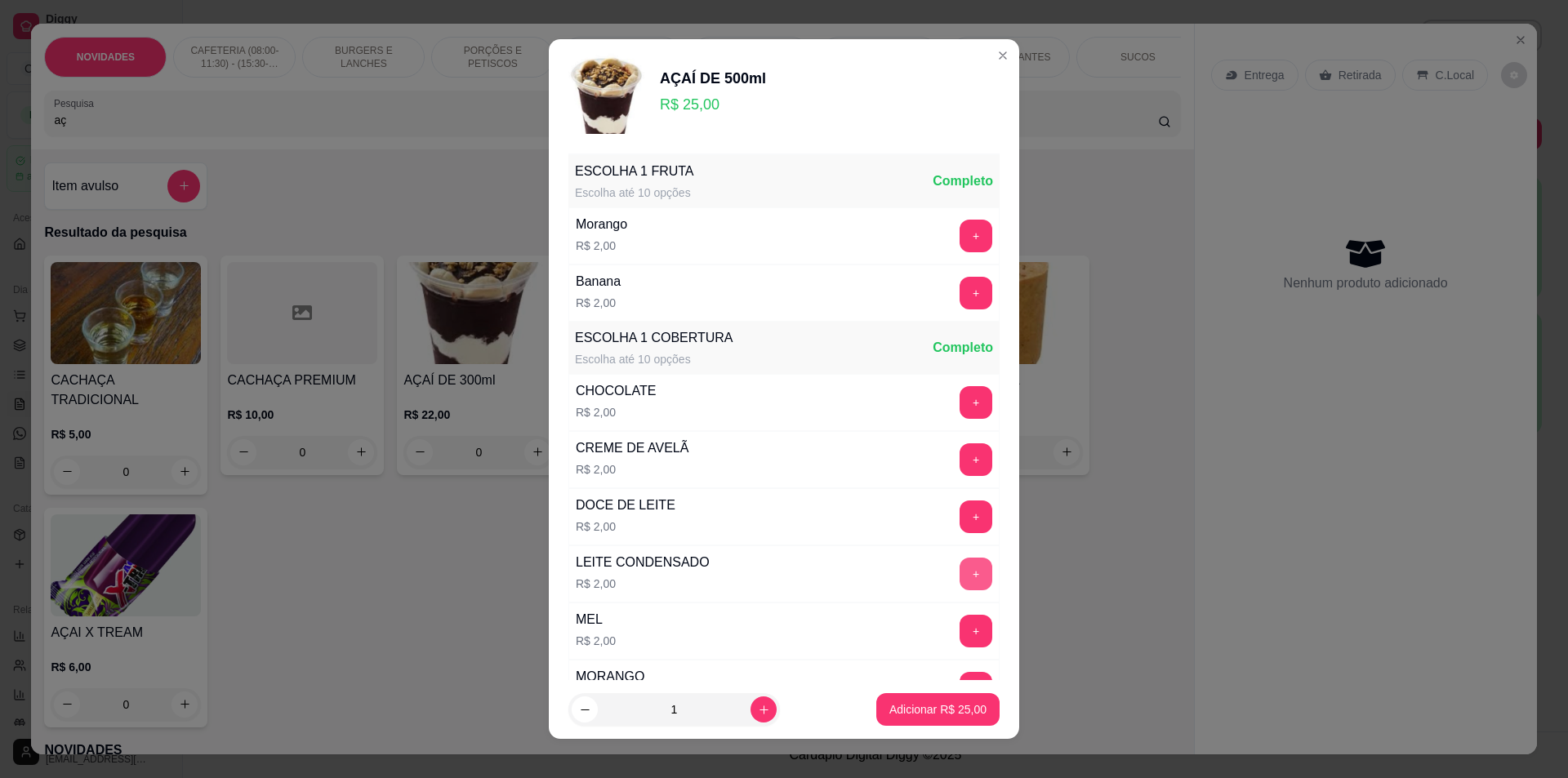
click at [960, 570] on button "+" at bounding box center [975, 573] width 32 height 32
click at [919, 707] on p "Adicionar R$ 29,00" at bounding box center [938, 710] width 94 height 16
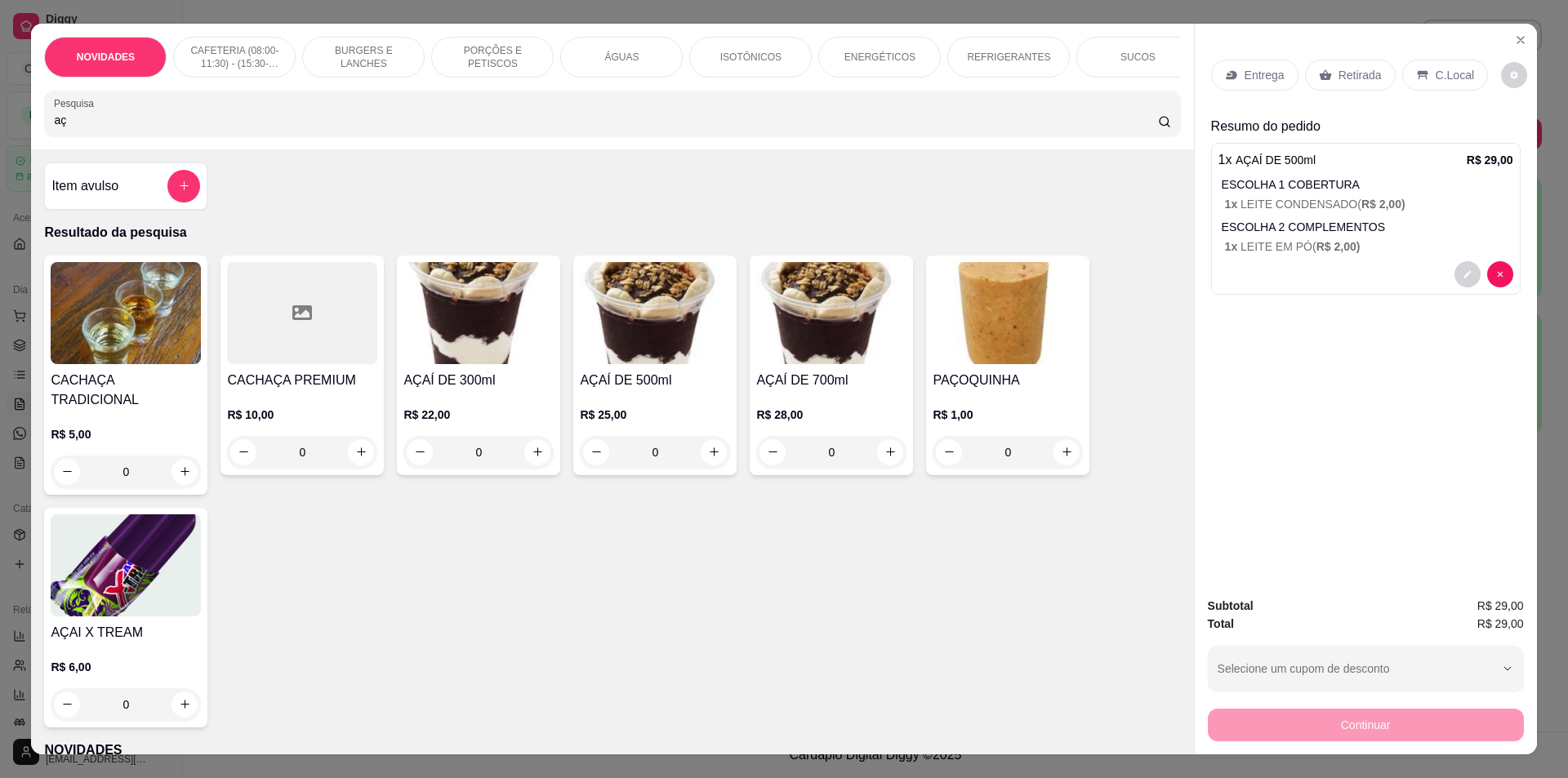
click at [1436, 78] on p "C.Local" at bounding box center [1455, 75] width 39 height 17
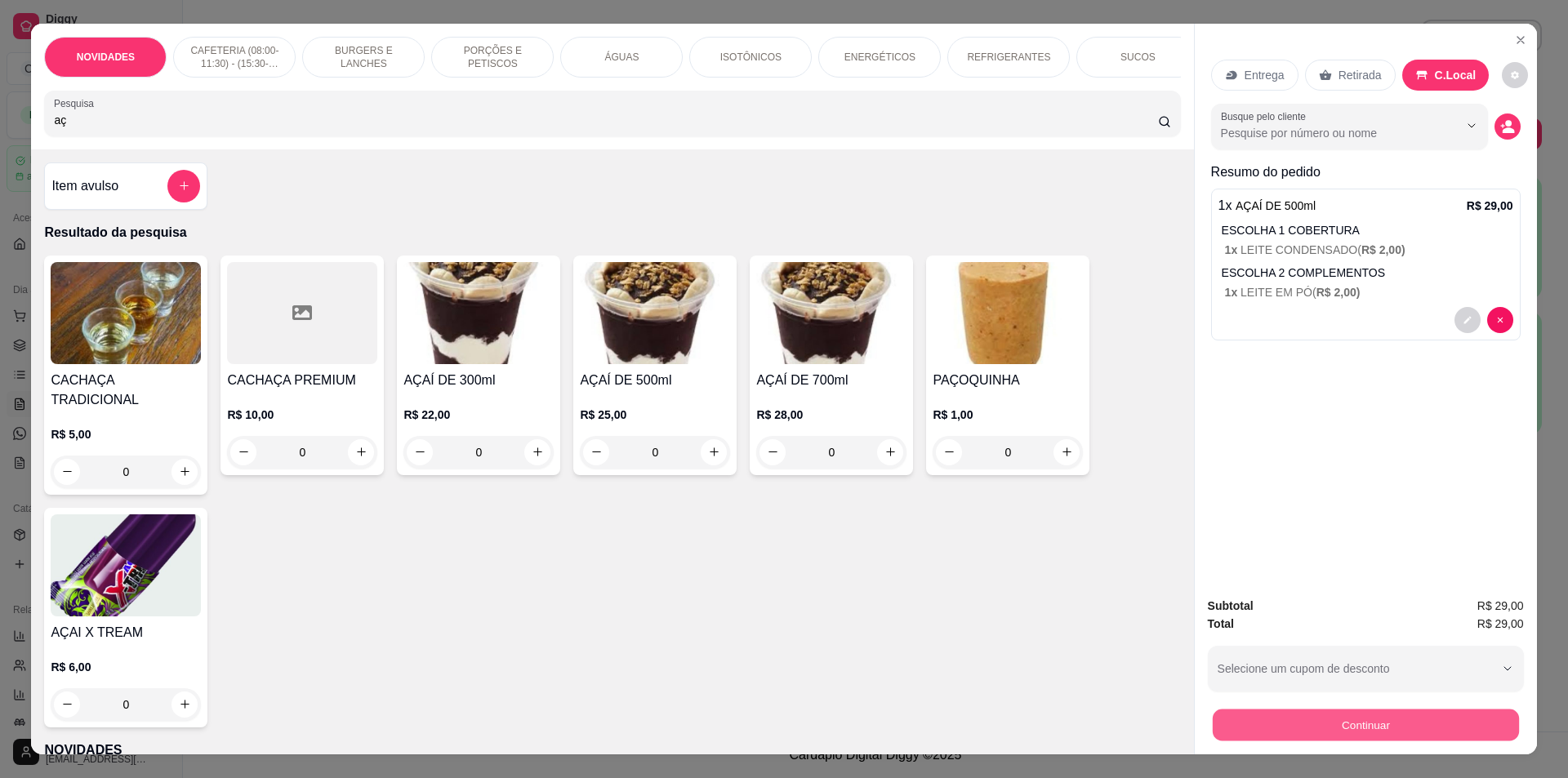
click at [1280, 737] on button "Continuar" at bounding box center [1365, 725] width 306 height 31
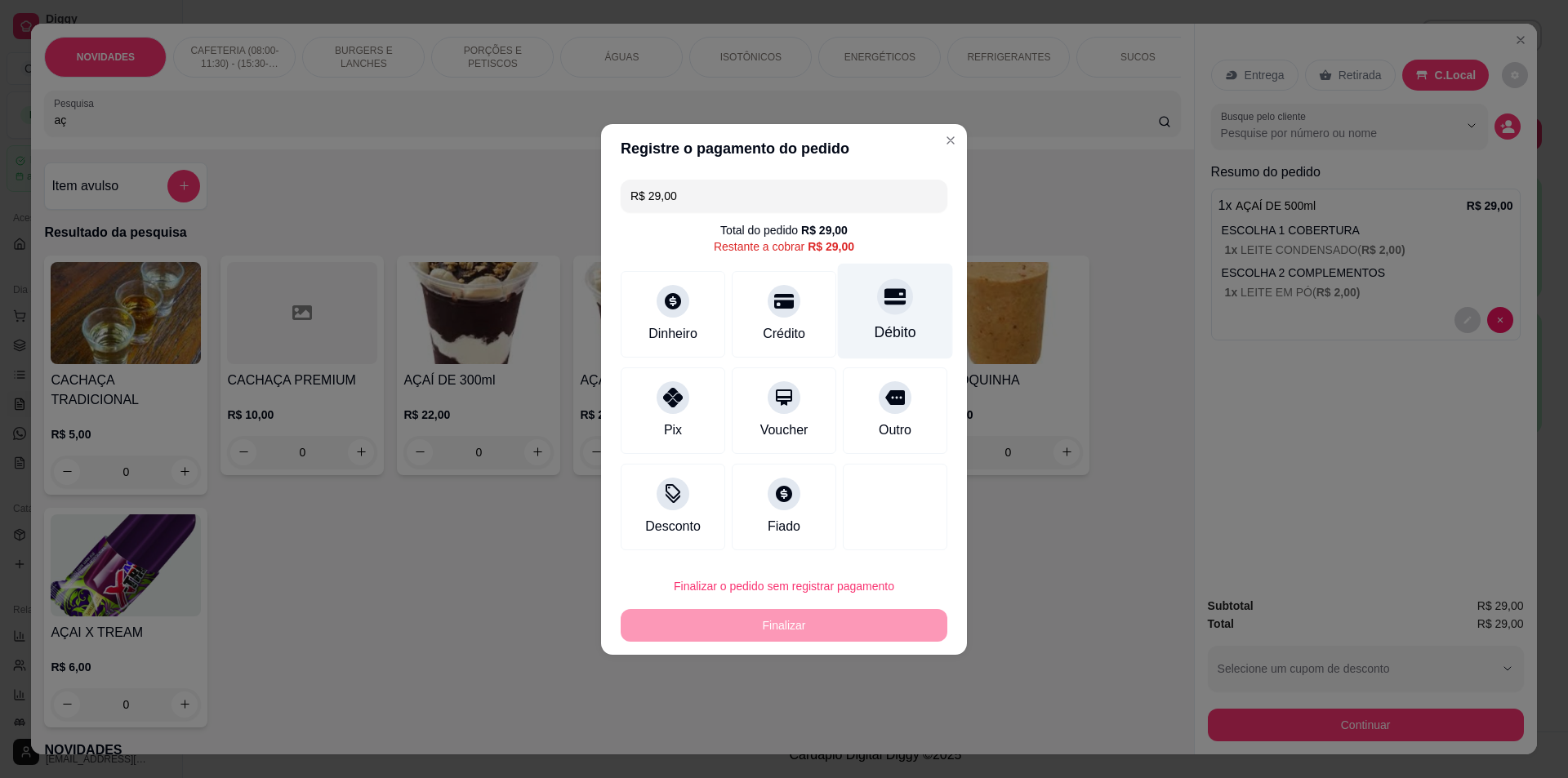
click at [885, 303] on icon at bounding box center [895, 297] width 21 height 17
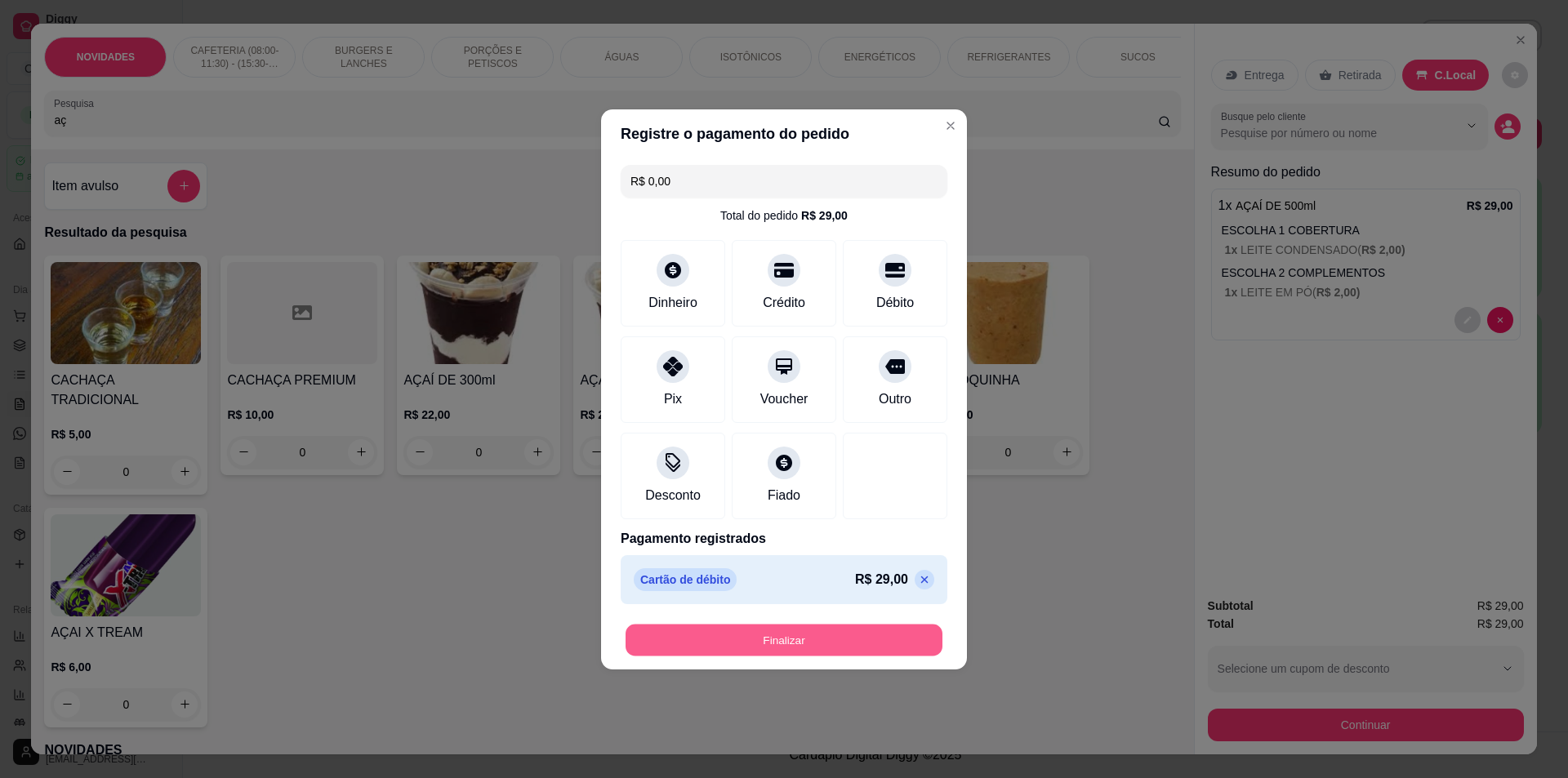
click at [755, 639] on button "Finalizar" at bounding box center [784, 639] width 317 height 31
